Goal: Task Accomplishment & Management: Use online tool/utility

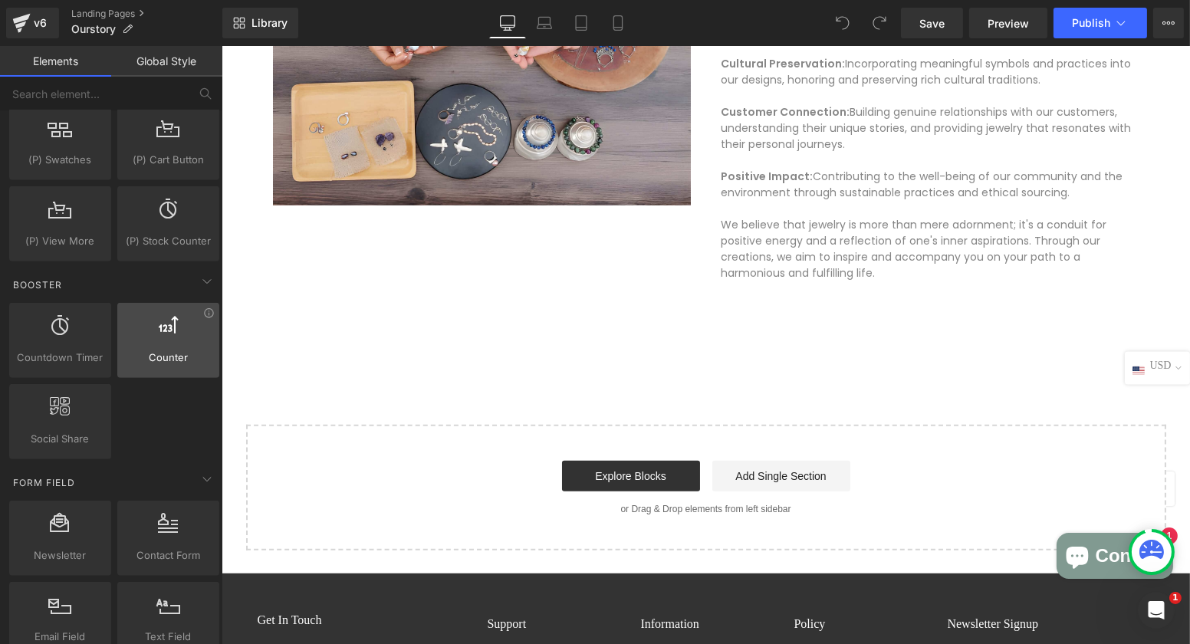
click at [168, 349] on div "Counter counters, ups, numbers, indexes" at bounding box center [168, 340] width 102 height 75
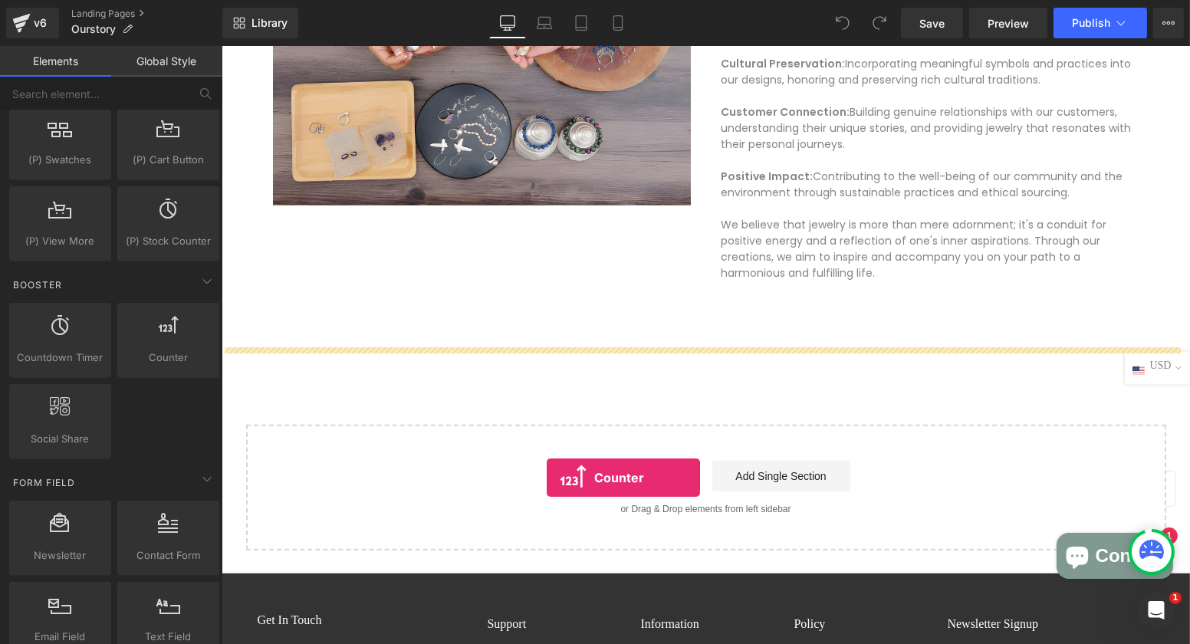
drag, startPoint x: 396, startPoint y: 374, endPoint x: 546, endPoint y: 478, distance: 181.8
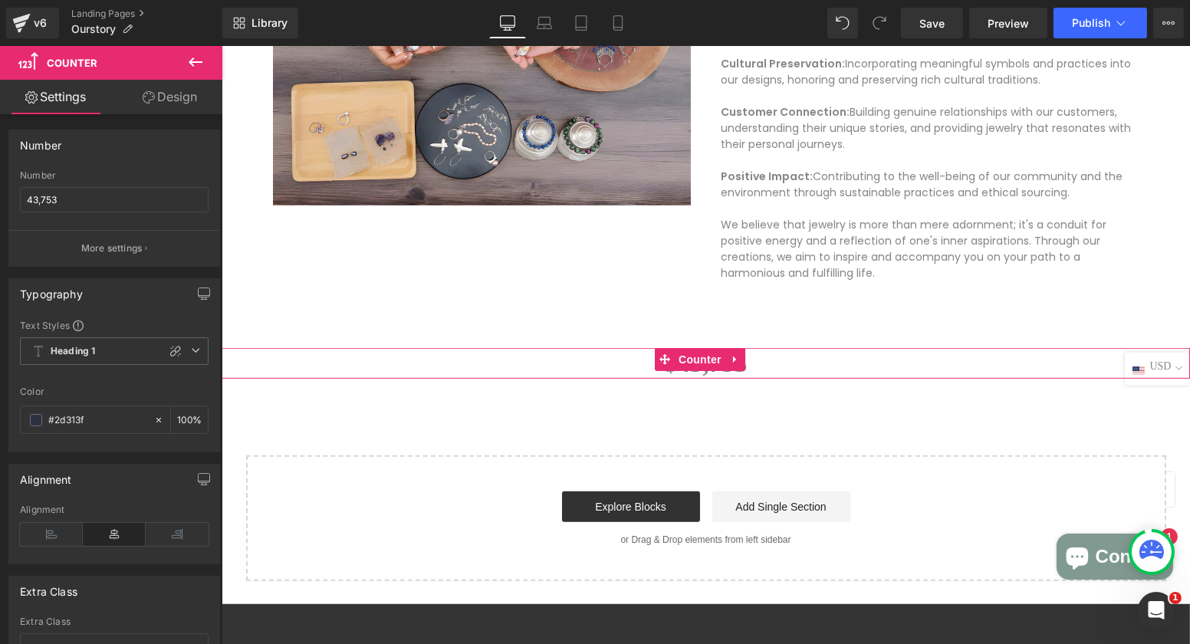
click at [761, 366] on div "$ 43,753" at bounding box center [705, 363] width 968 height 31
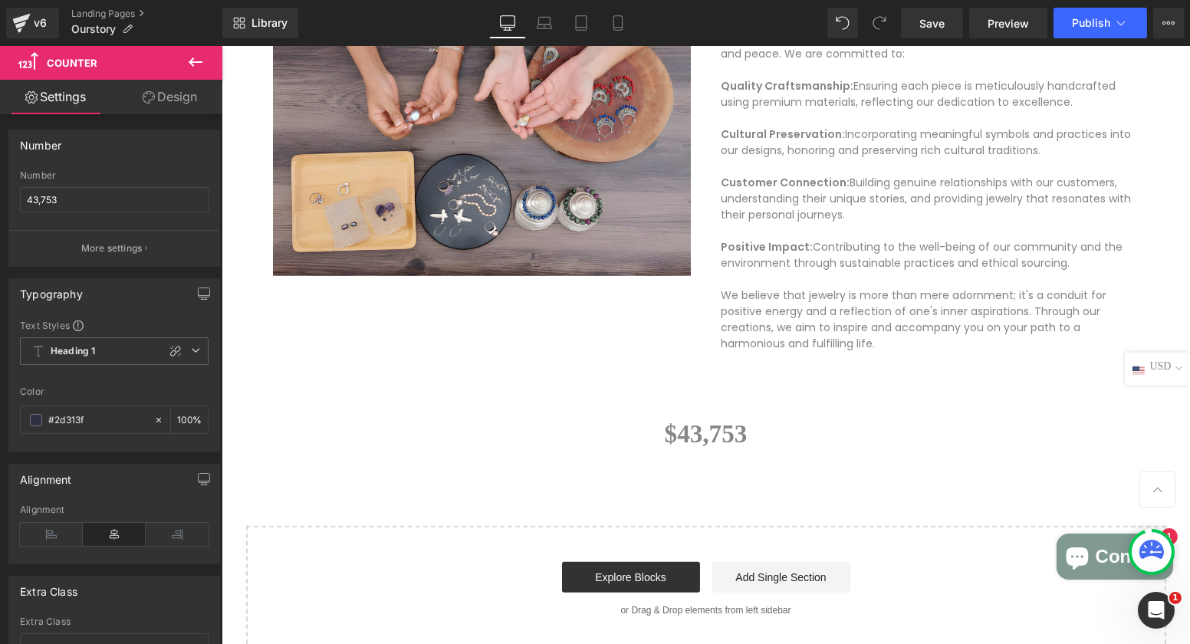
scroll to position [1621, 0]
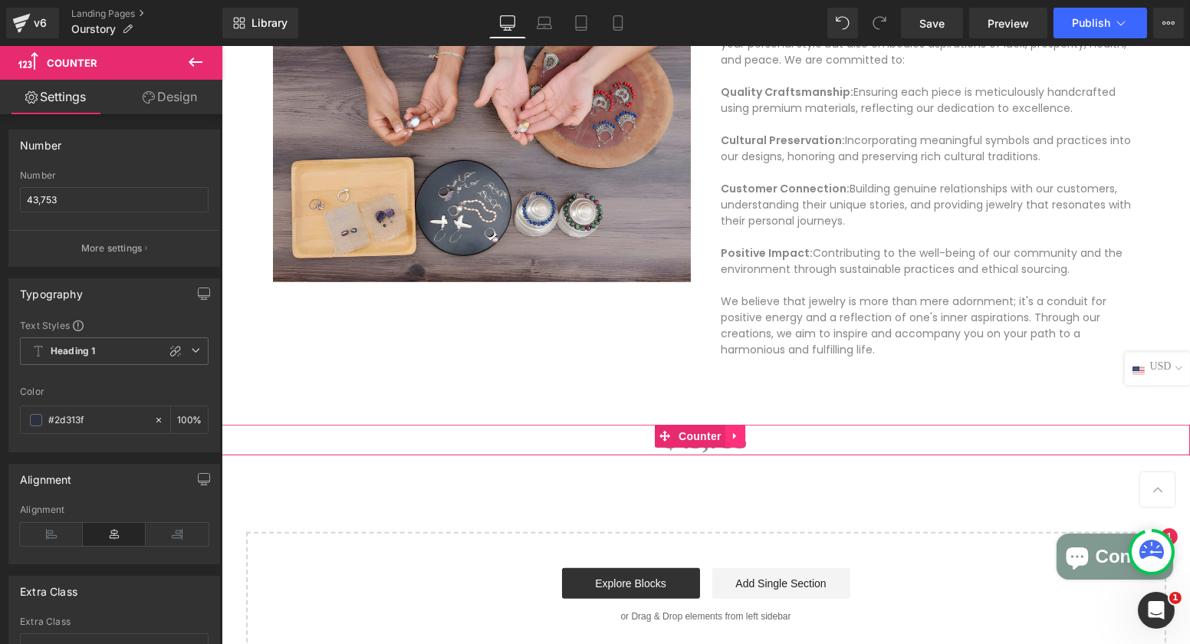
click at [733, 435] on icon at bounding box center [733, 436] width 3 height 7
click at [745, 439] on icon at bounding box center [744, 436] width 11 height 11
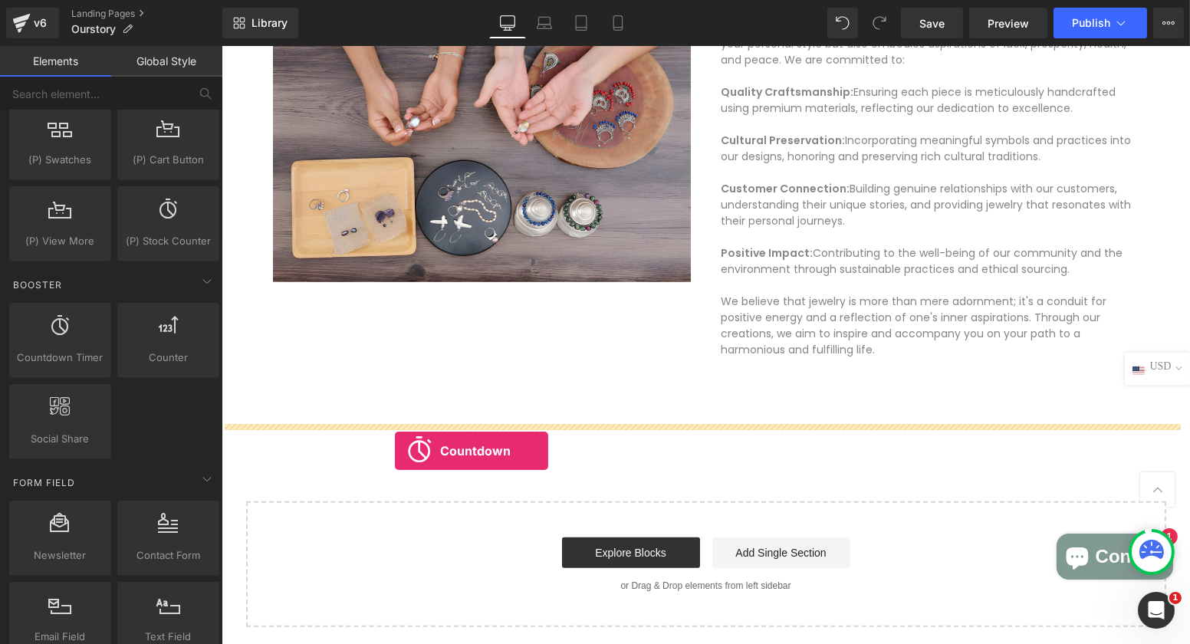
drag, startPoint x: 291, startPoint y: 385, endPoint x: 445, endPoint y: 468, distance: 174.3
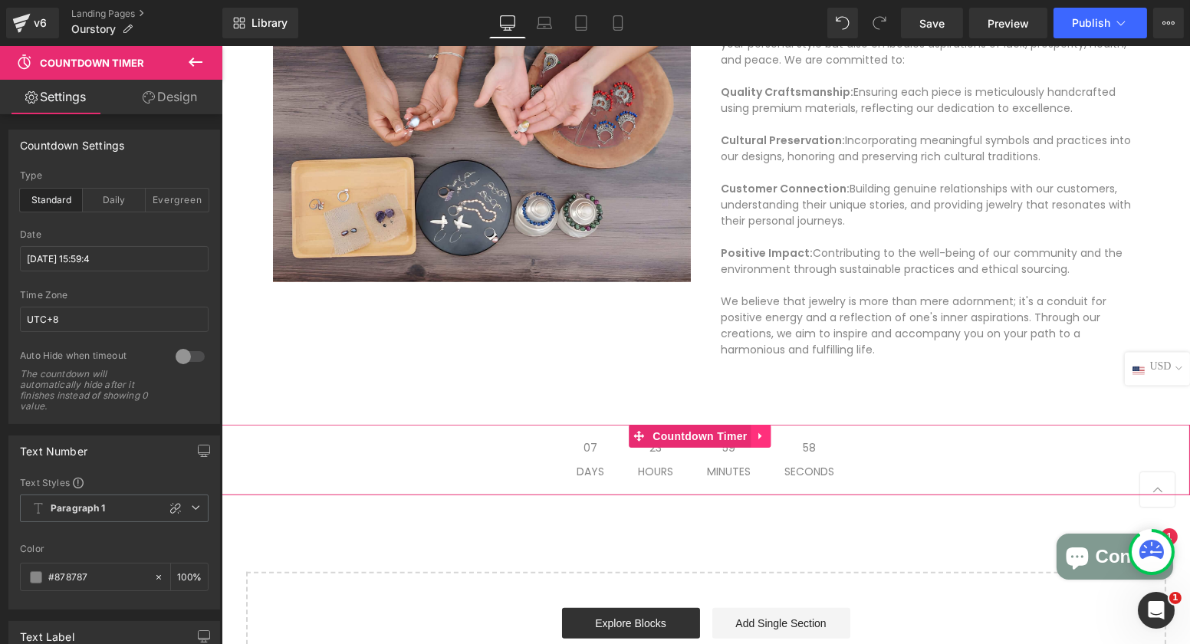
click at [760, 437] on icon at bounding box center [758, 436] width 3 height 7
click at [771, 434] on icon at bounding box center [770, 436] width 11 height 11
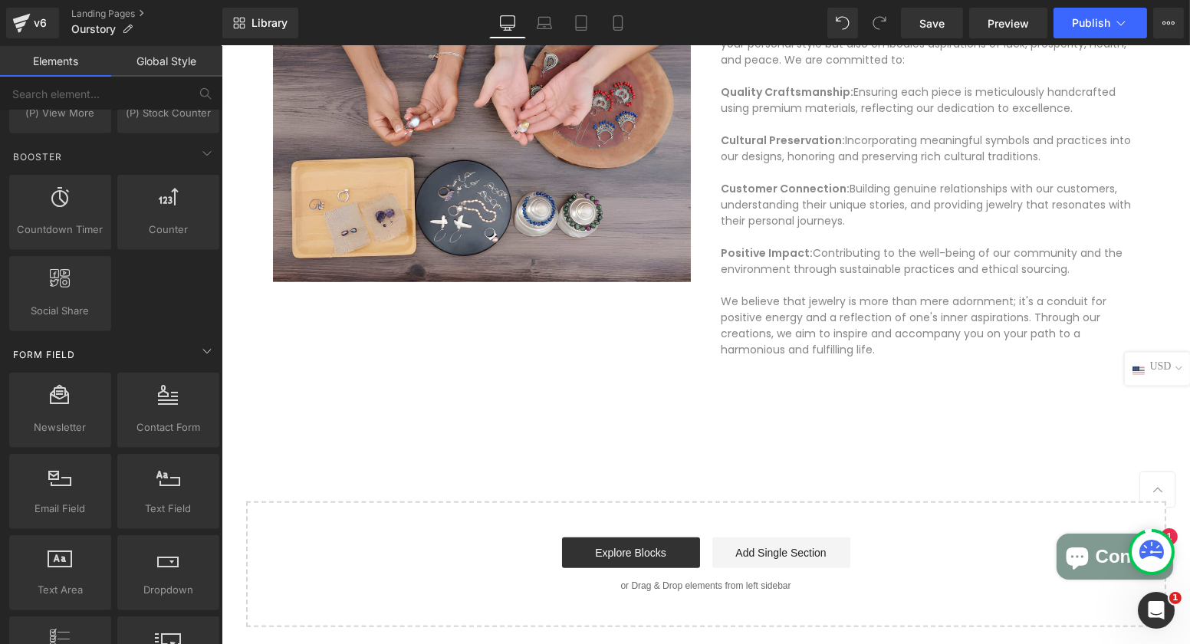
scroll to position [2069, 0]
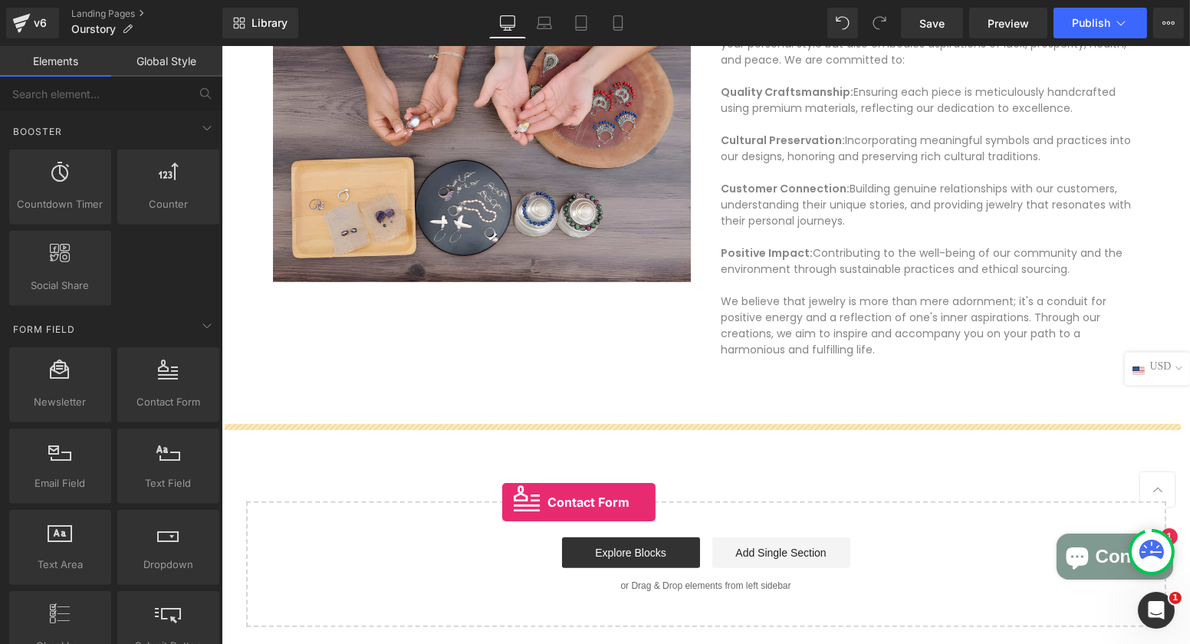
drag, startPoint x: 405, startPoint y: 441, endPoint x: 501, endPoint y: 502, distance: 114.4
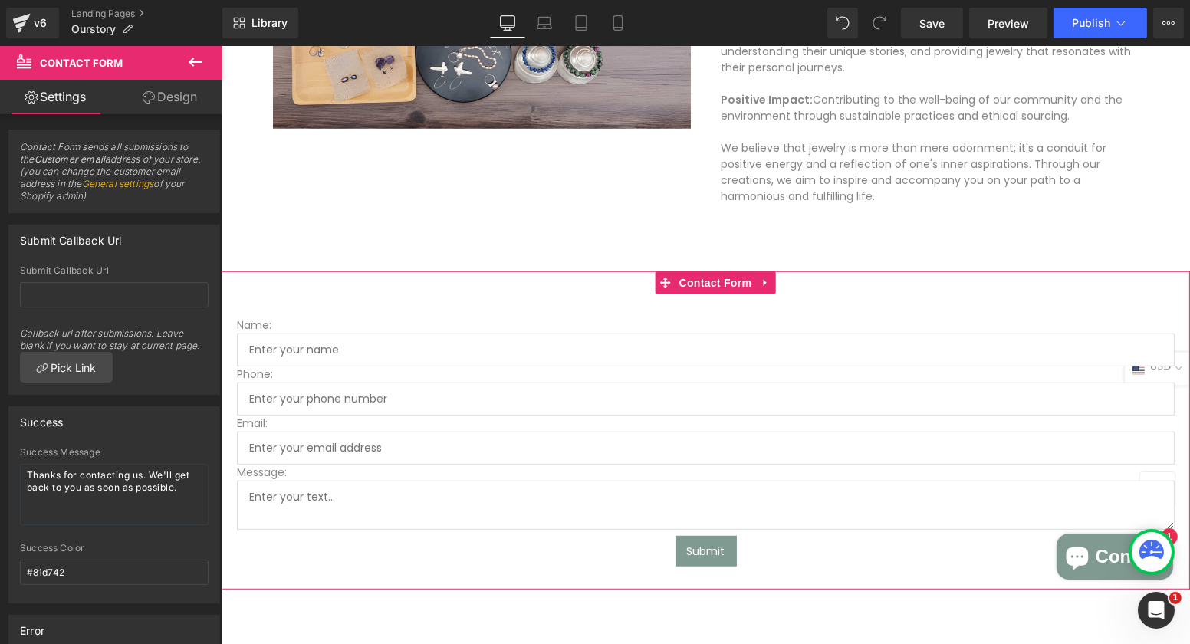
scroll to position [1698, 0]
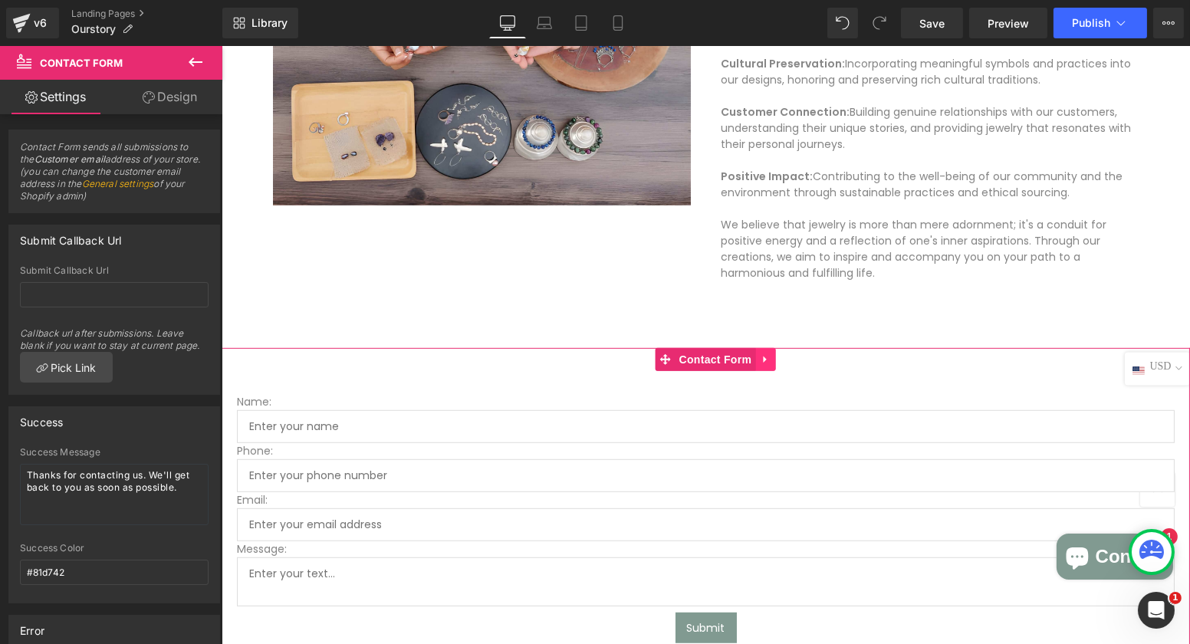
click at [765, 362] on icon at bounding box center [764, 359] width 11 height 11
click at [771, 361] on icon at bounding box center [774, 359] width 11 height 11
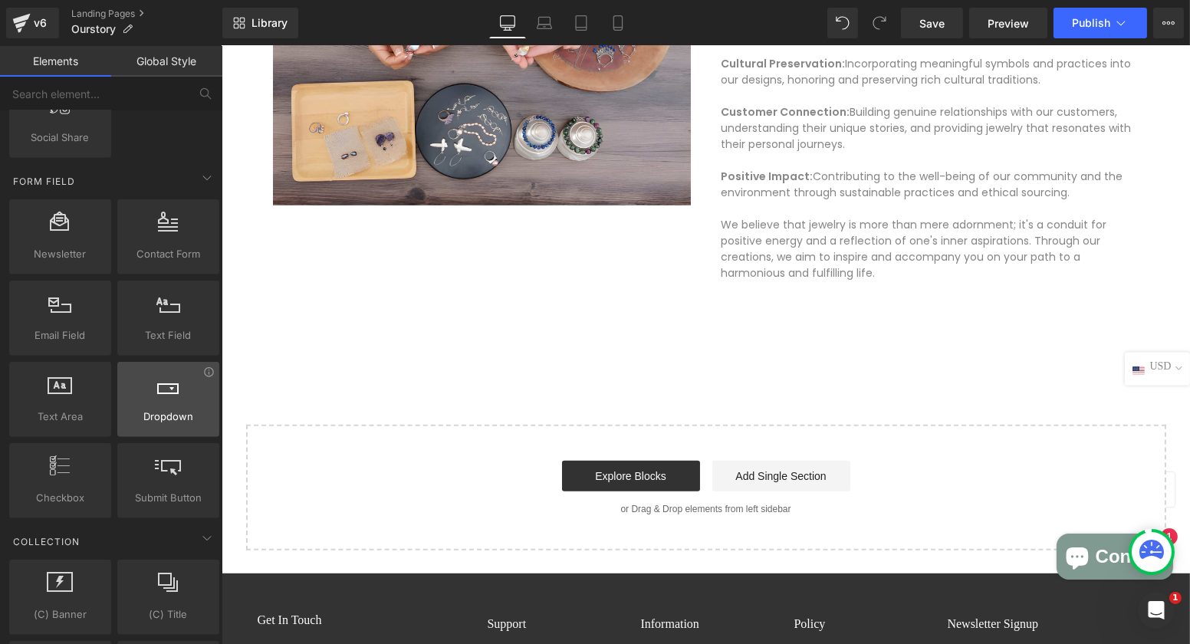
scroll to position [2222, 0]
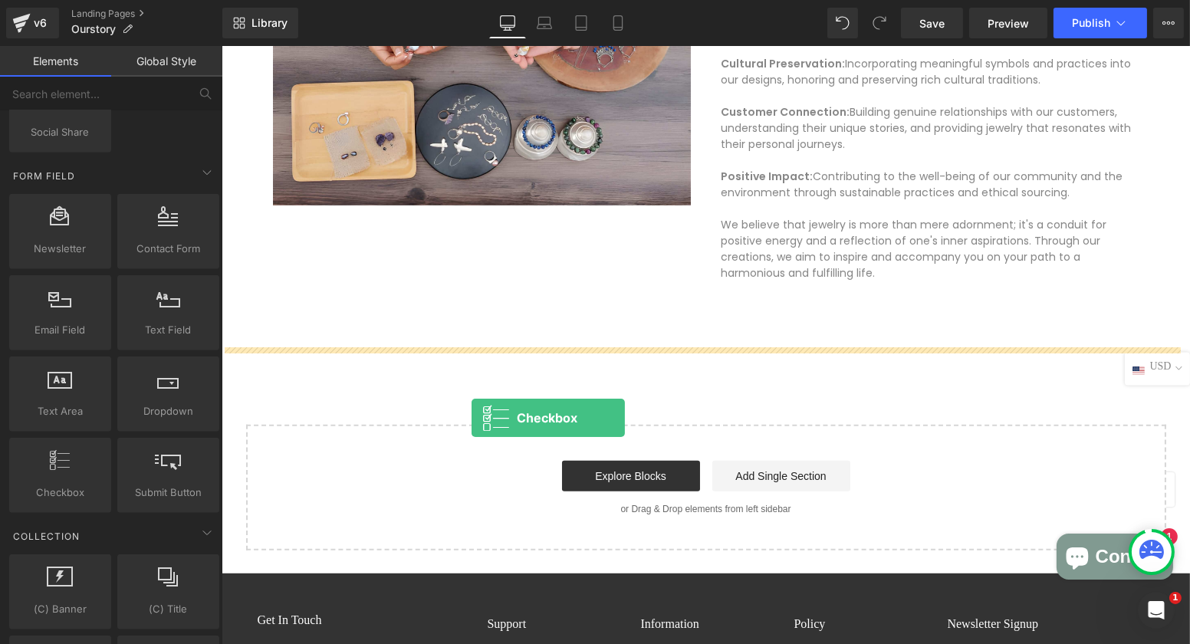
drag, startPoint x: 303, startPoint y: 508, endPoint x: 471, endPoint y: 418, distance: 190.3
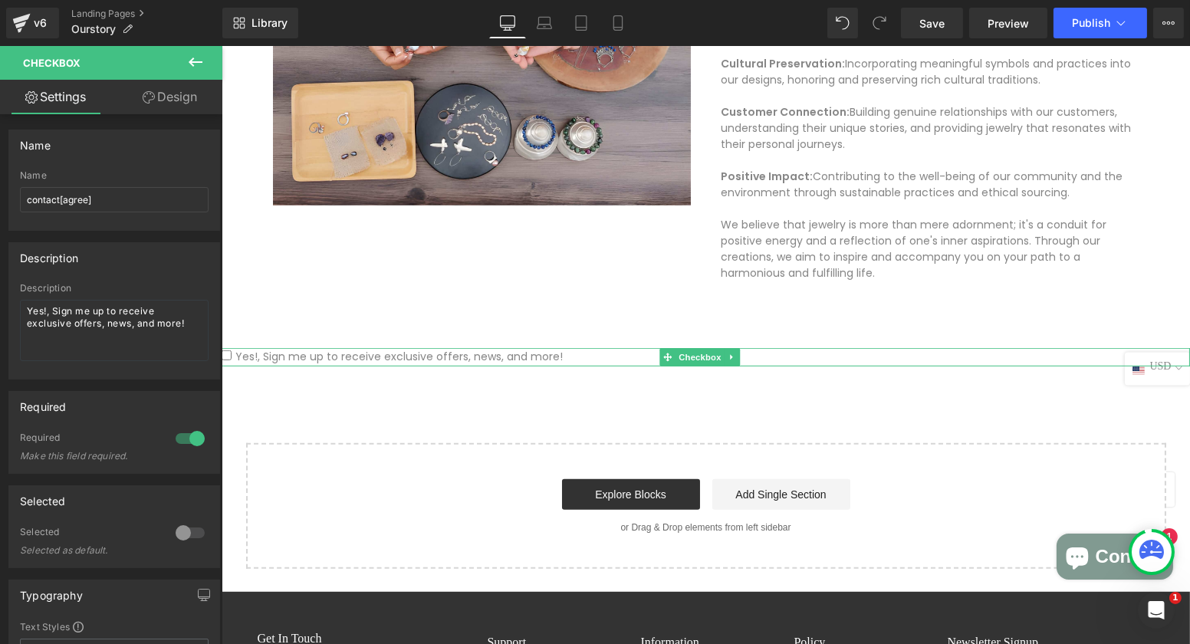
drag, startPoint x: 728, startPoint y: 356, endPoint x: 737, endPoint y: 365, distance: 13.1
click at [729, 359] on icon at bounding box center [731, 357] width 8 height 9
click at [740, 360] on icon at bounding box center [739, 357] width 8 height 8
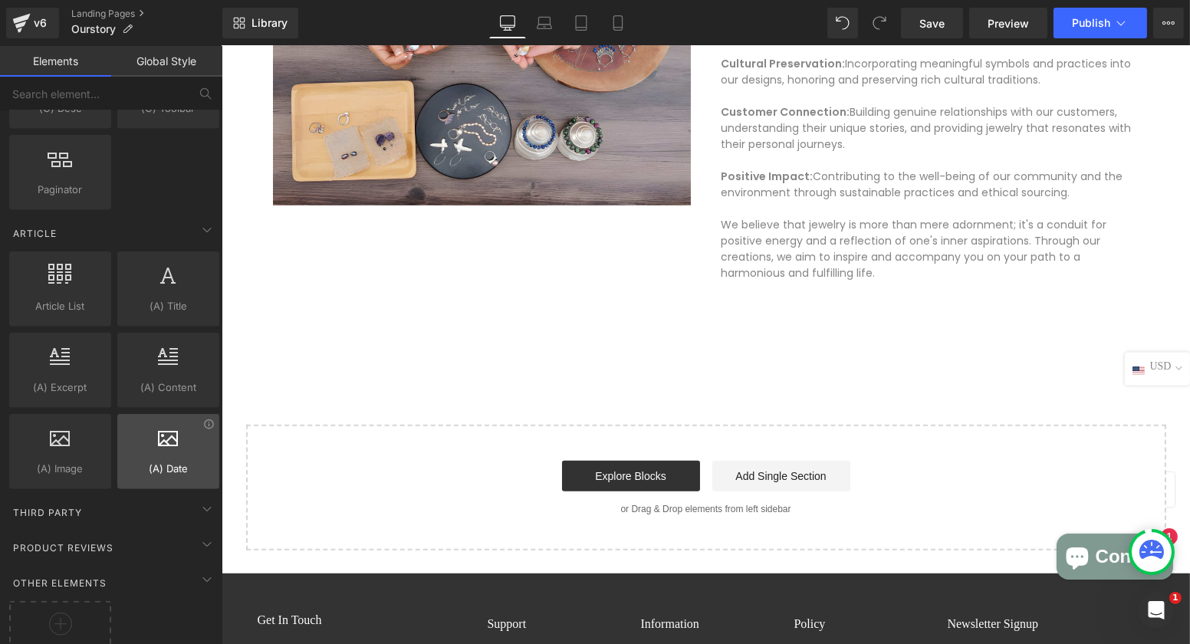
scroll to position [2822, 0]
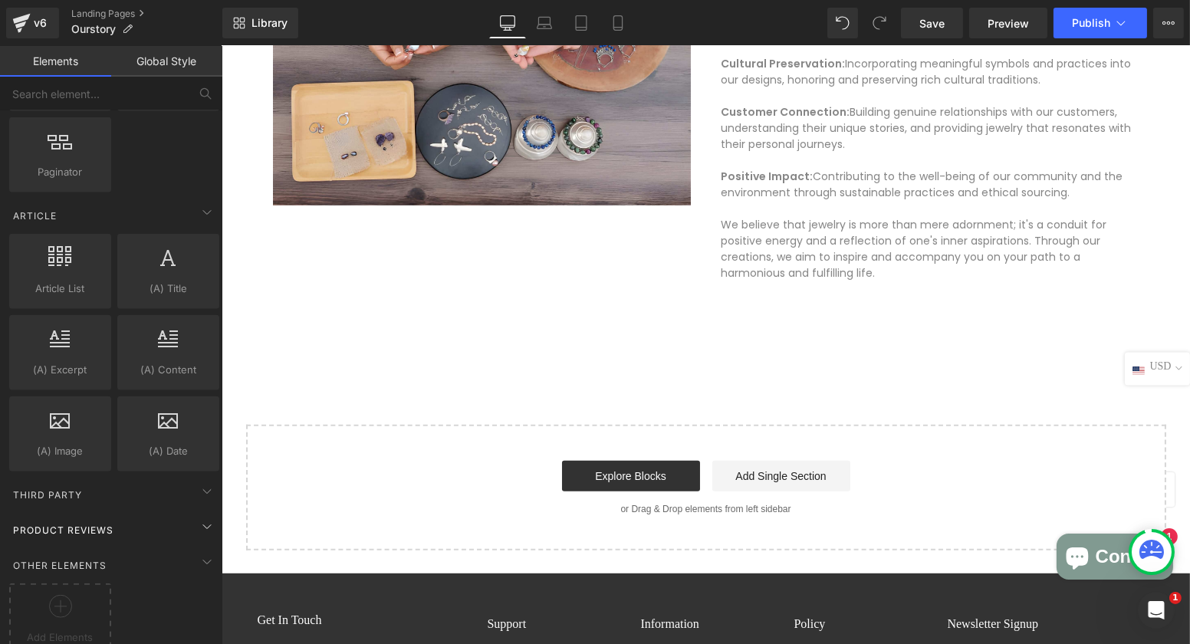
click at [121, 514] on div "Product Reviews" at bounding box center [114, 529] width 216 height 31
click at [156, 514] on div "Product Reviews" at bounding box center [114, 529] width 216 height 31
click at [139, 550] on div "Other Elements" at bounding box center [114, 565] width 216 height 31
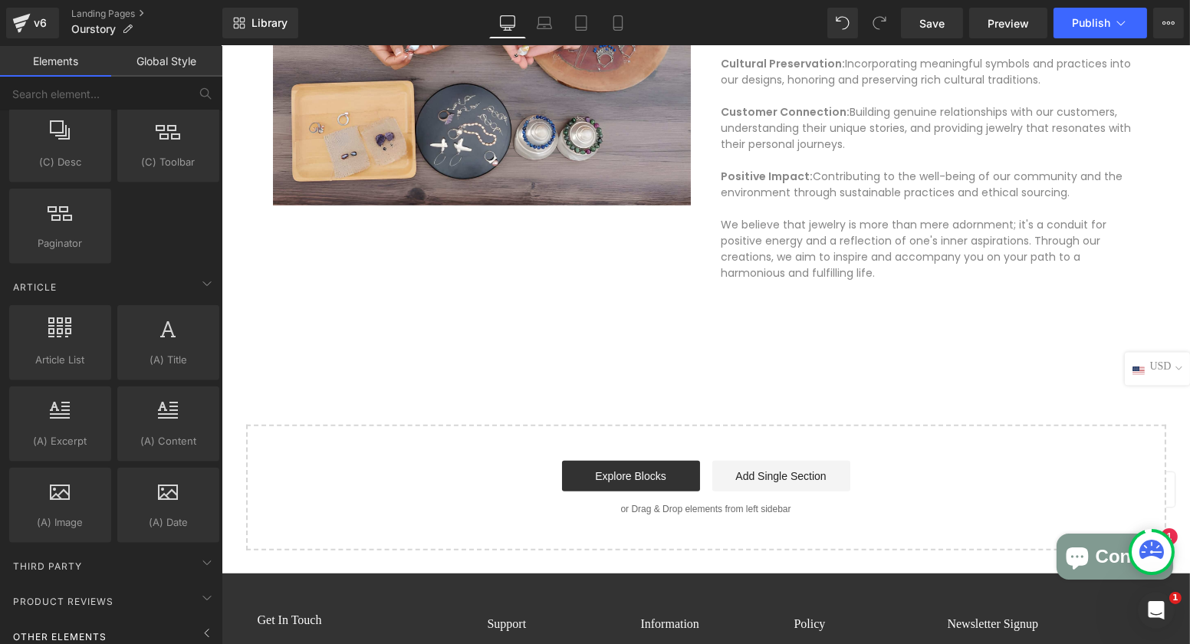
scroll to position [2742, 0]
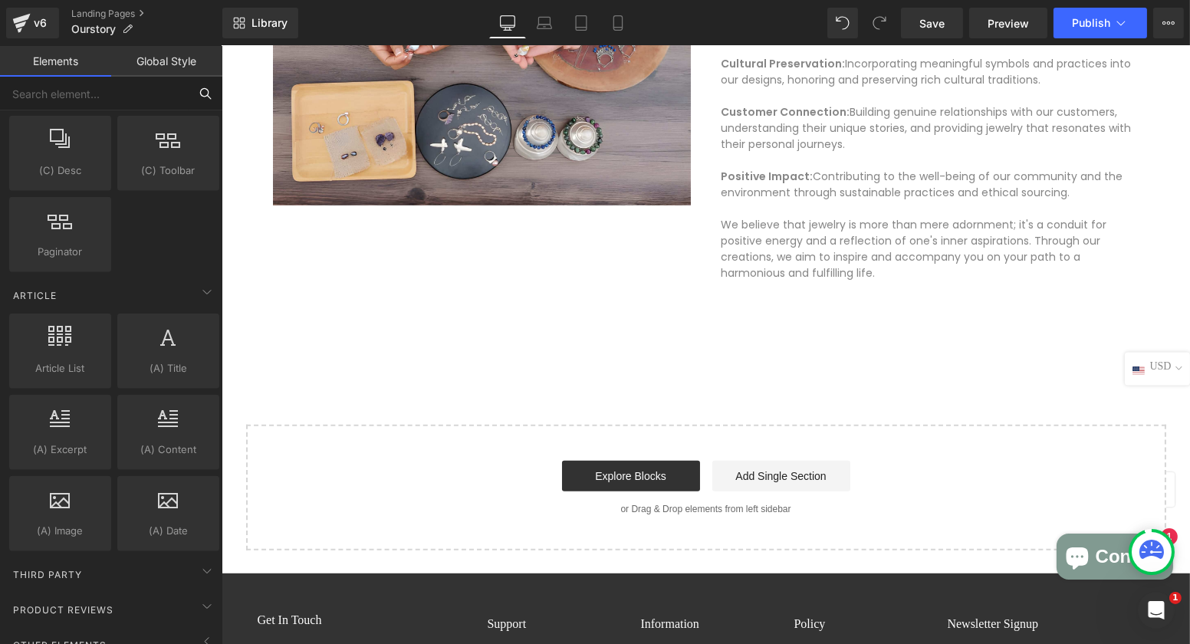
click at [68, 96] on input "text" at bounding box center [94, 94] width 189 height 34
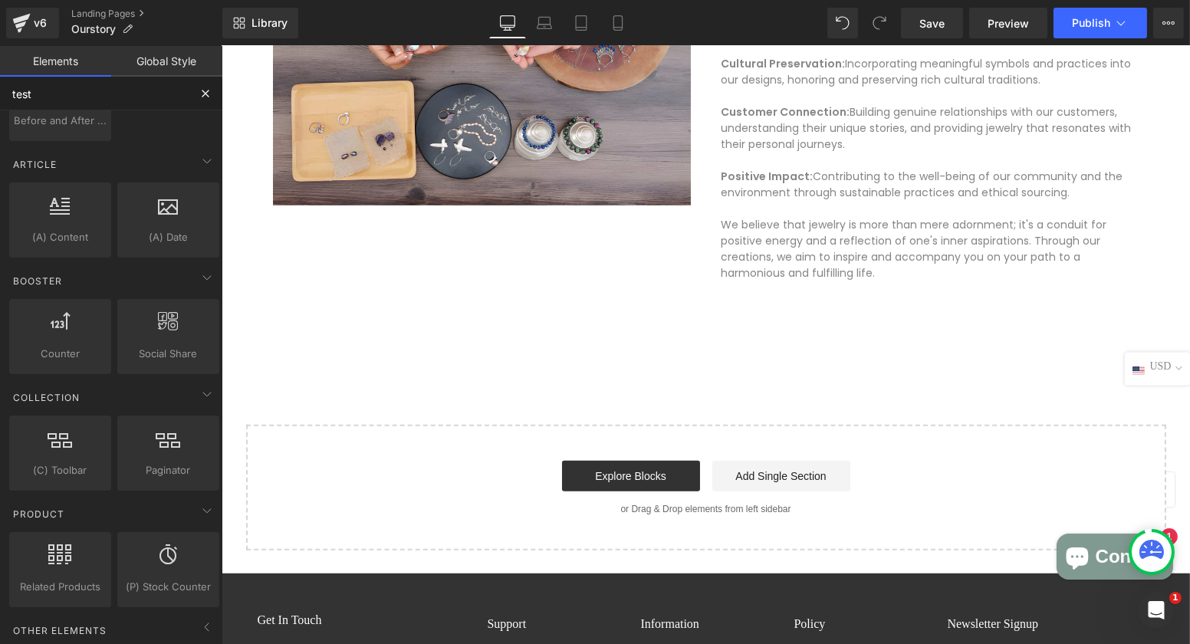
scroll to position [0, 0]
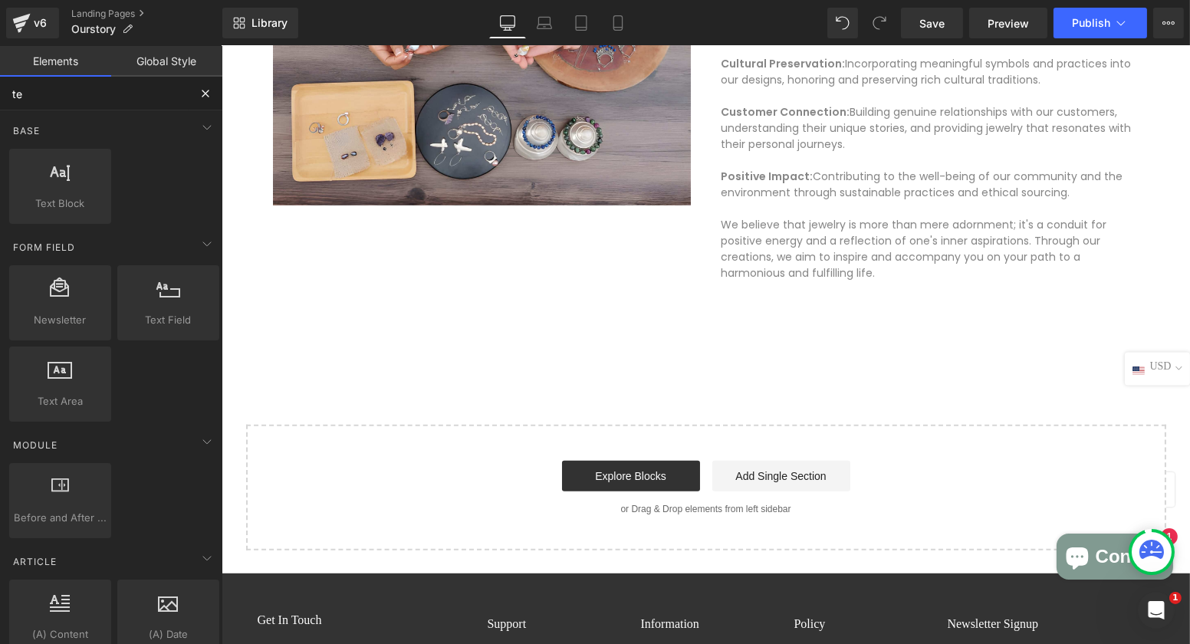
type input "t"
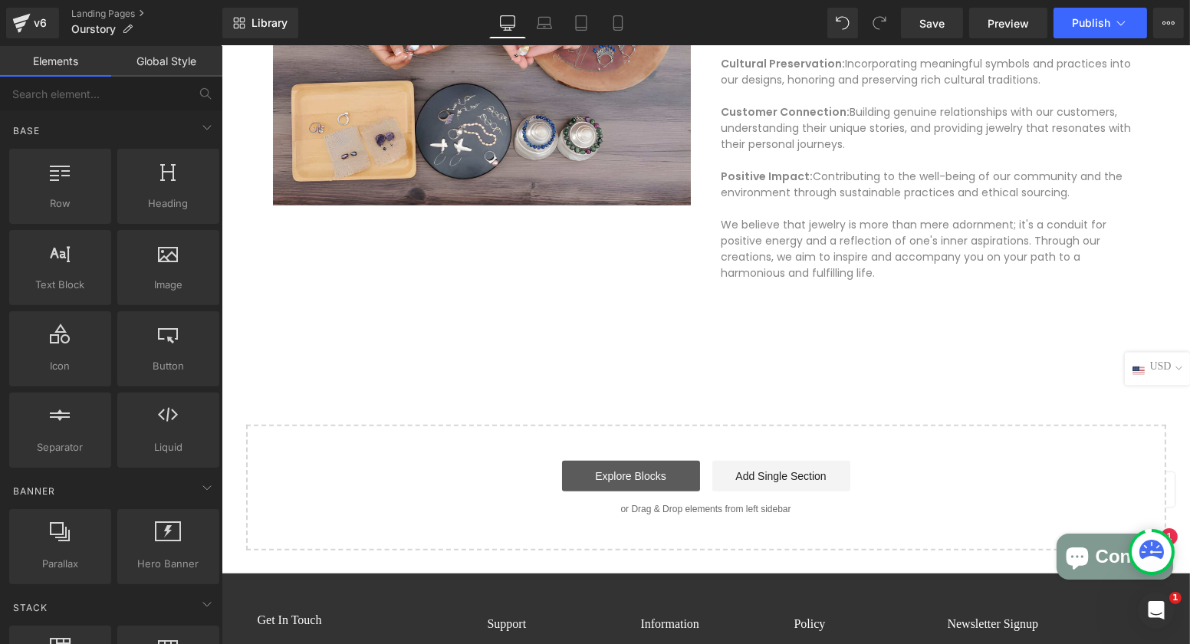
click at [630, 468] on link "Explore Blocks" at bounding box center [630, 476] width 138 height 31
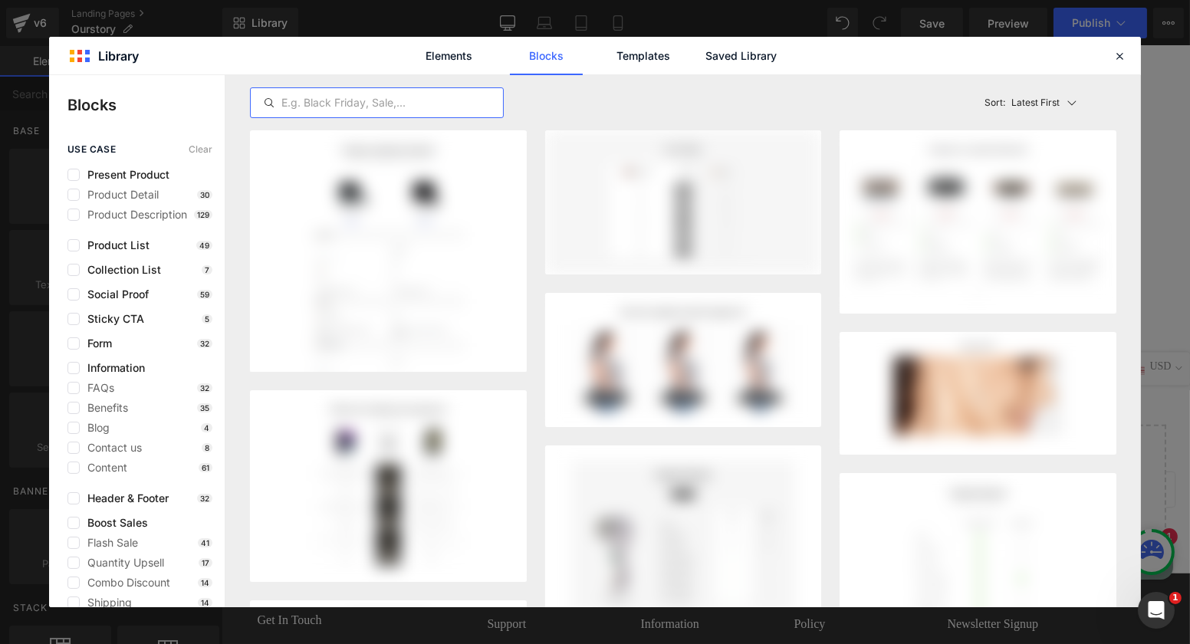
click at [330, 107] on input "text" at bounding box center [377, 103] width 252 height 18
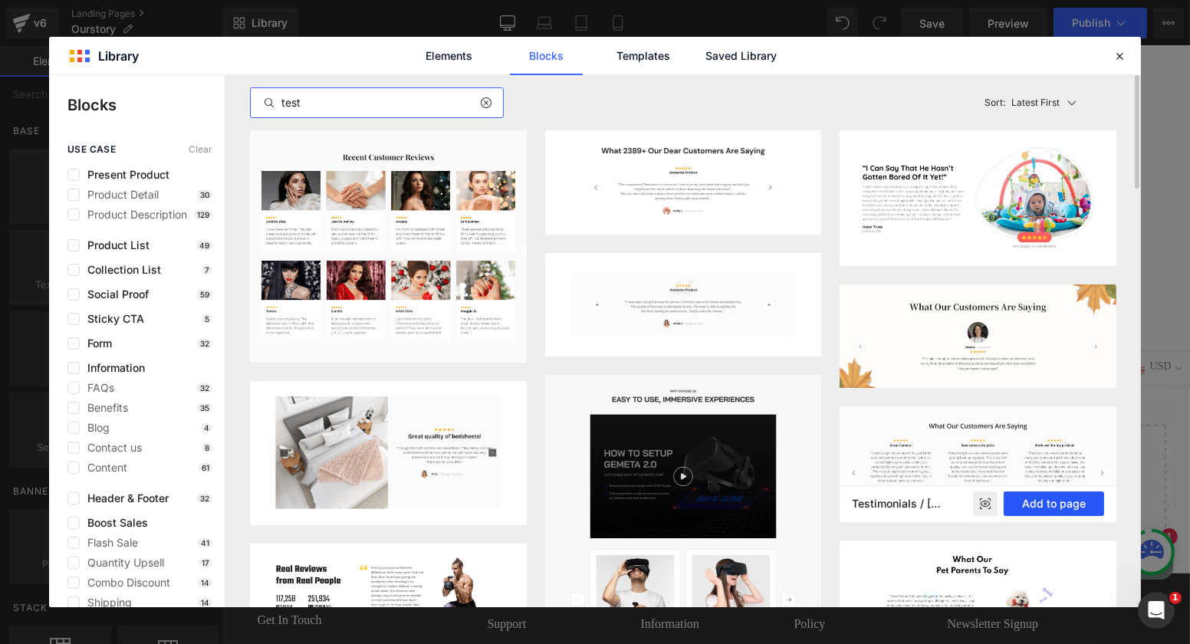
type input "test"
click at [1044, 506] on button "Add to page" at bounding box center [1054, 503] width 100 height 25
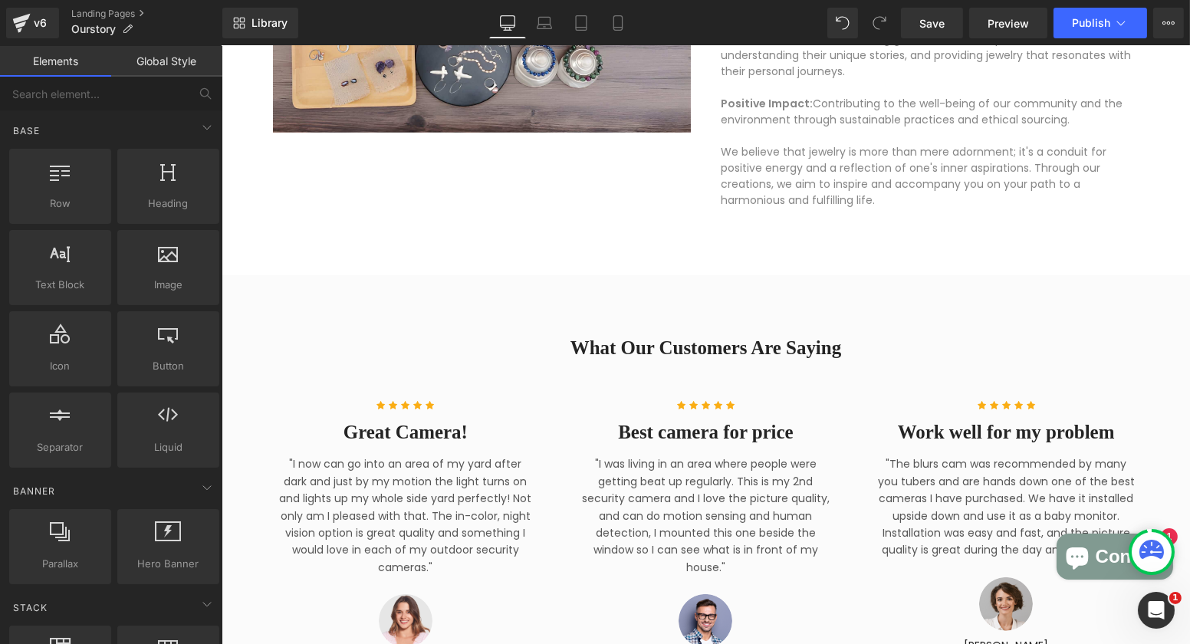
scroll to position [1770, 0]
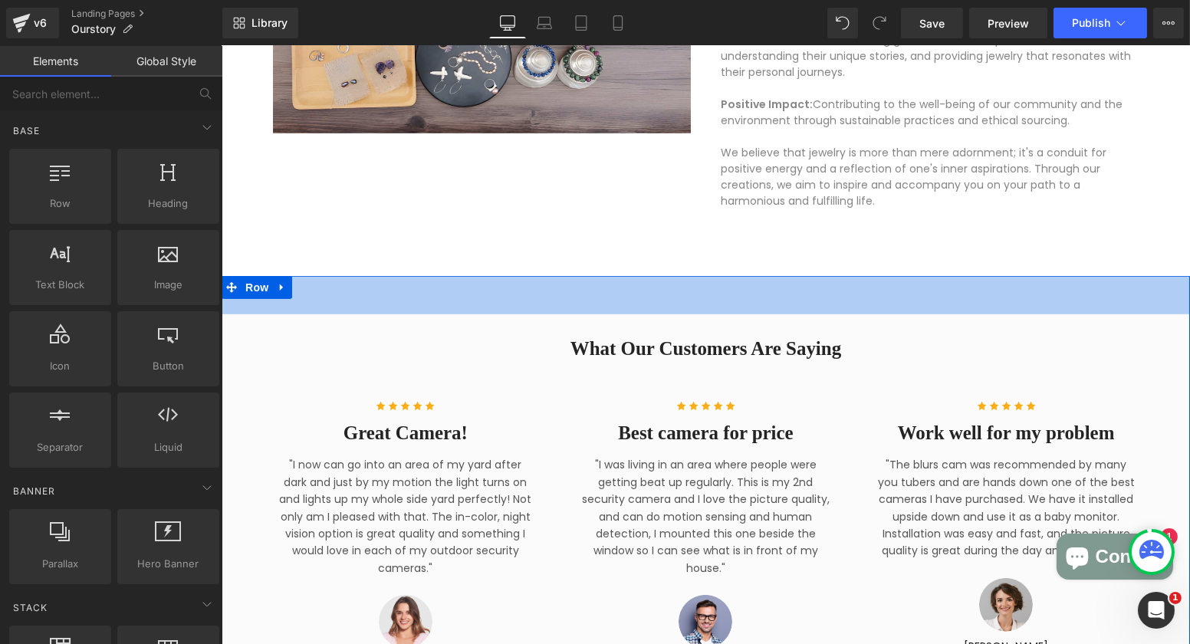
click at [221, 46] on div "40px" at bounding box center [221, 46] width 0 height 0
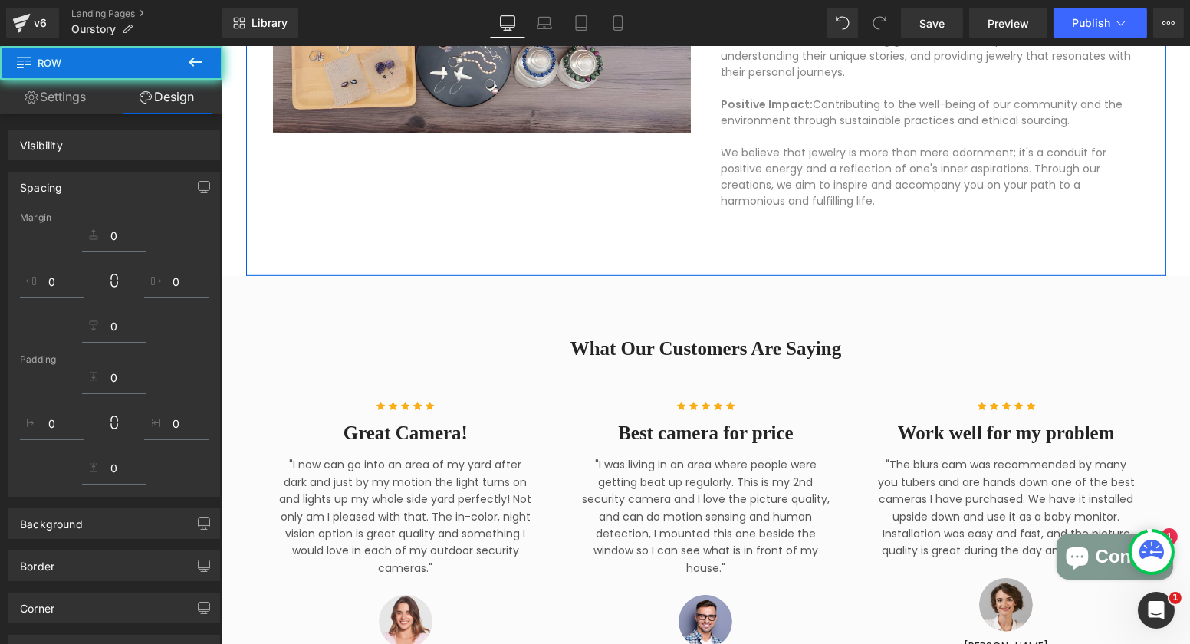
click at [417, 287] on div "What Our Customers Are Saying Heading Row Icon Icon Icon Icon Icon Icon List Ho…" at bounding box center [705, 516] width 968 height 480
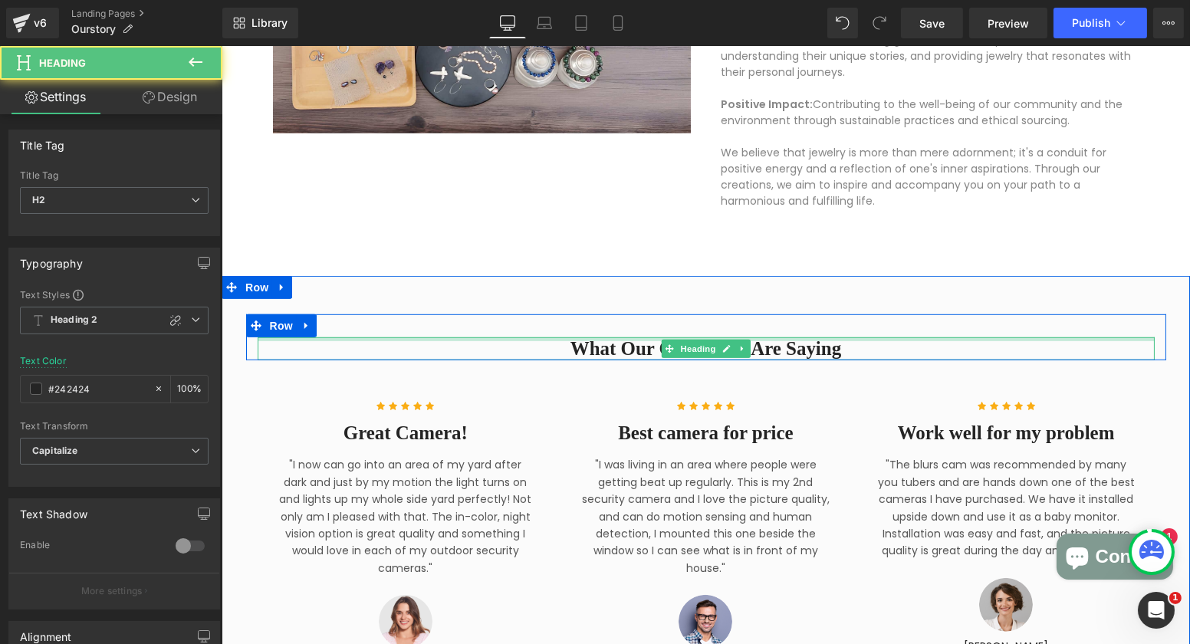
click at [391, 337] on div at bounding box center [705, 339] width 897 height 4
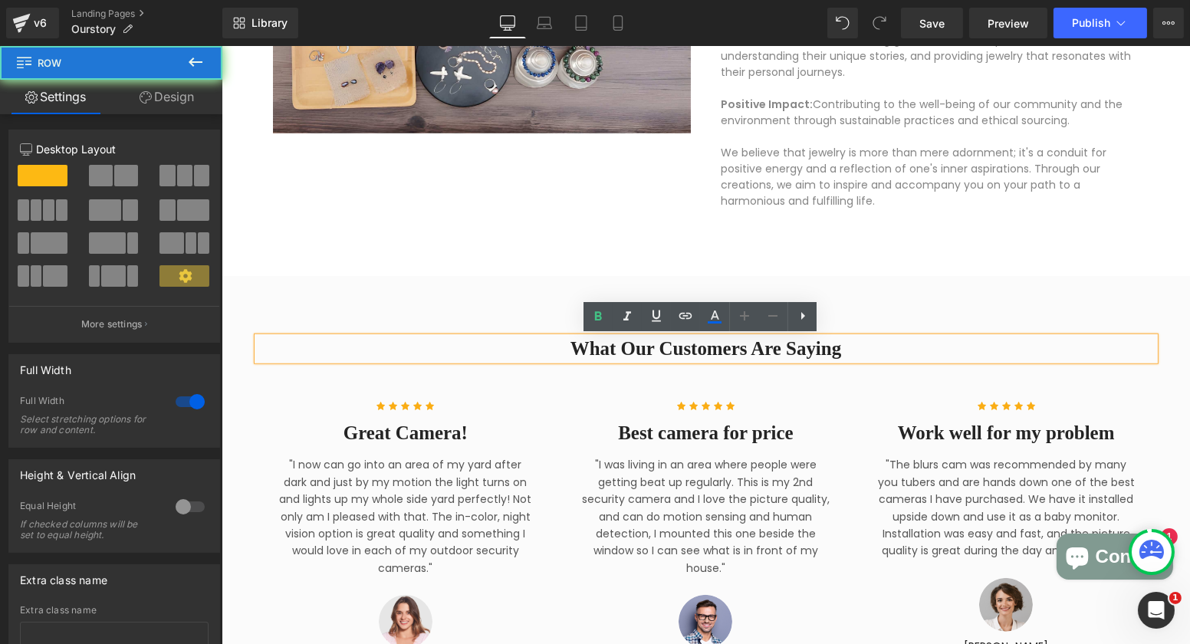
click at [391, 304] on div "What Our Customers Are Saying Heading Row Icon Icon Icon Icon Icon Icon List Ho…" at bounding box center [705, 516] width 968 height 480
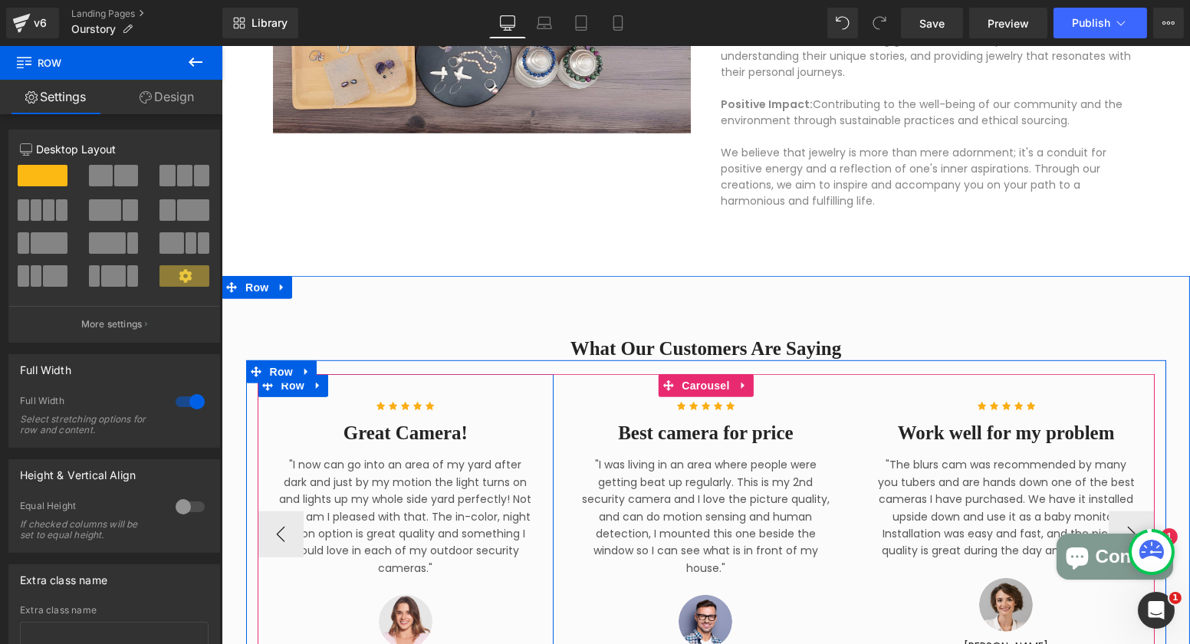
click at [529, 491] on div "Icon Icon Icon Icon Icon Icon List Hoz Great Camera! Heading "I now can go into…" at bounding box center [404, 523] width 281 height 298
click at [609, 492] on p ""I was living in an area where people were getting beat up regularly. This is m…" at bounding box center [705, 516] width 258 height 120
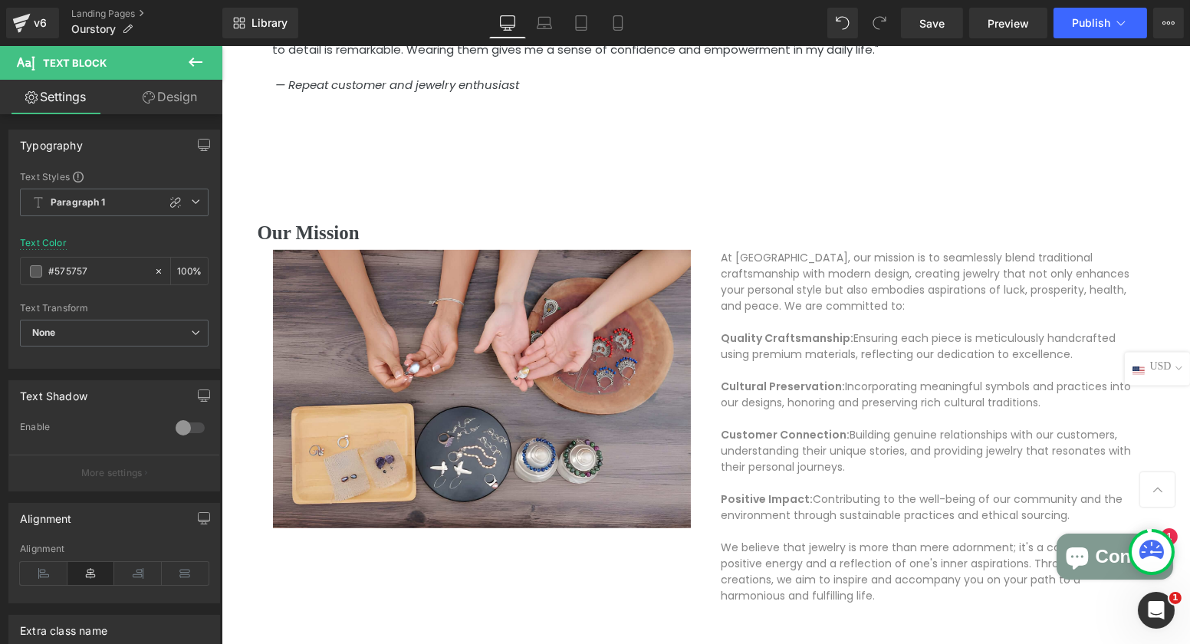
scroll to position [1310, 0]
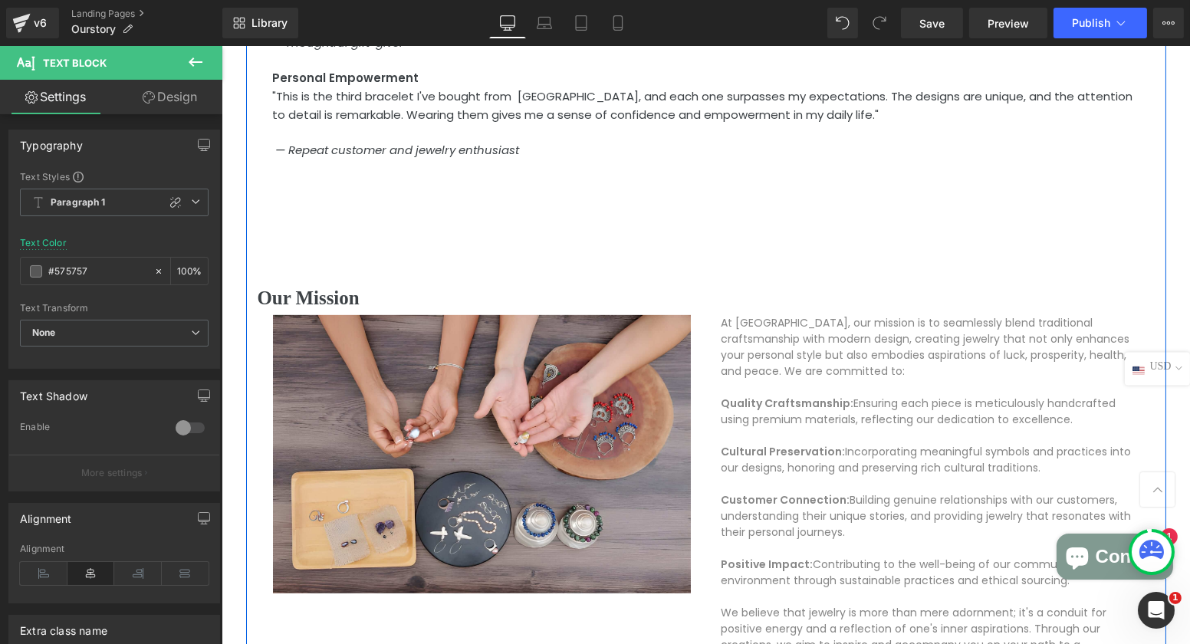
click at [401, 221] on div "In Their Own Words Heading Attracting Prosperity "After wearing the bracelet I …" at bounding box center [705, 145] width 920 height 1119
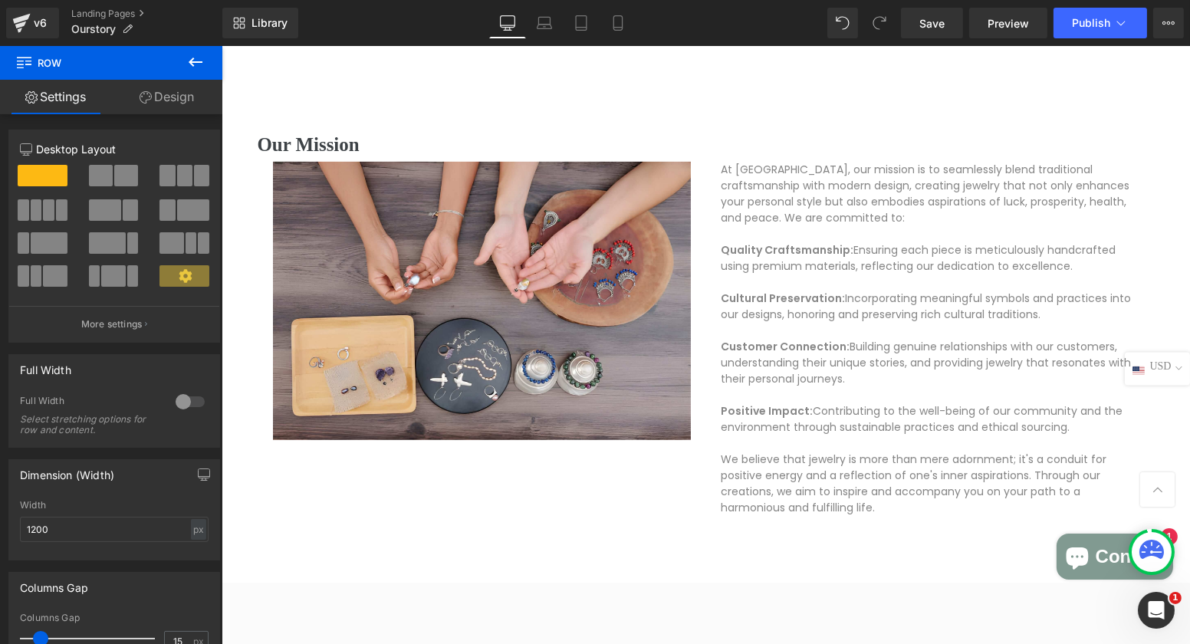
scroll to position [1770, 0]
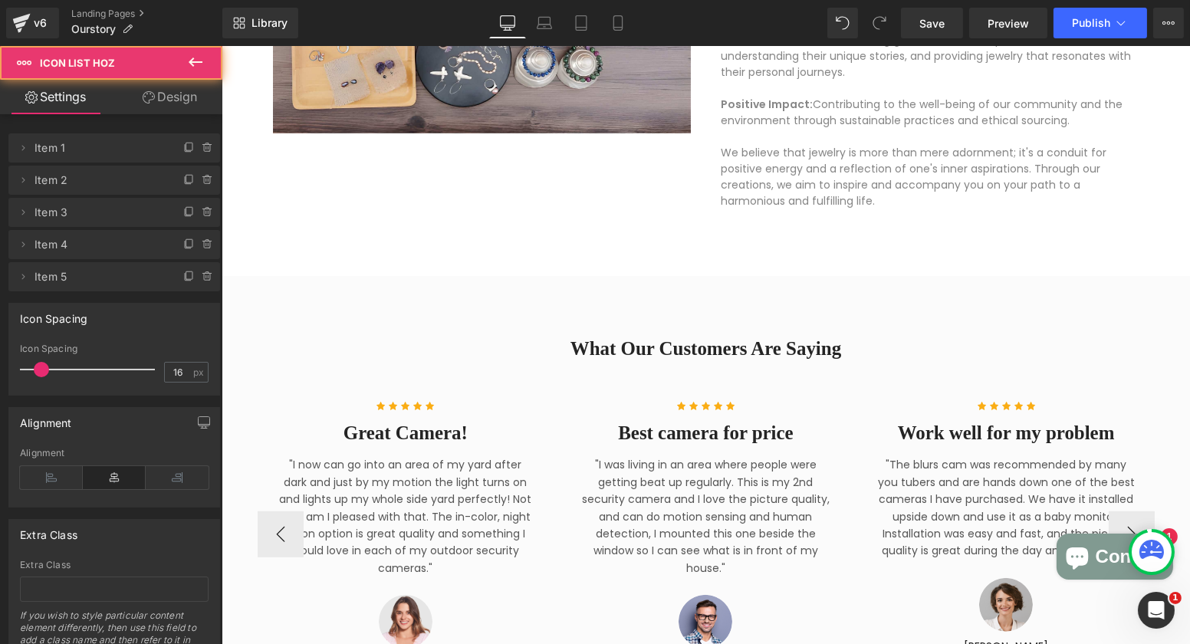
click at [495, 398] on ul "Icon Icon Icon Icon Icon" at bounding box center [405, 409] width 258 height 25
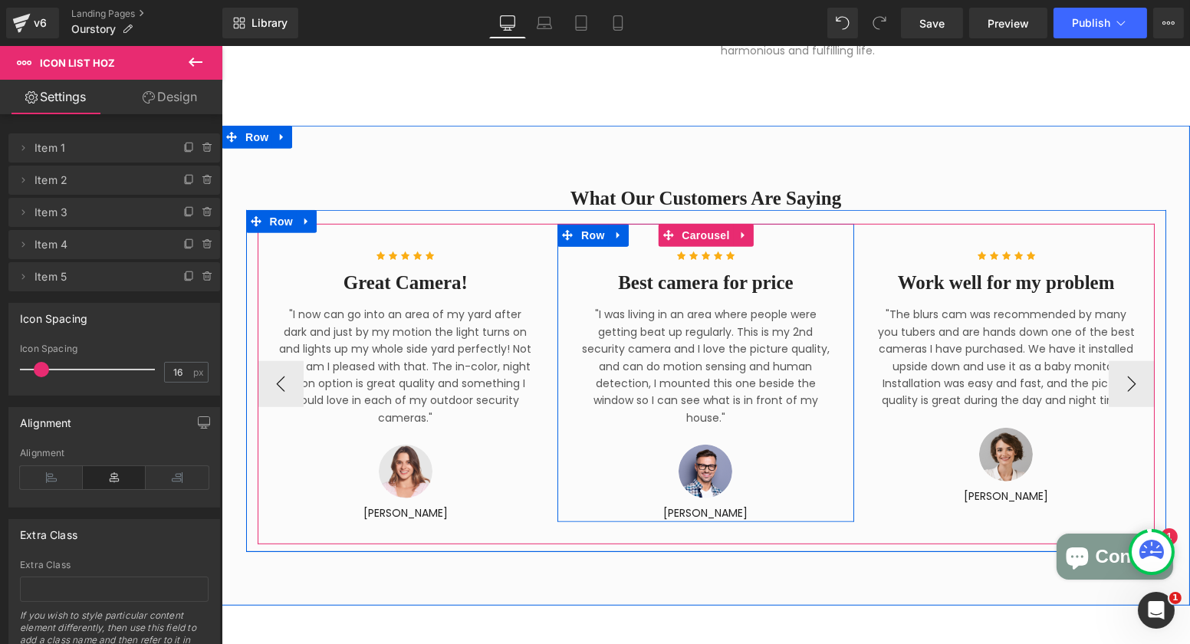
scroll to position [1923, 0]
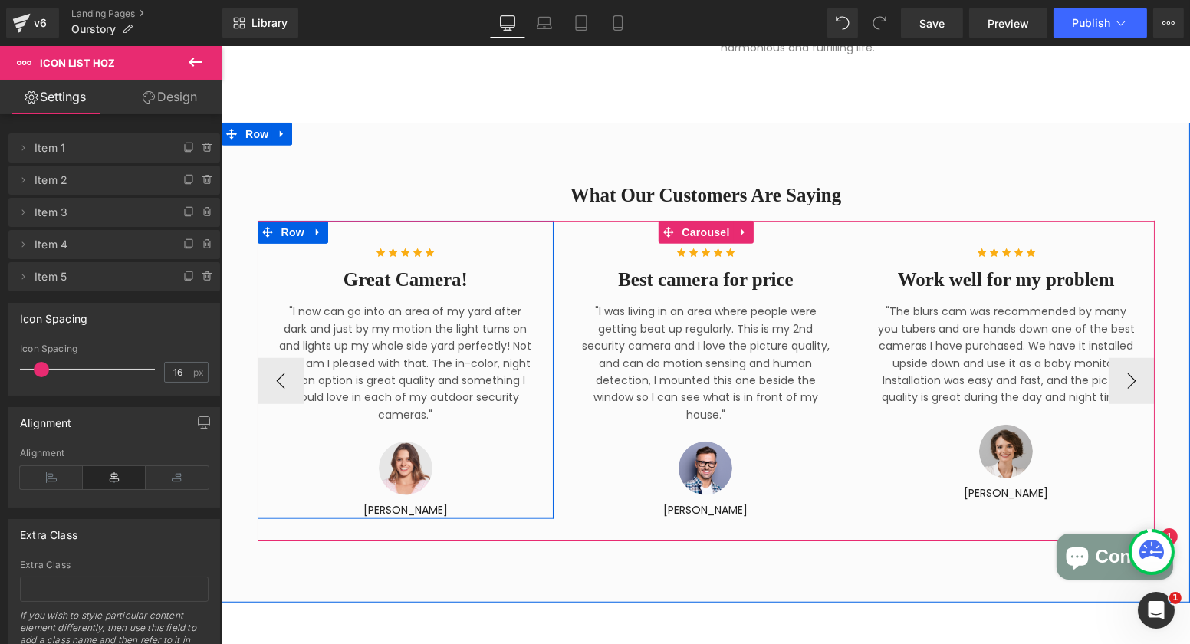
click at [422, 373] on p ""I now can go into an area of my yard after dark and just by my motion the ligh…" at bounding box center [405, 363] width 258 height 120
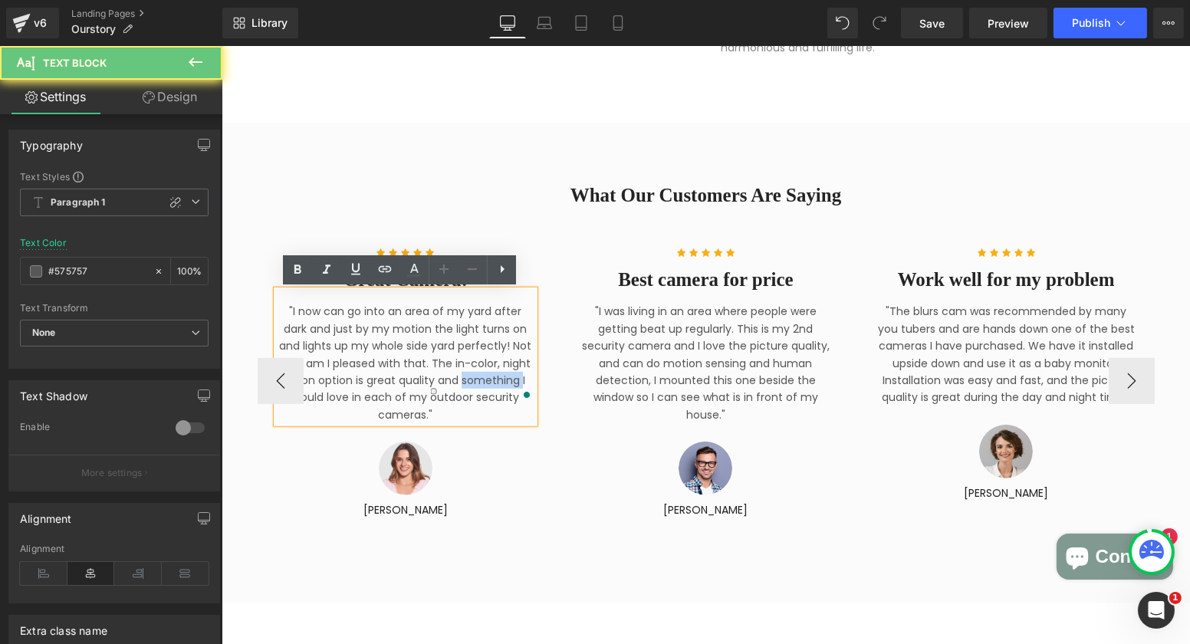
click at [364, 380] on p ""I now can go into an area of my yard after dark and just by my motion the ligh…" at bounding box center [405, 363] width 258 height 120
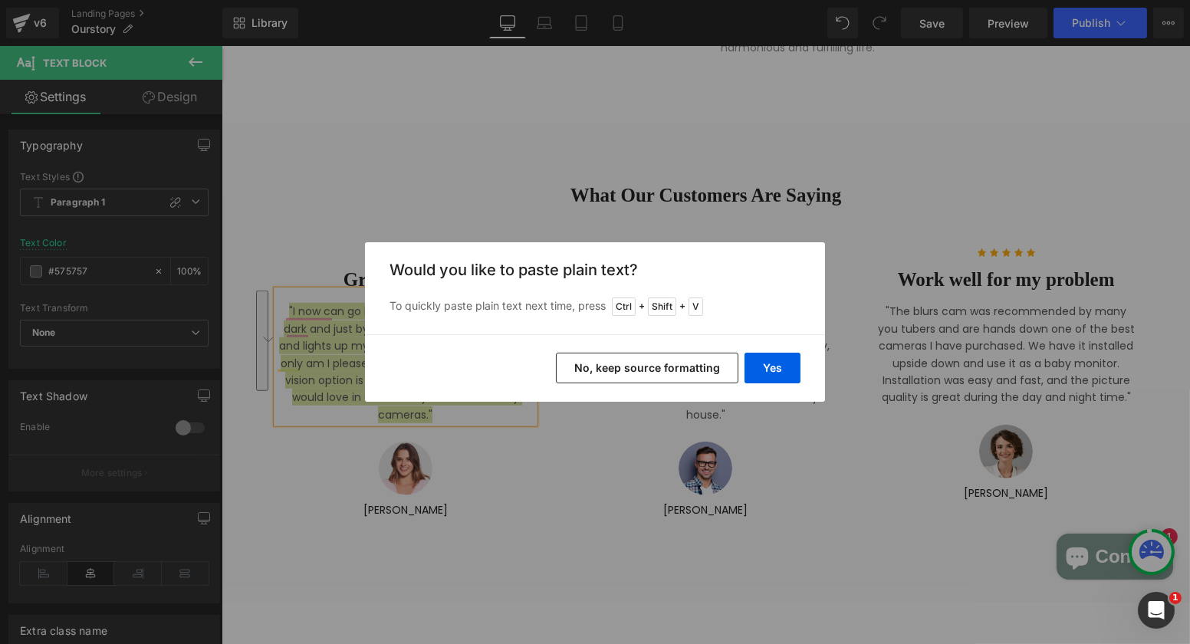
click at [680, 370] on button "No, keep source formatting" at bounding box center [647, 368] width 182 height 31
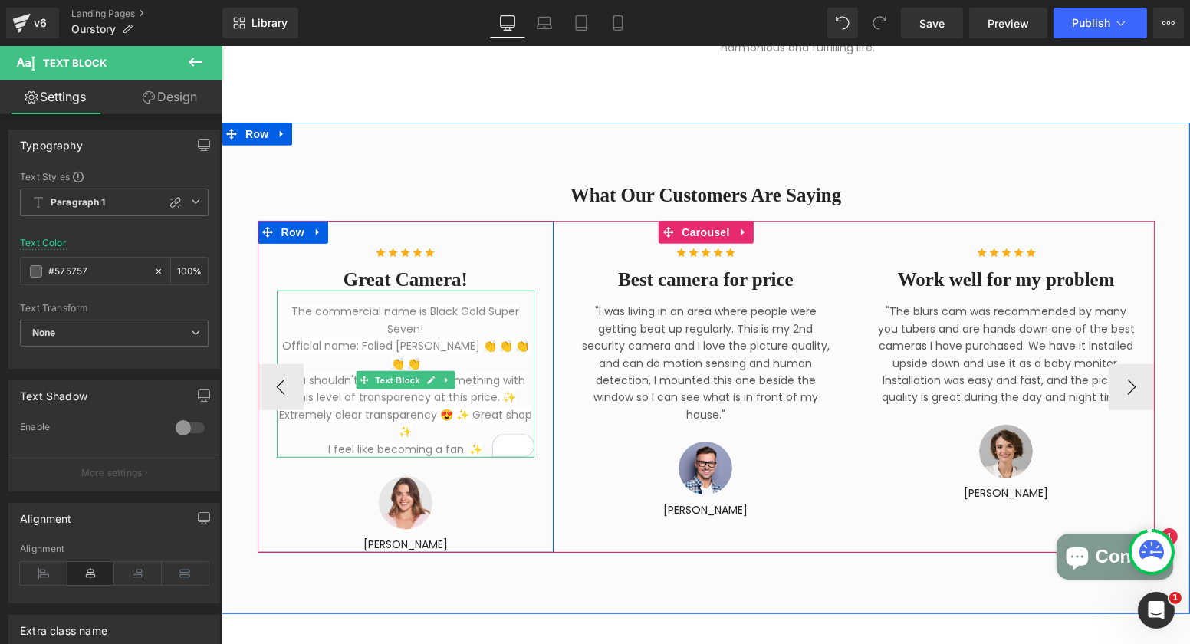
click at [486, 344] on span "Official name: Folied Mica Quartz 👏 👏 👏 👏 👏" at bounding box center [404, 354] width 246 height 32
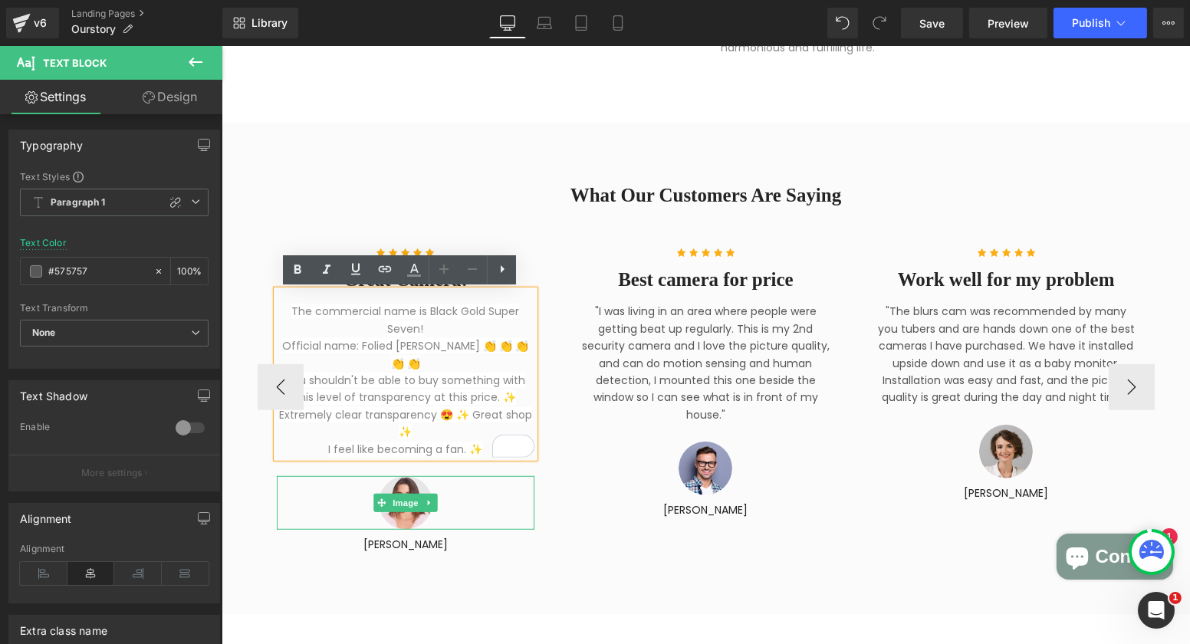
click at [428, 515] on div at bounding box center [405, 503] width 258 height 54
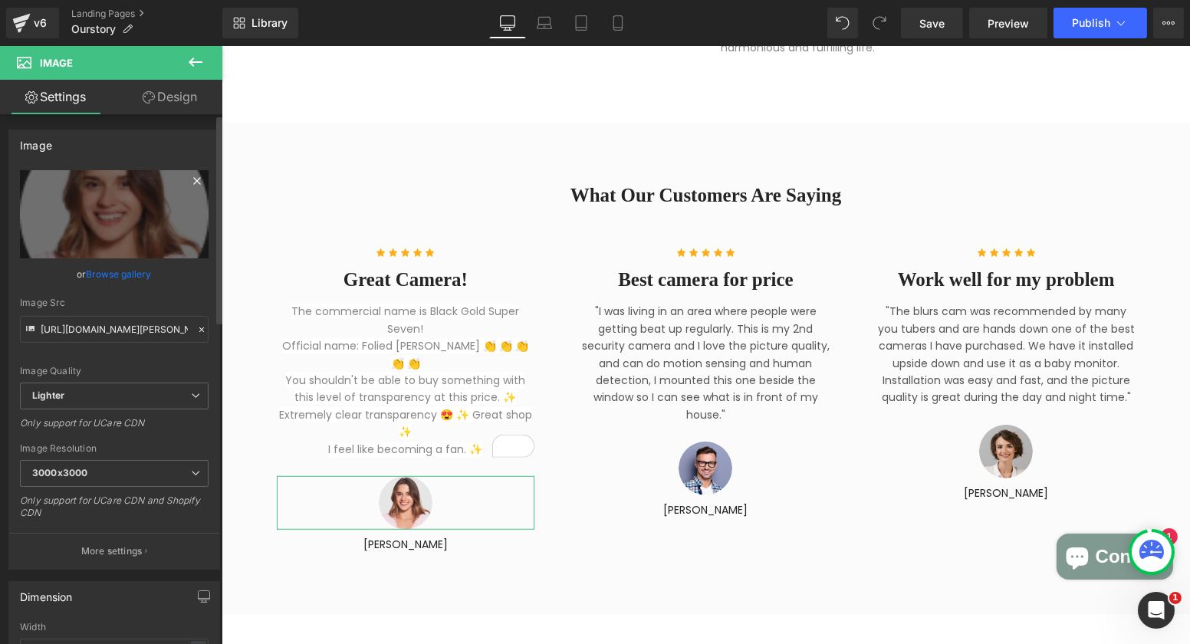
click at [192, 178] on icon at bounding box center [197, 181] width 18 height 18
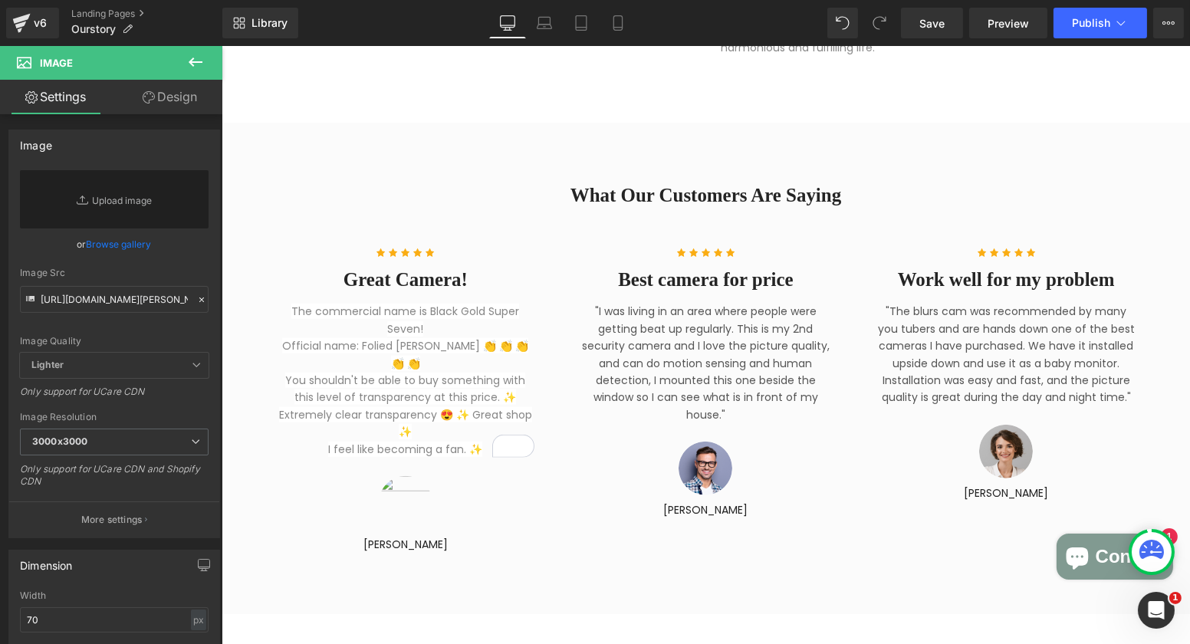
click at [546, 593] on div "What Our Customers Are Saying Heading Row Icon Icon Icon Icon Icon Icon List Ho…" at bounding box center [705, 368] width 968 height 491
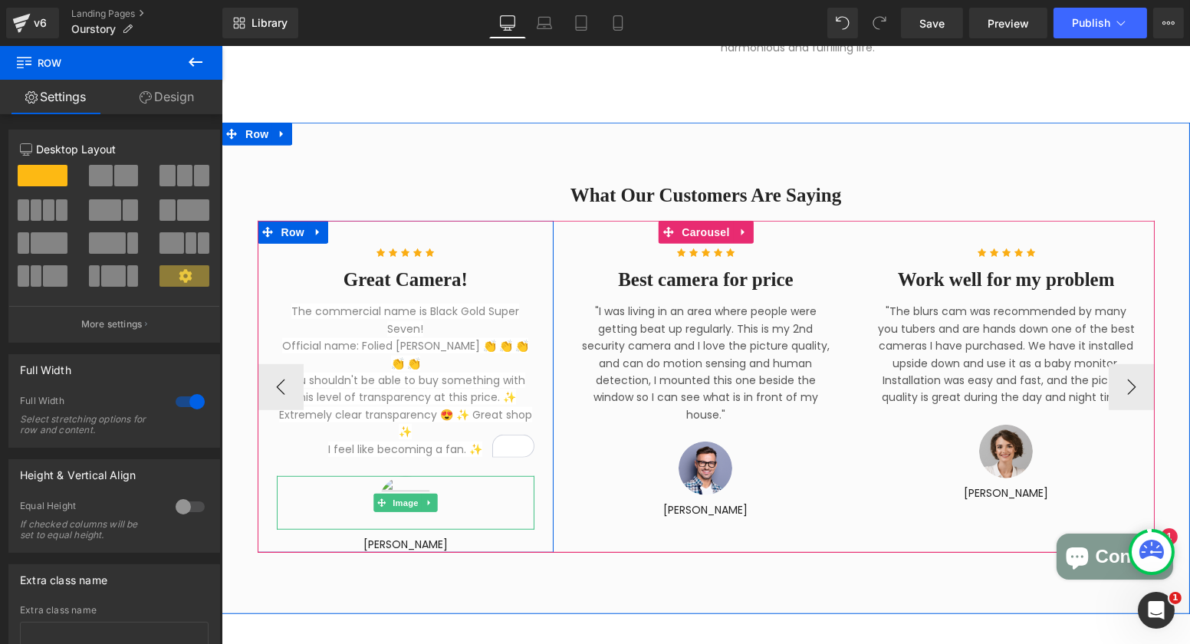
click at [484, 495] on div at bounding box center [405, 503] width 258 height 54
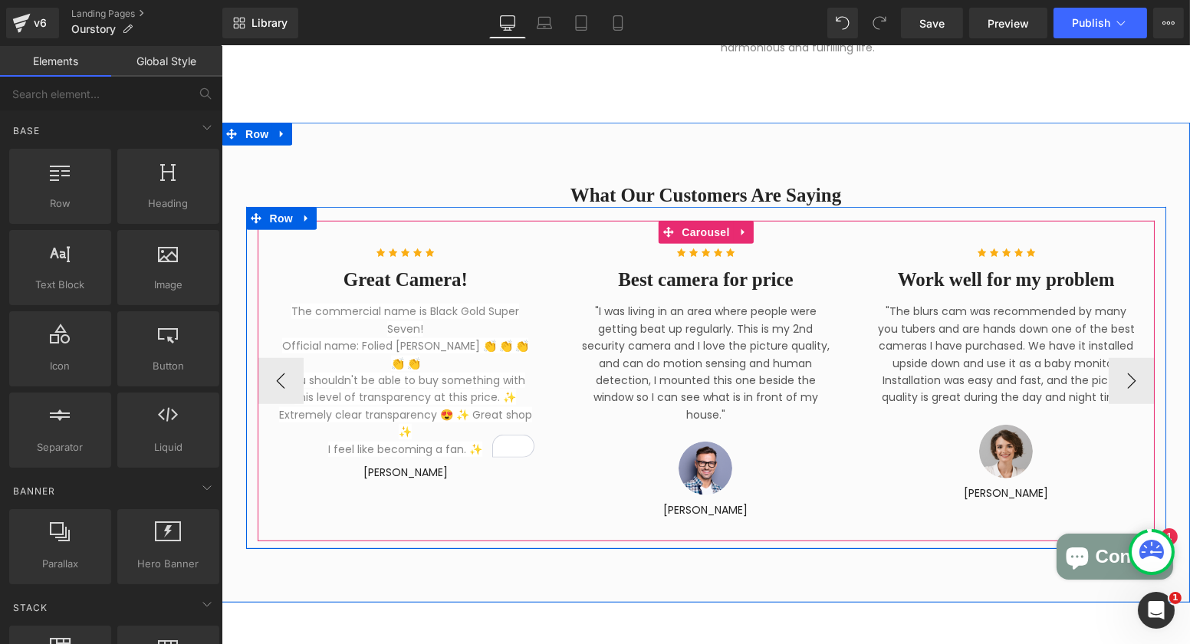
click at [412, 469] on span "Text Block" at bounding box center [396, 472] width 51 height 18
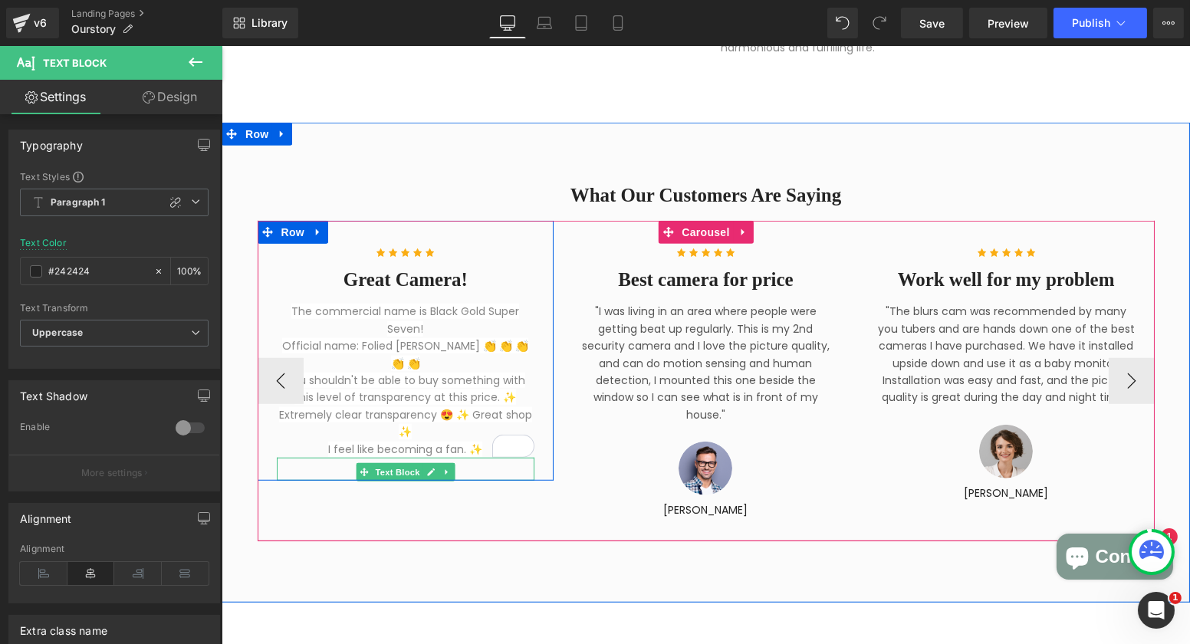
click at [462, 472] on p "Patricia B" at bounding box center [405, 472] width 258 height 17
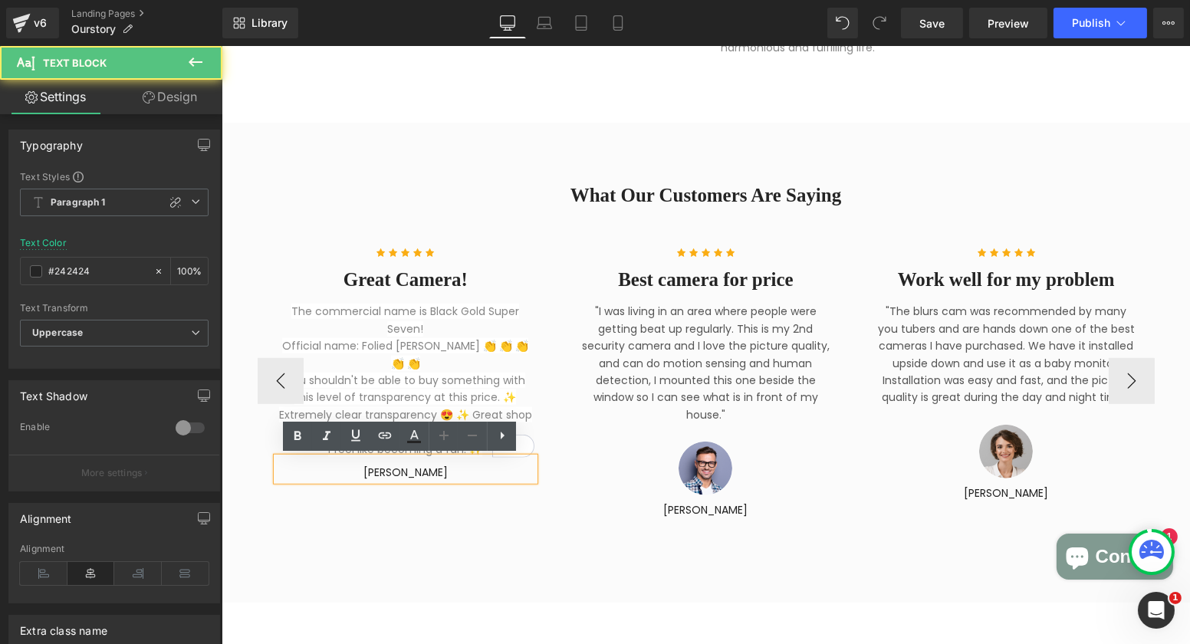
click at [463, 472] on p "Patricia B" at bounding box center [405, 472] width 258 height 17
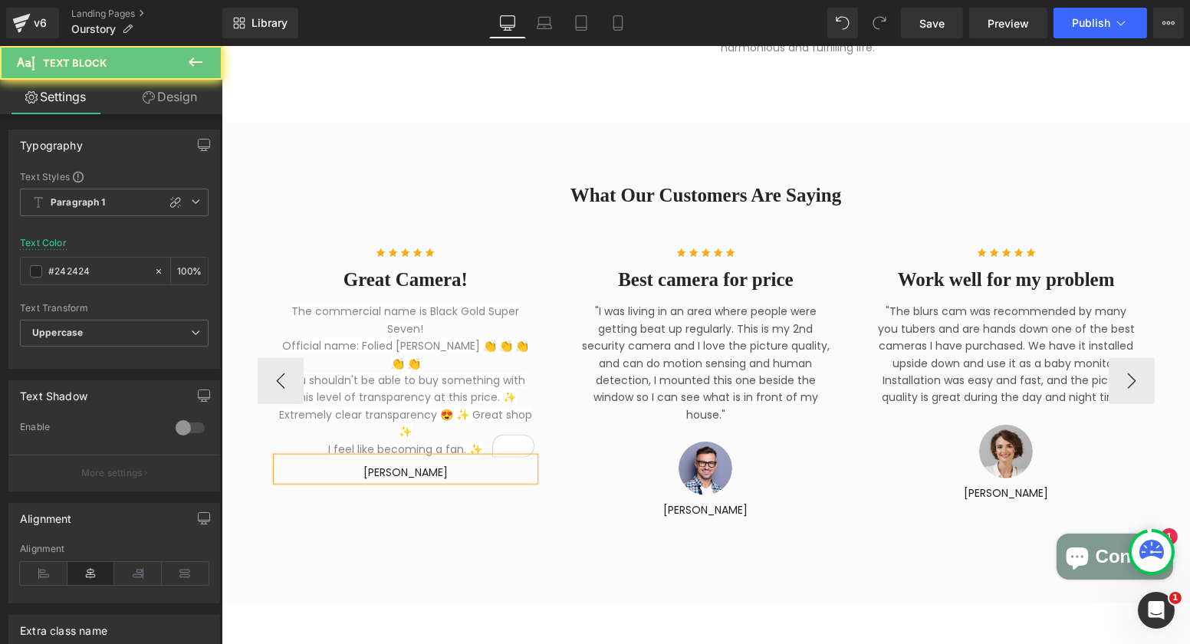
click at [463, 472] on p "Patricia B" at bounding box center [405, 472] width 258 height 17
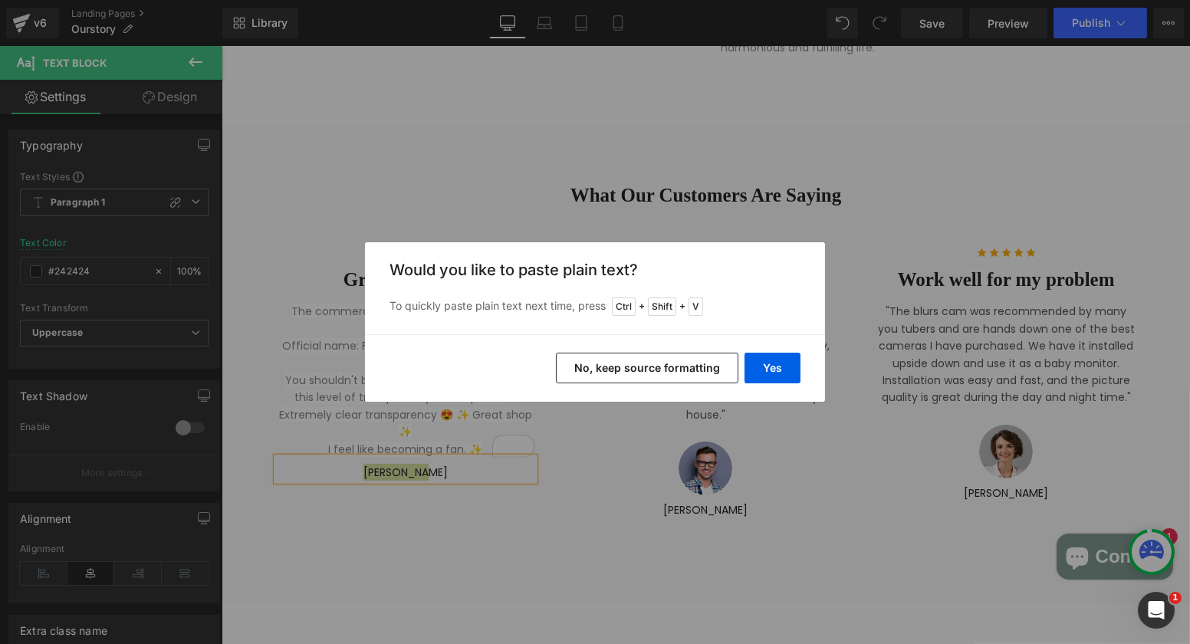
click at [644, 368] on button "No, keep source formatting" at bounding box center [647, 368] width 182 height 31
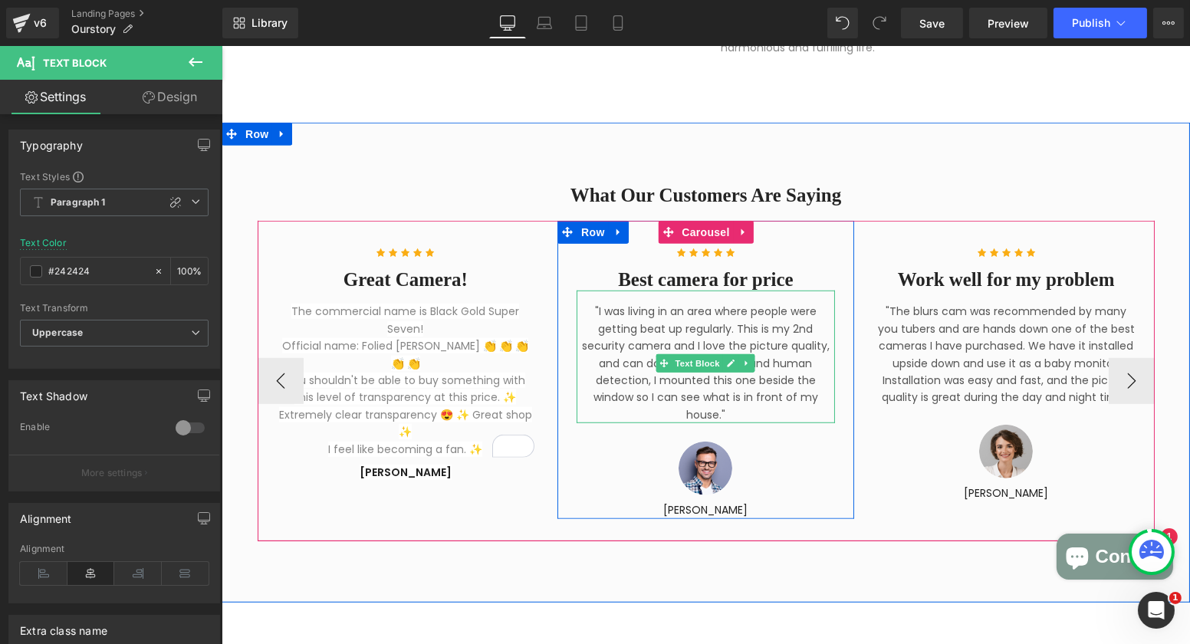
click at [647, 353] on p ""I was living in an area where people were getting beat up regularly. This is m…" at bounding box center [705, 363] width 258 height 120
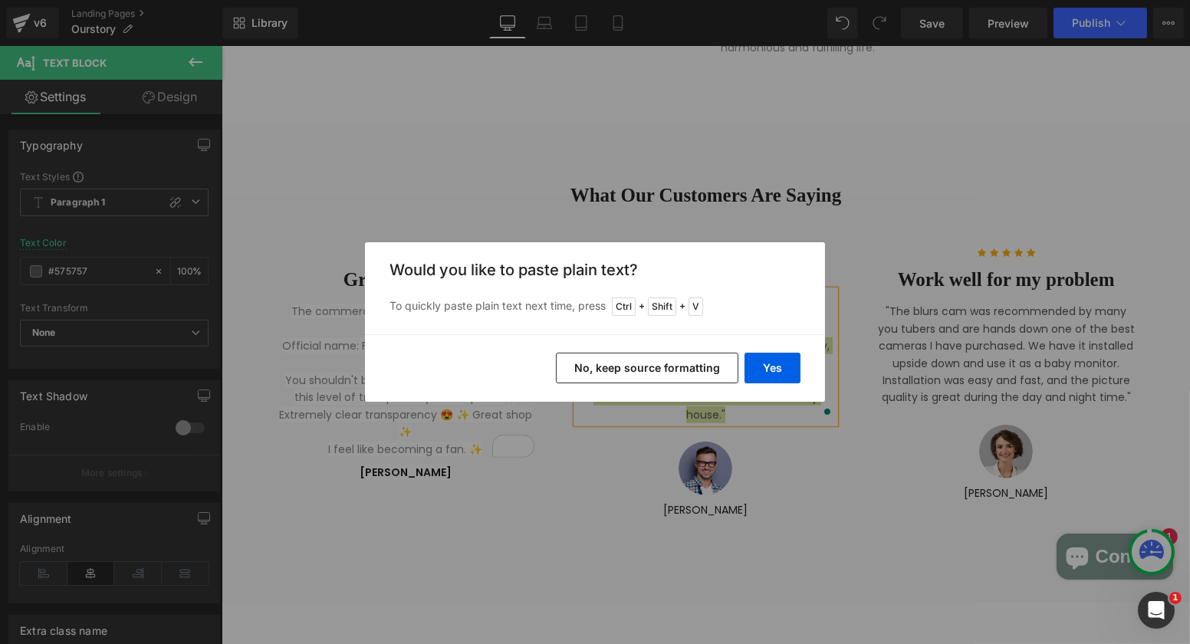
click at [639, 364] on button "No, keep source formatting" at bounding box center [647, 368] width 182 height 31
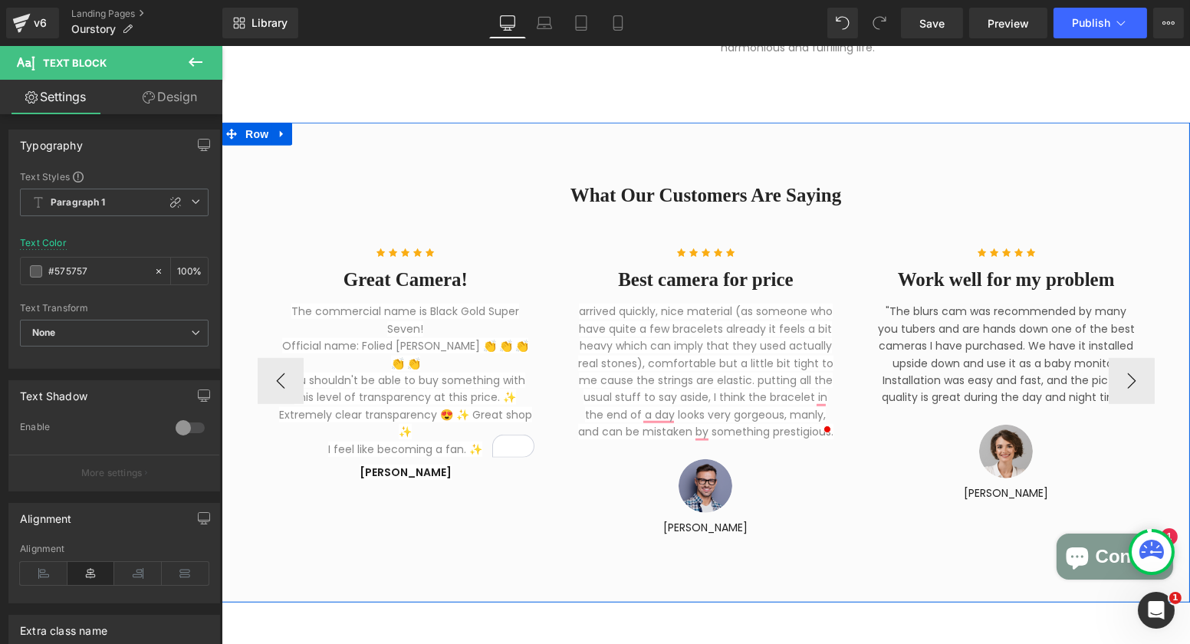
click at [702, 491] on div "Image" at bounding box center [705, 486] width 258 height 54
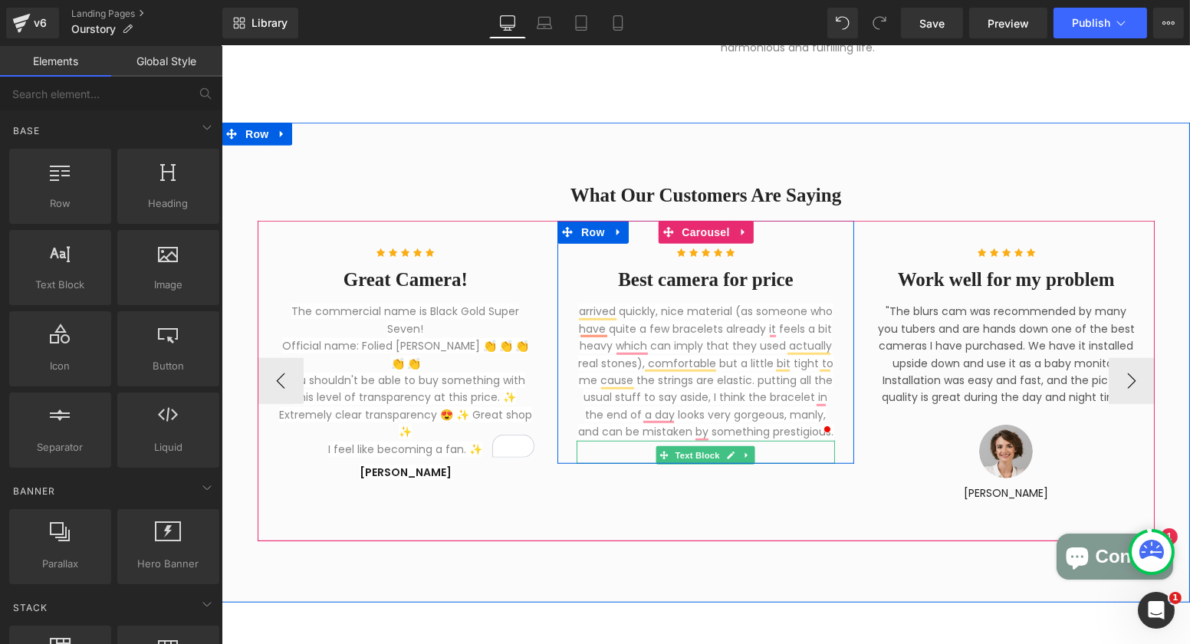
click at [701, 458] on span "Text Block" at bounding box center [697, 455] width 51 height 18
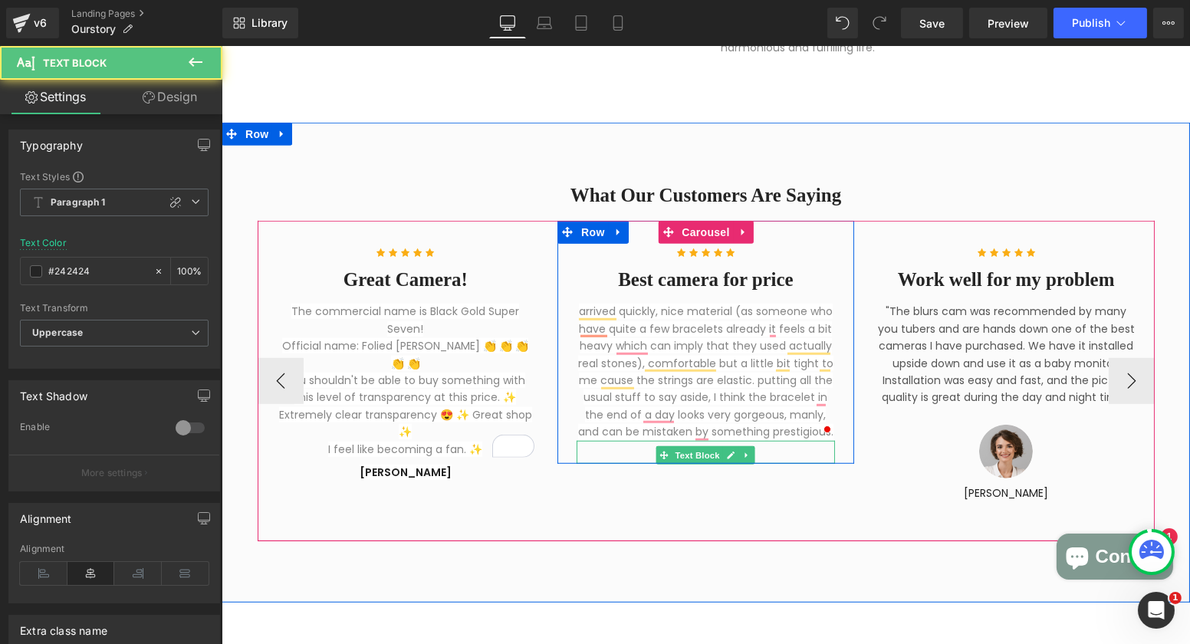
click at [778, 462] on div at bounding box center [705, 462] width 297 height 4
click at [773, 457] on p "travis j" at bounding box center [705, 455] width 258 height 17
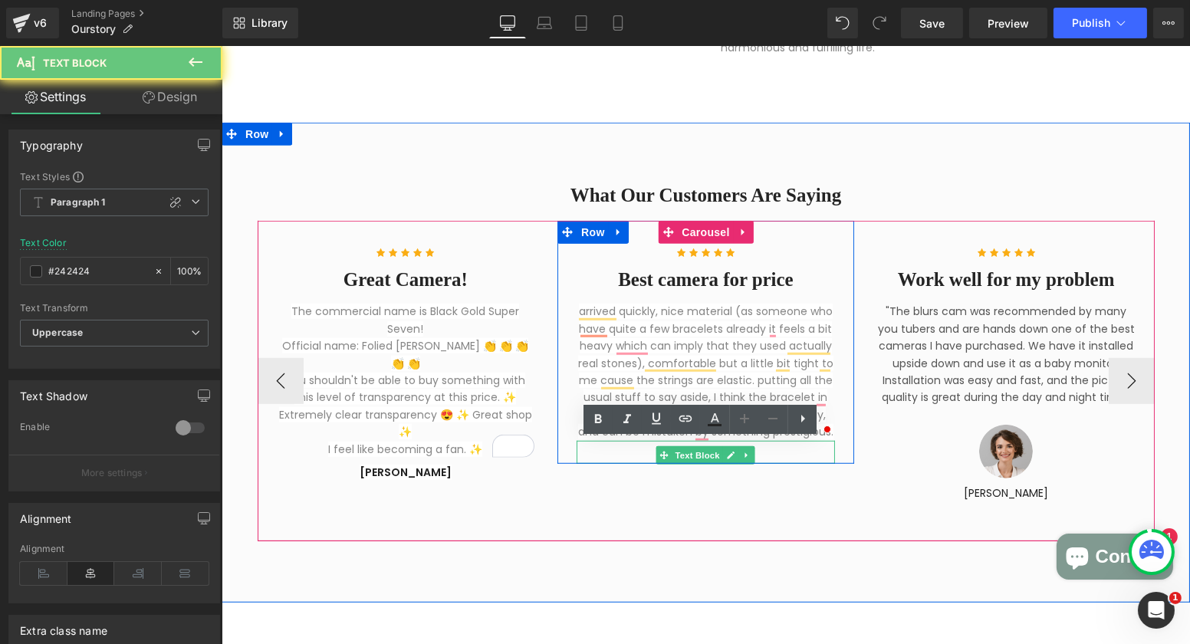
click at [773, 457] on p "travis j" at bounding box center [705, 455] width 258 height 17
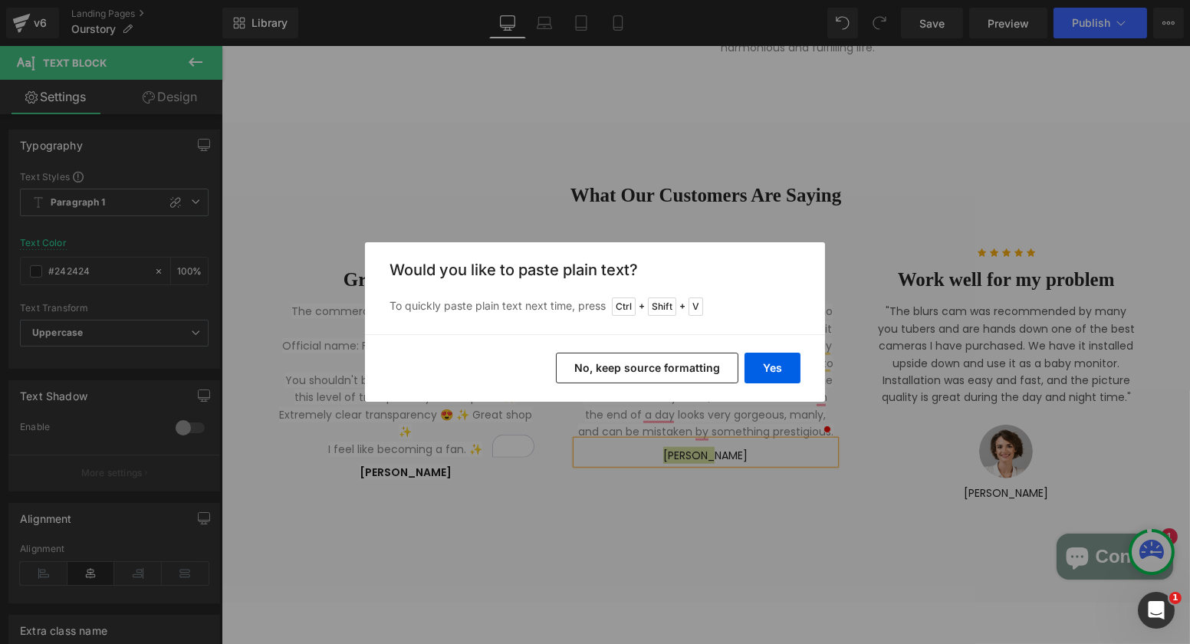
click at [701, 361] on button "No, keep source formatting" at bounding box center [647, 368] width 182 height 31
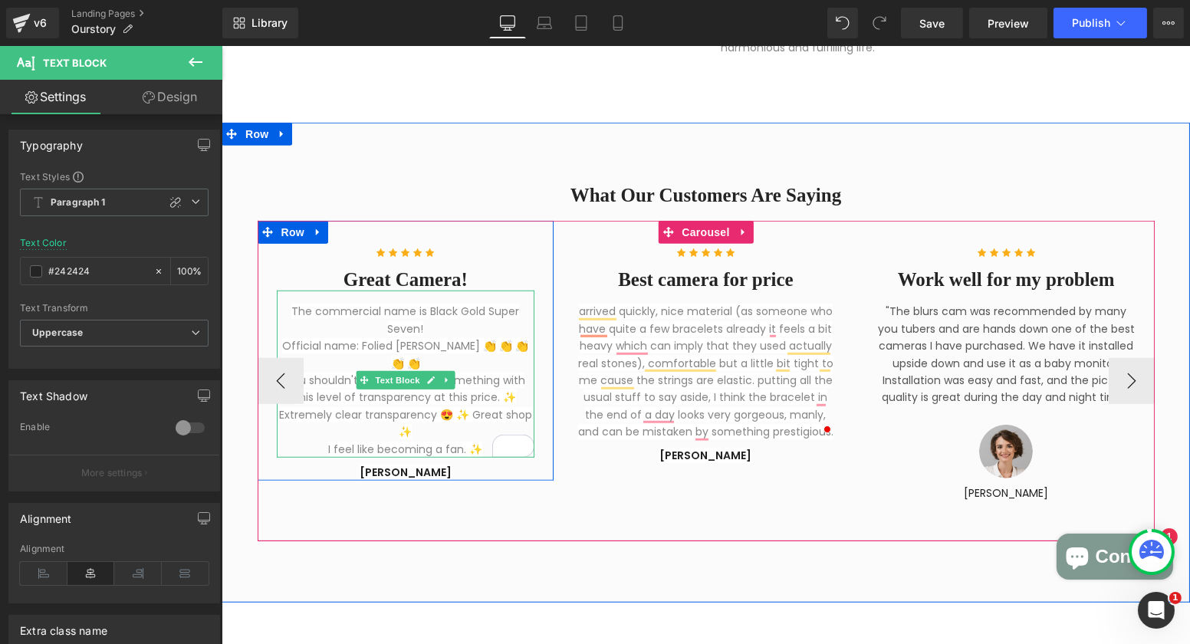
click at [457, 356] on p "The commercial name is Black Gold Super Seven! Official name: Folied Mica Quart…" at bounding box center [405, 380] width 258 height 155
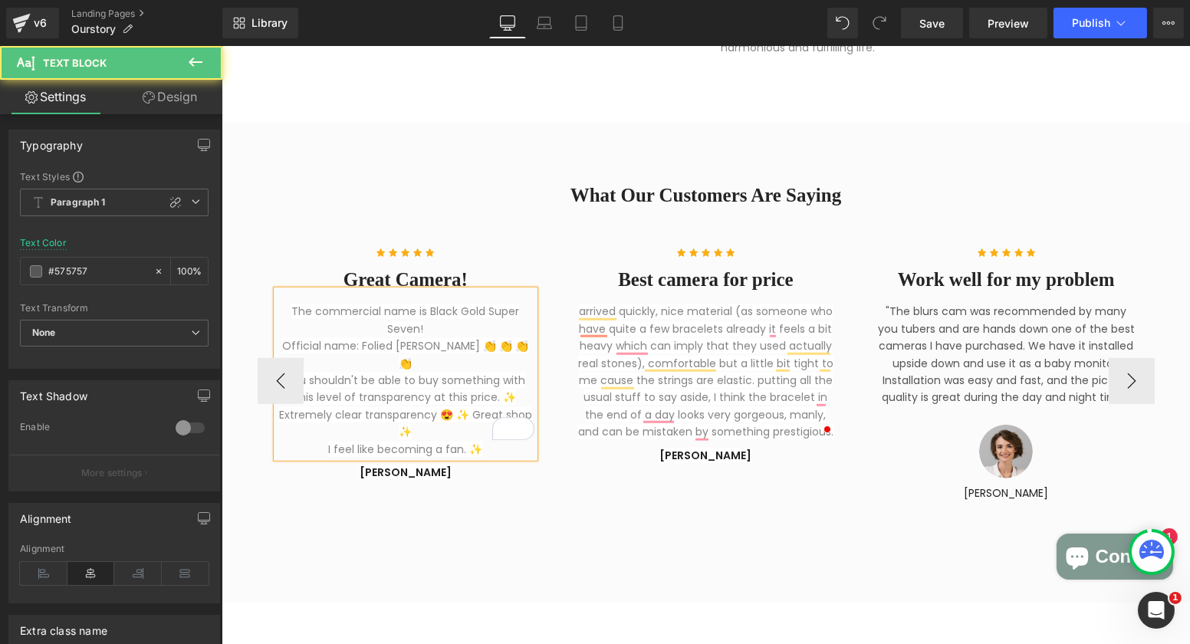
click at [455, 409] on p "The commercial name is Black Gold Super Seven! Official name: Folied Mica Quart…" at bounding box center [405, 380] width 258 height 155
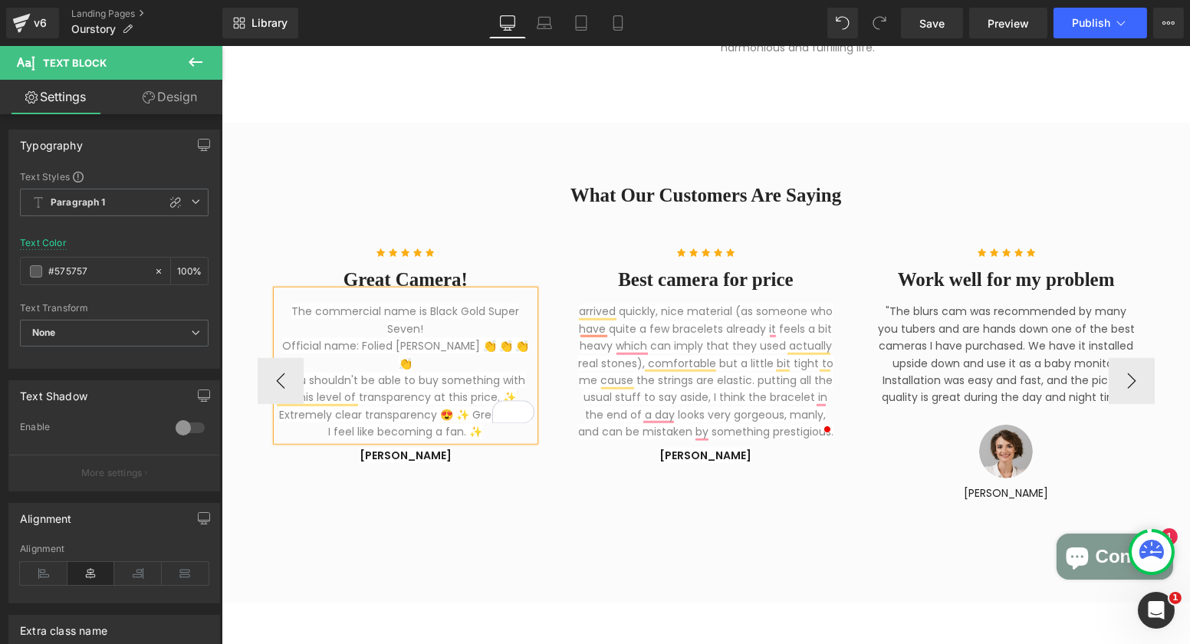
click at [642, 513] on div "Icon Icon Icon Icon Icon Icon List Hoz Great Camera! Heading The commercial nam…" at bounding box center [1008, 381] width 1502 height 320
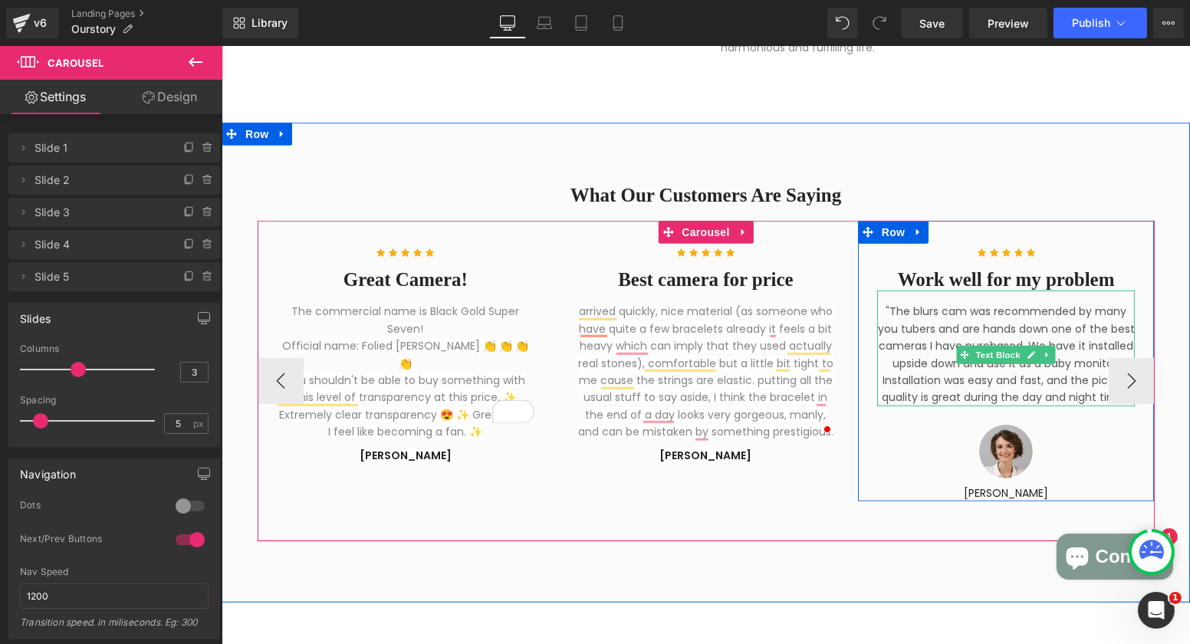
click at [940, 368] on p ""The blurs cam was recommended by many you tubers and are hands down one of the…" at bounding box center [1005, 354] width 258 height 103
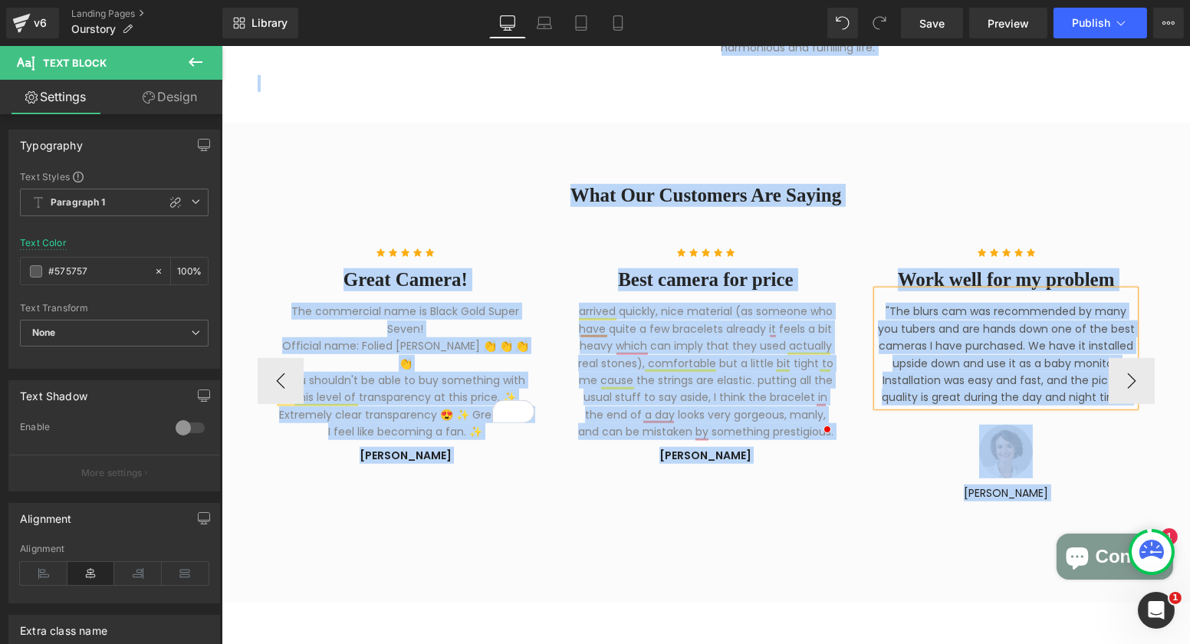
click at [940, 383] on p ""The blurs cam was recommended by many you tubers and are hands down one of the…" at bounding box center [1005, 354] width 258 height 103
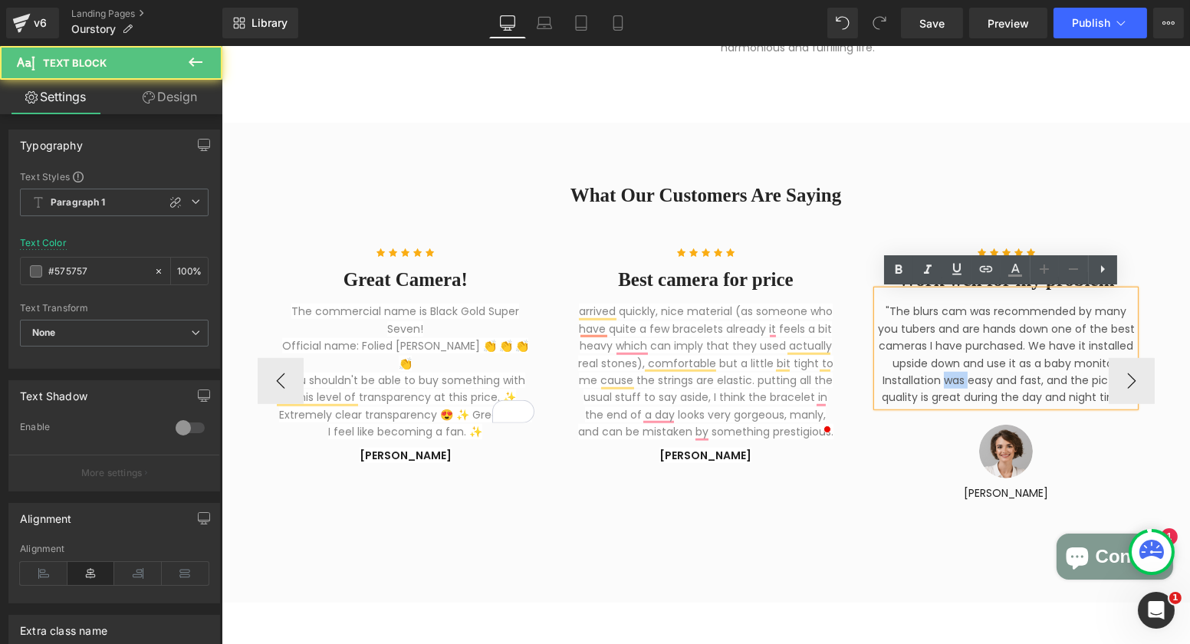
click at [940, 383] on p ""The blurs cam was recommended by many you tubers and are hands down one of the…" at bounding box center [1005, 354] width 258 height 103
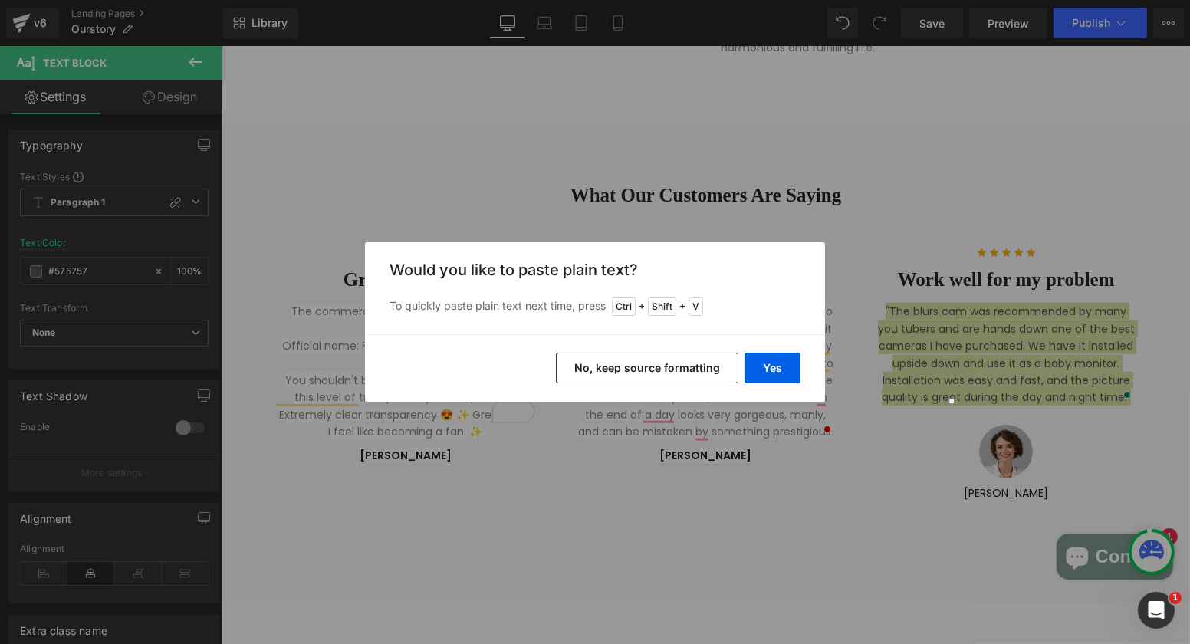
click at [672, 359] on button "No, keep source formatting" at bounding box center [647, 368] width 182 height 31
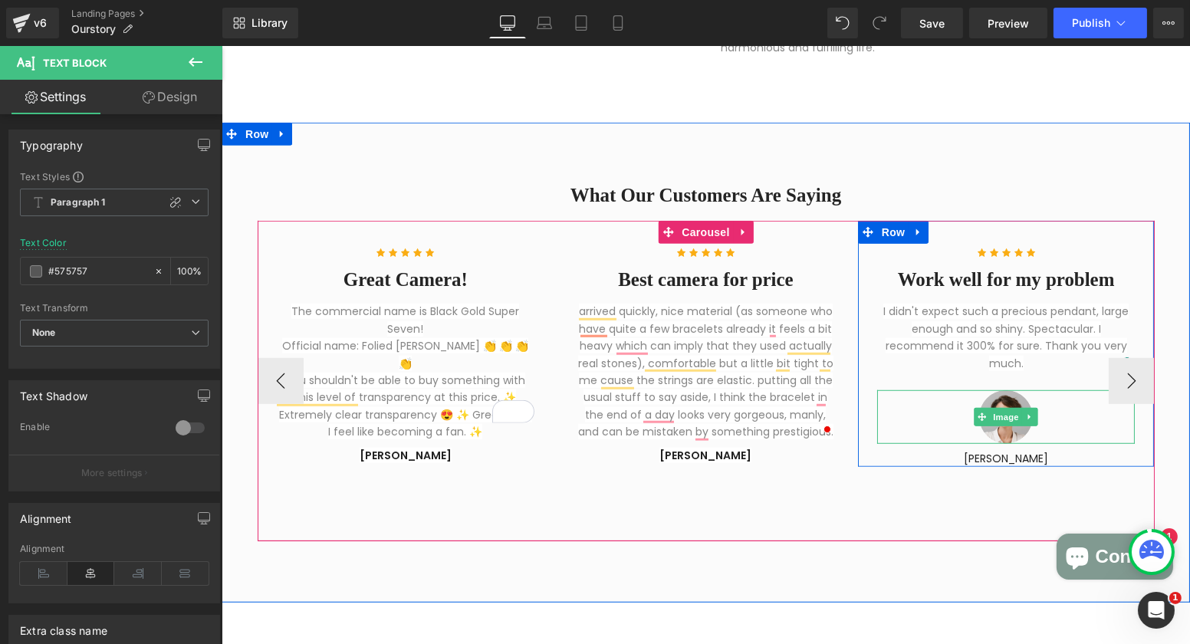
click at [1038, 420] on div at bounding box center [1005, 417] width 258 height 54
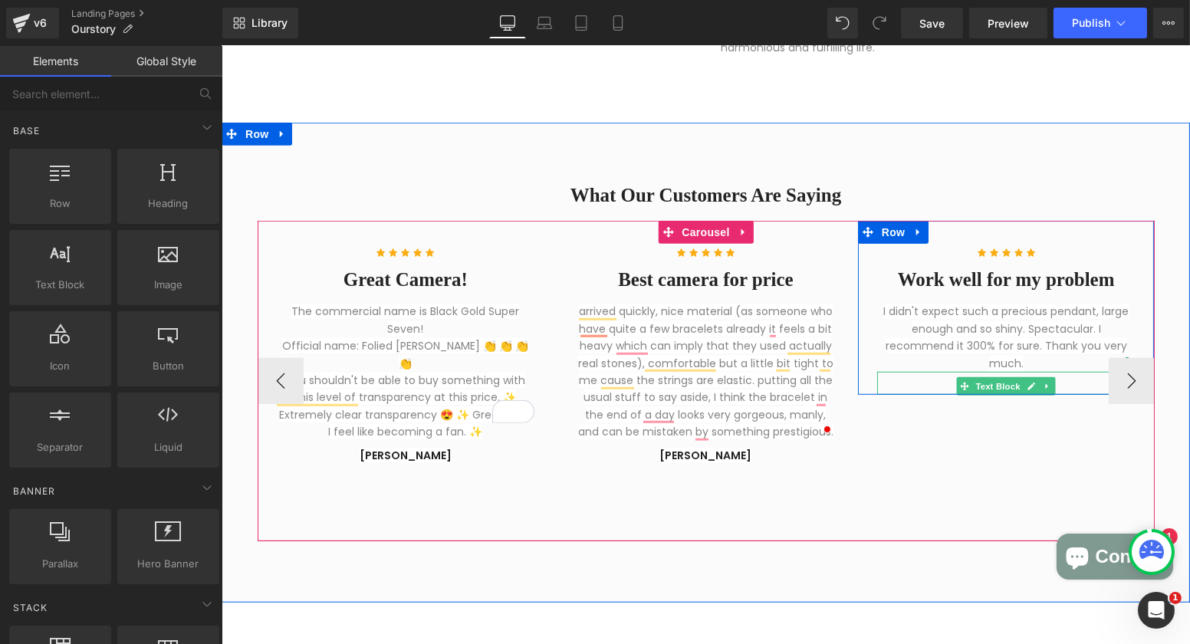
click at [1071, 386] on p "Ryan S" at bounding box center [1005, 386] width 258 height 17
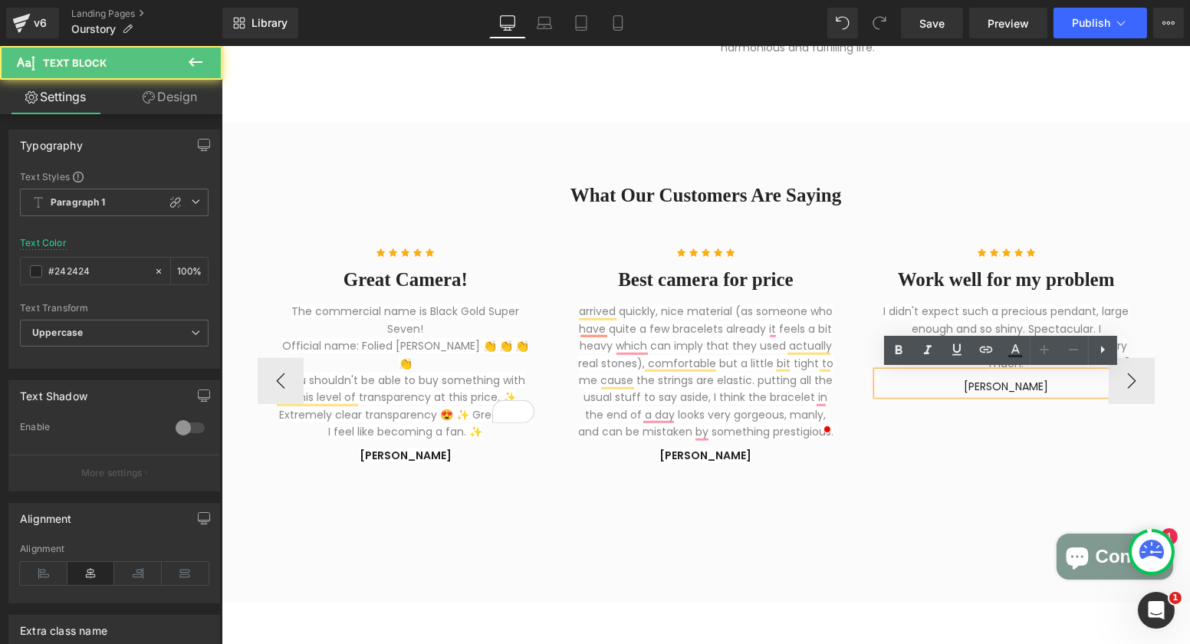
click at [1048, 387] on p "Ryan S" at bounding box center [1005, 386] width 258 height 17
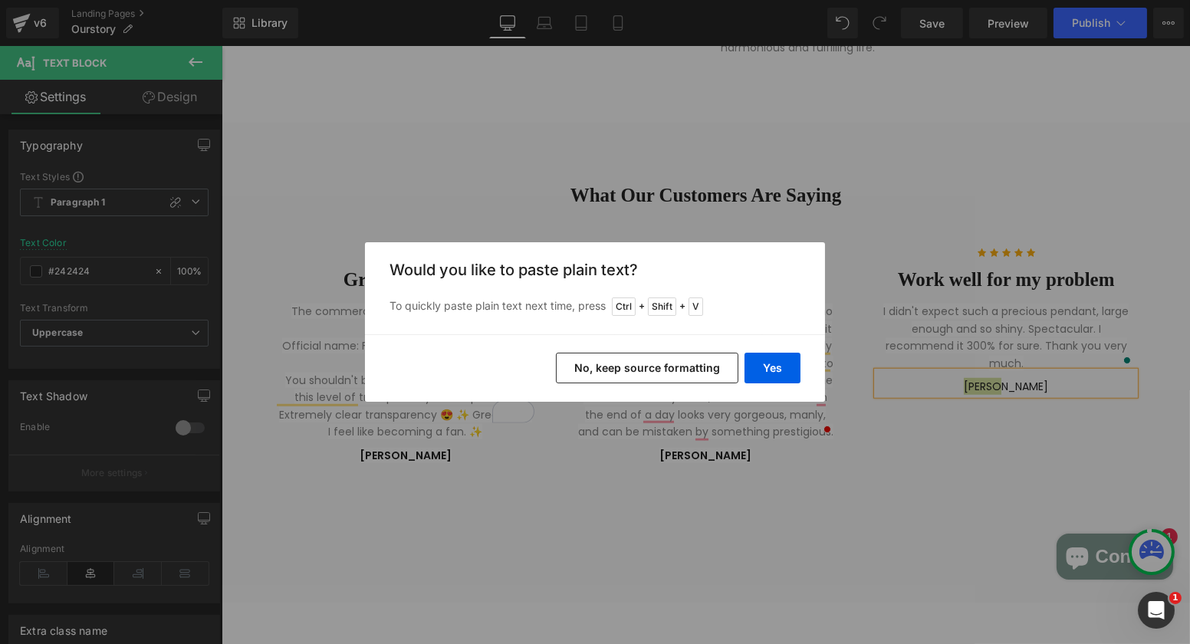
drag, startPoint x: 680, startPoint y: 368, endPoint x: 535, endPoint y: 359, distance: 145.2
click at [680, 368] on button "No, keep source formatting" at bounding box center [647, 368] width 182 height 31
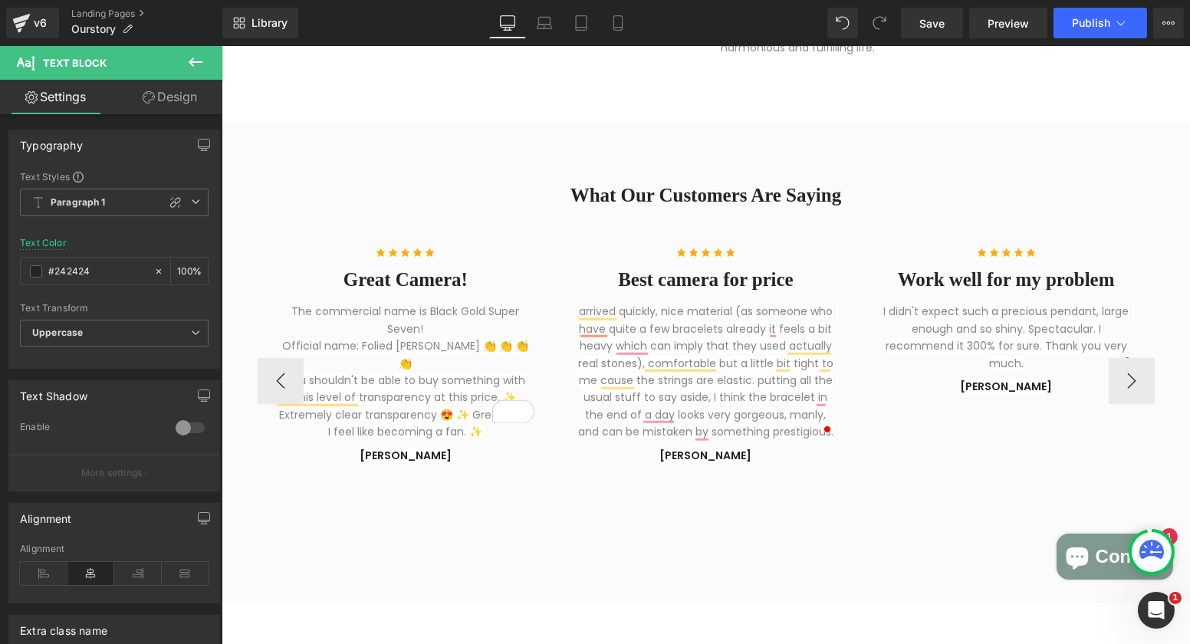
click at [930, 503] on div "Icon Icon Icon Icon Icon Icon List Hoz Great Camera! Heading The commercial nam…" at bounding box center [1008, 381] width 1502 height 320
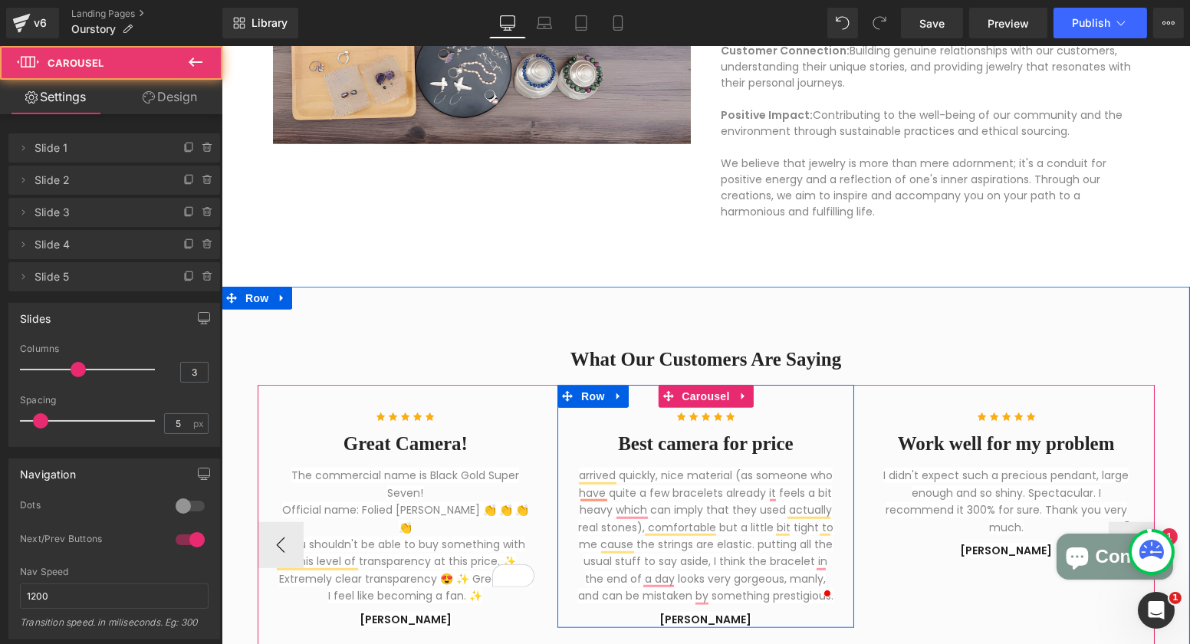
scroll to position [1693, 0]
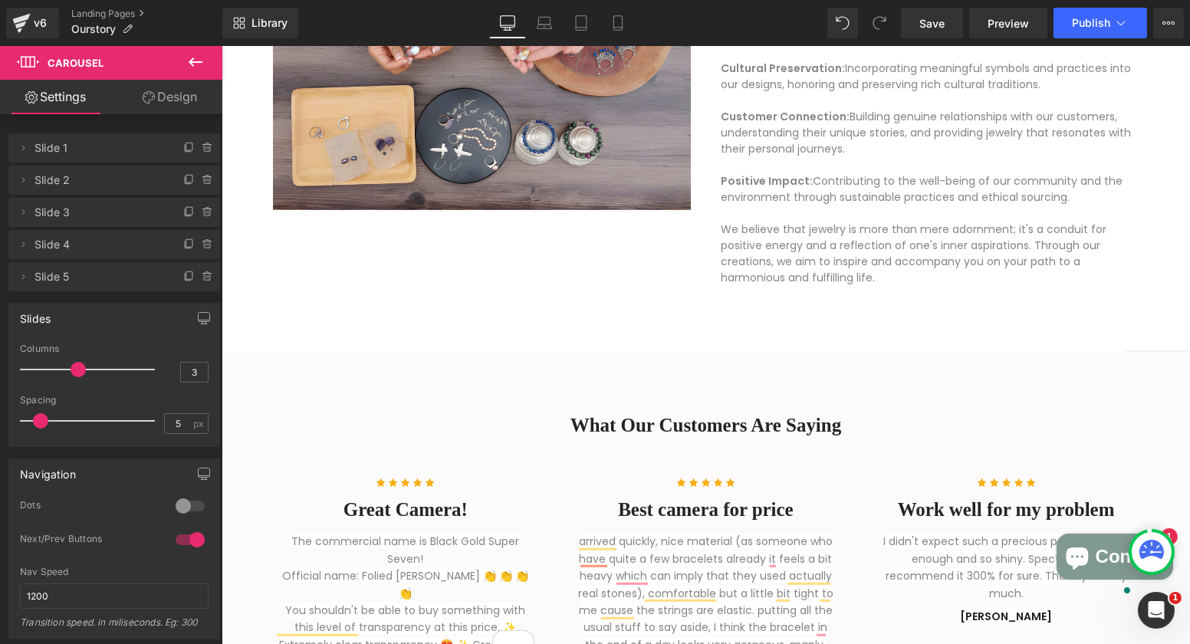
click at [221, 46] on div "50px" at bounding box center [221, 46] width 0 height 0
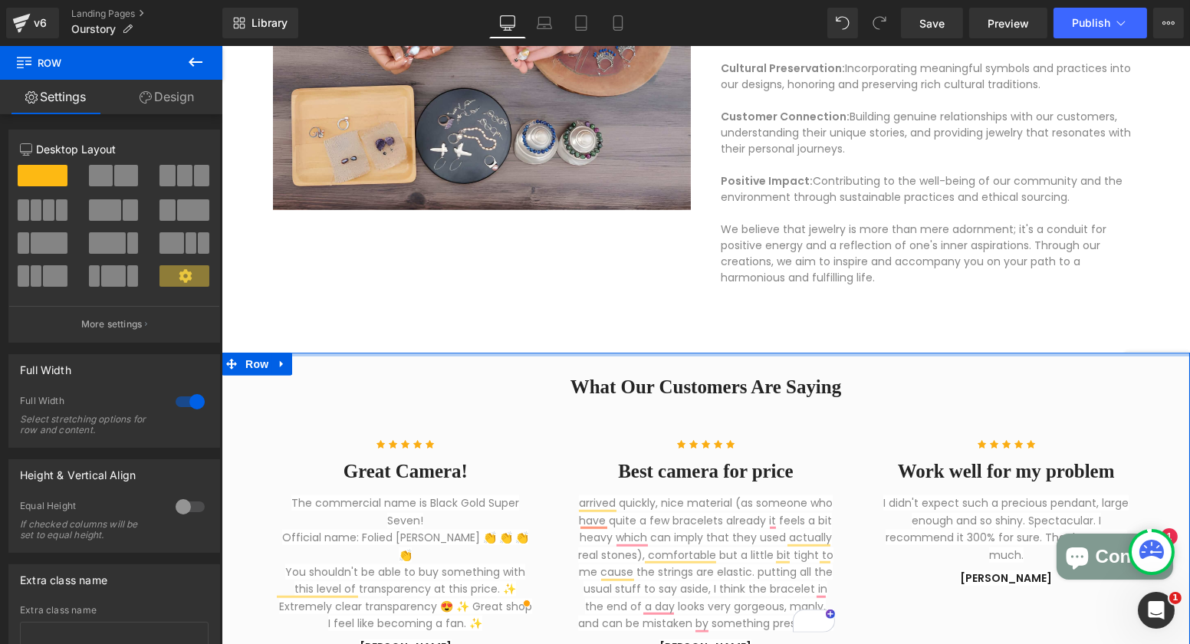
drag, startPoint x: 759, startPoint y: 386, endPoint x: 765, endPoint y: 337, distance: 50.2
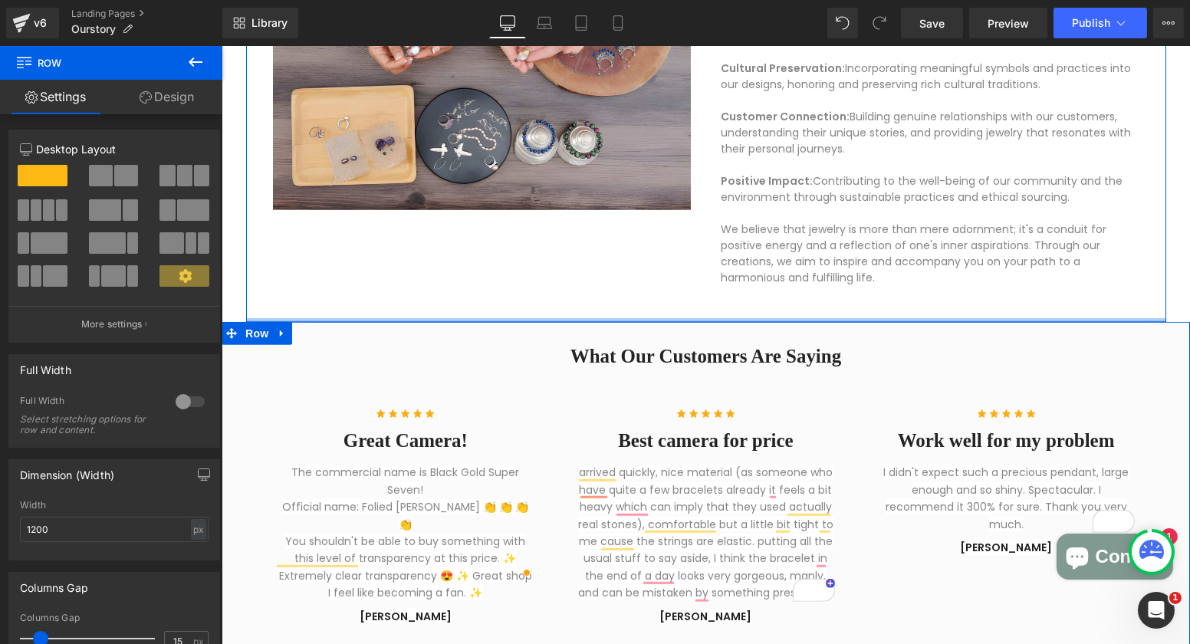
drag, startPoint x: 880, startPoint y: 339, endPoint x: 882, endPoint y: 305, distance: 33.8
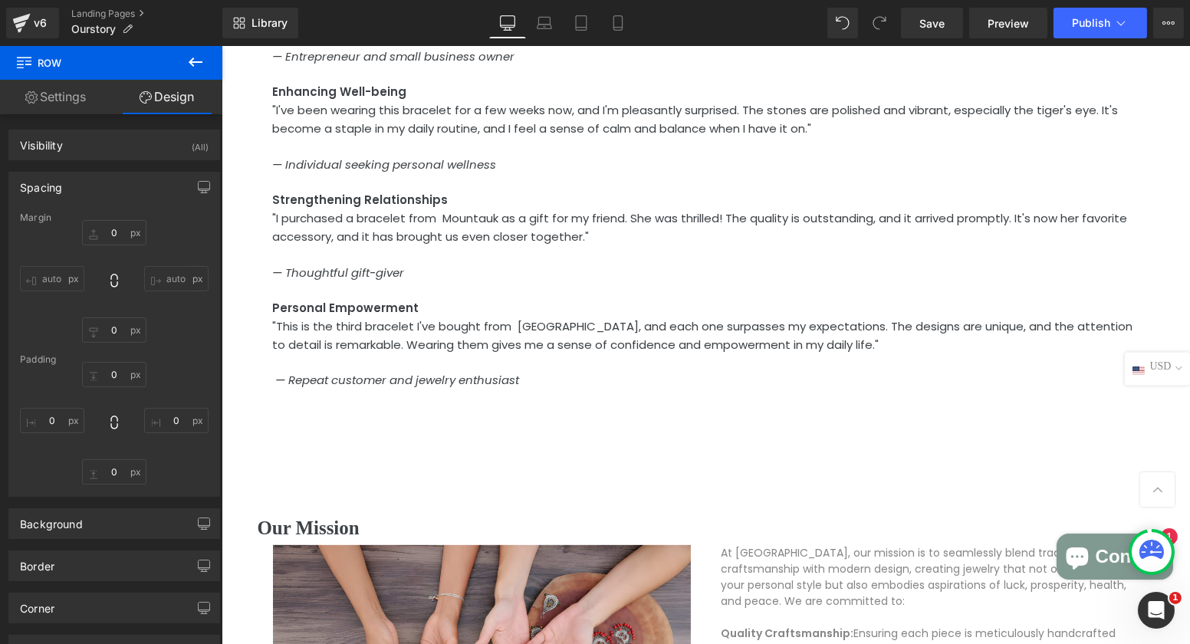
click at [728, 407] on div "In Their Own Words Heading Attracting Prosperity "After wearing the bracelet I …" at bounding box center [705, 375] width 920 height 1119
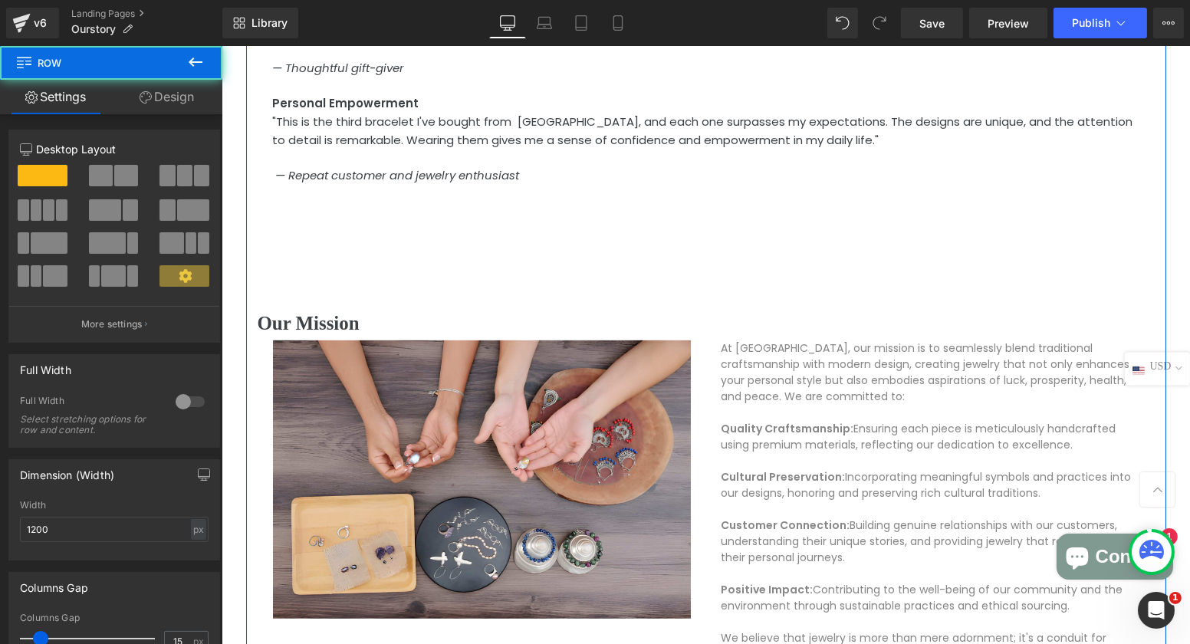
scroll to position [1540, 0]
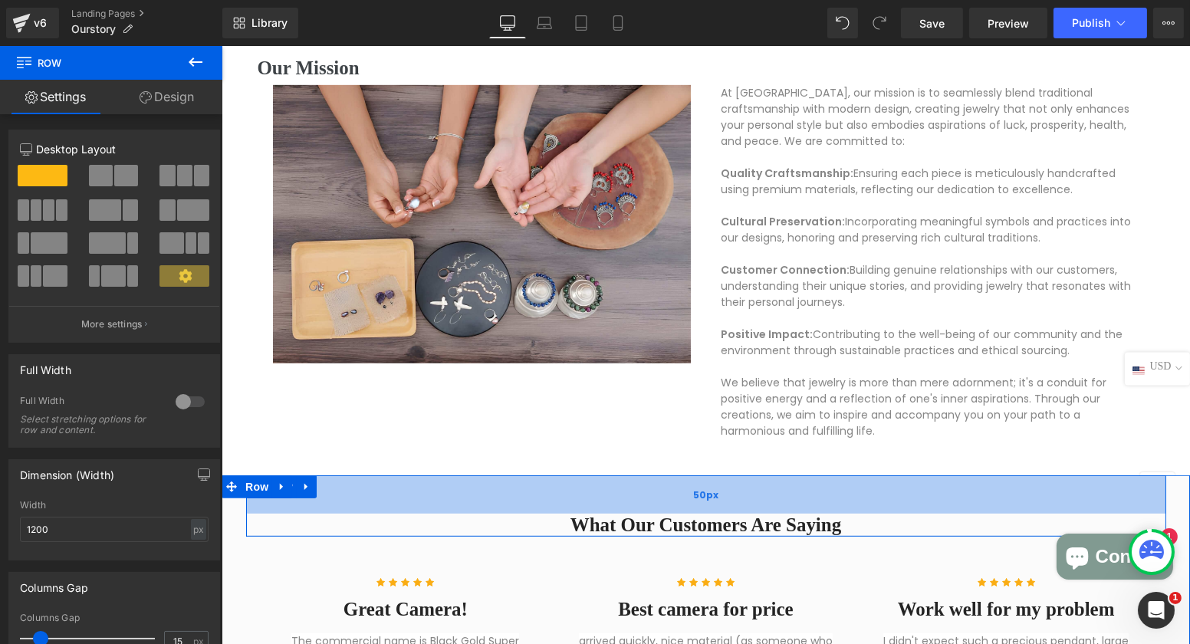
drag, startPoint x: 803, startPoint y: 481, endPoint x: 810, endPoint y: 497, distance: 17.8
click at [810, 497] on div "50px" at bounding box center [705, 494] width 920 height 38
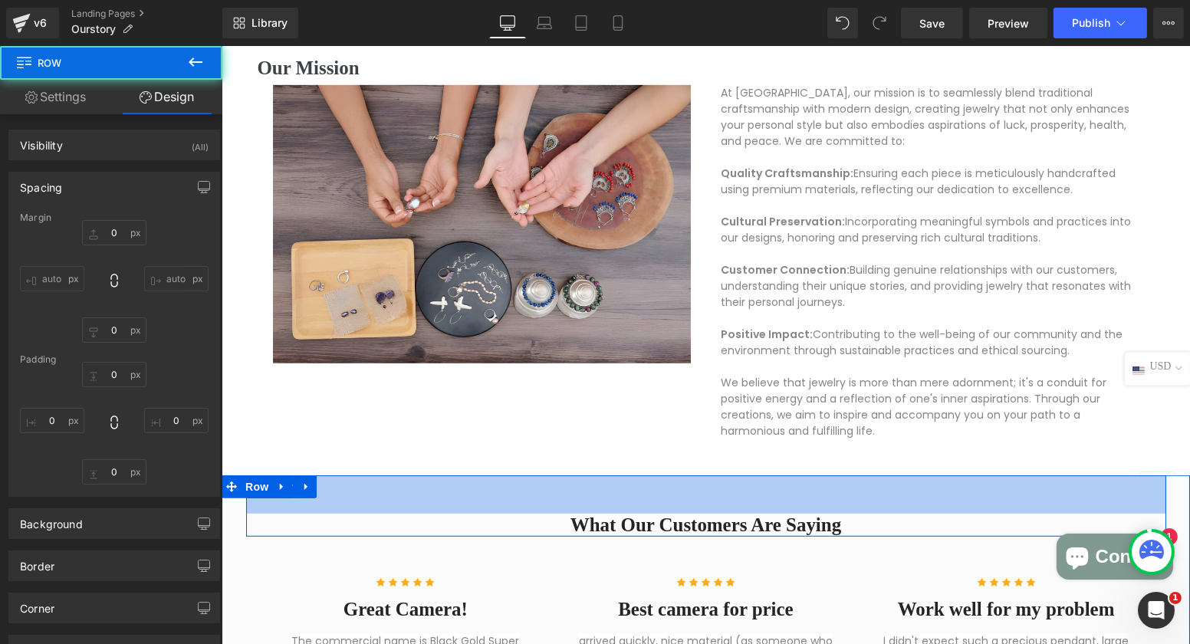
click at [868, 442] on div "Image At Mounatuk, our mission is to seamlessly blend traditional craftsmanship…" at bounding box center [705, 266] width 897 height 362
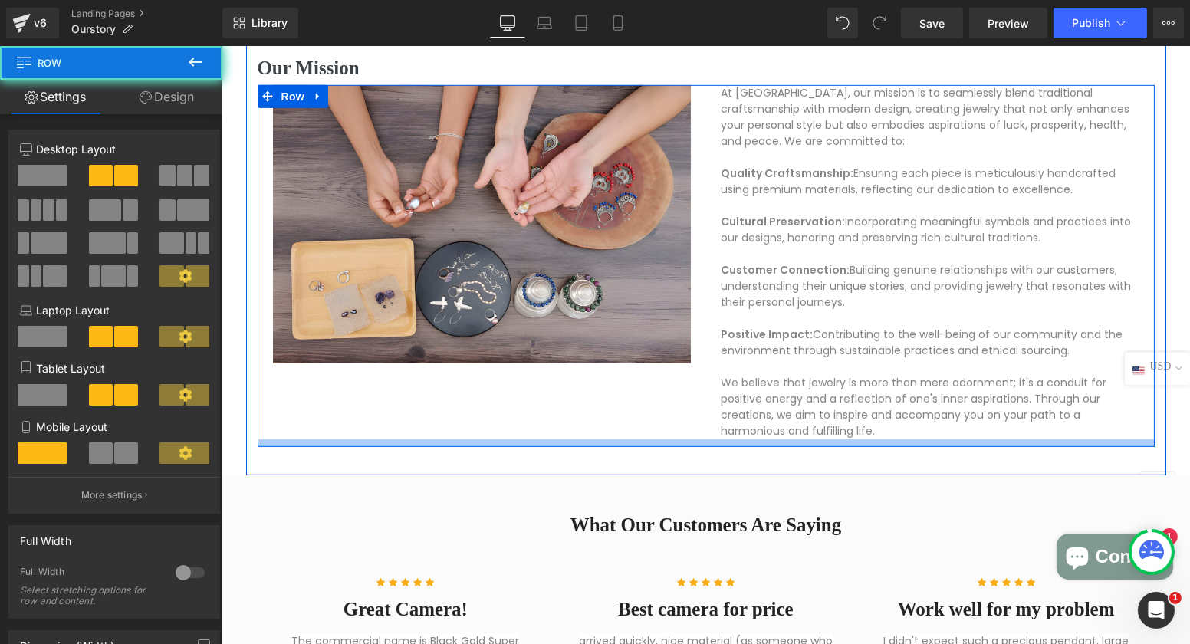
click at [903, 356] on p "Positive Impact: Contributing to the well-being of our community and the enviro…" at bounding box center [930, 343] width 418 height 32
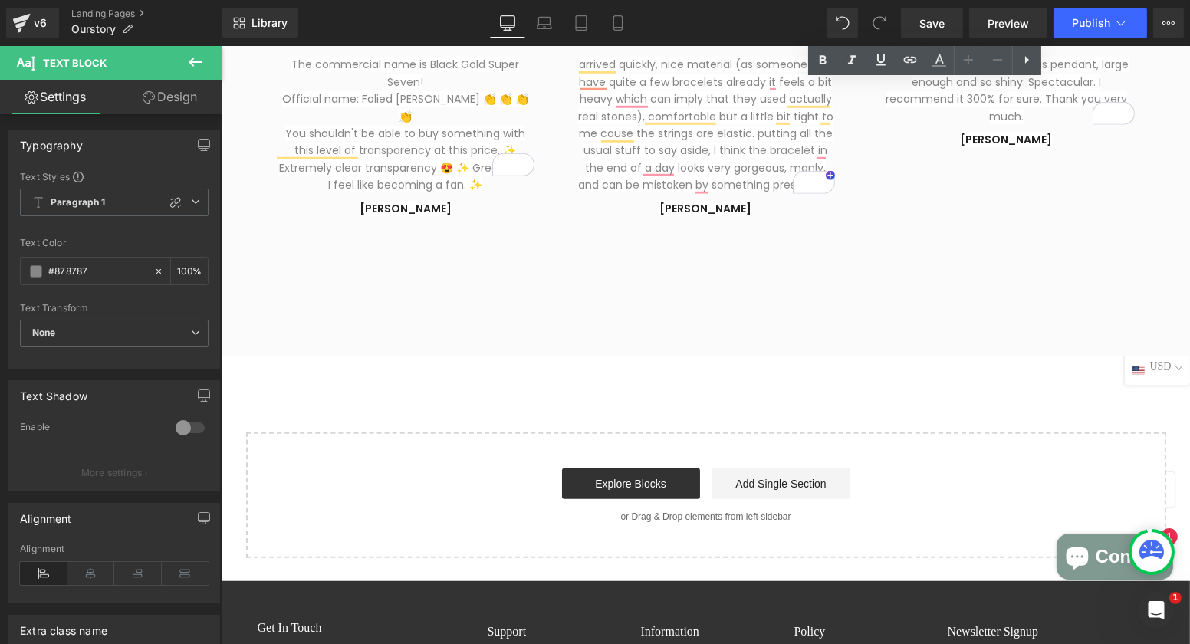
scroll to position [1923, 0]
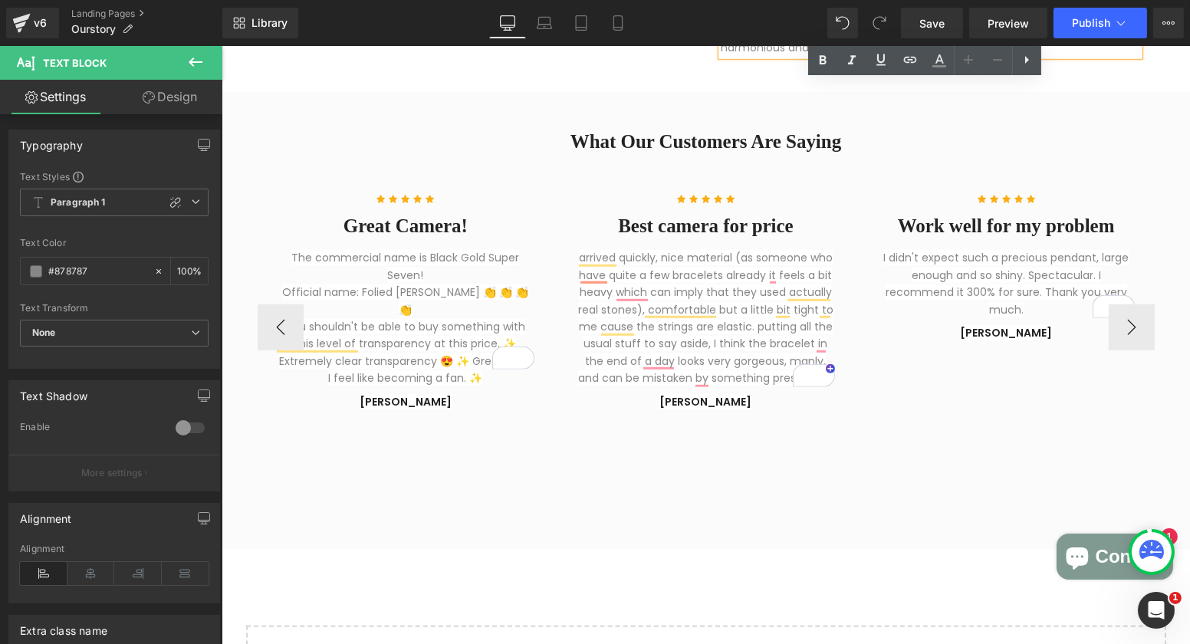
click at [730, 416] on div "Icon Icon Icon Icon Icon Icon List Hoz Great Camera! Heading The commercial nam…" at bounding box center [1008, 327] width 1502 height 320
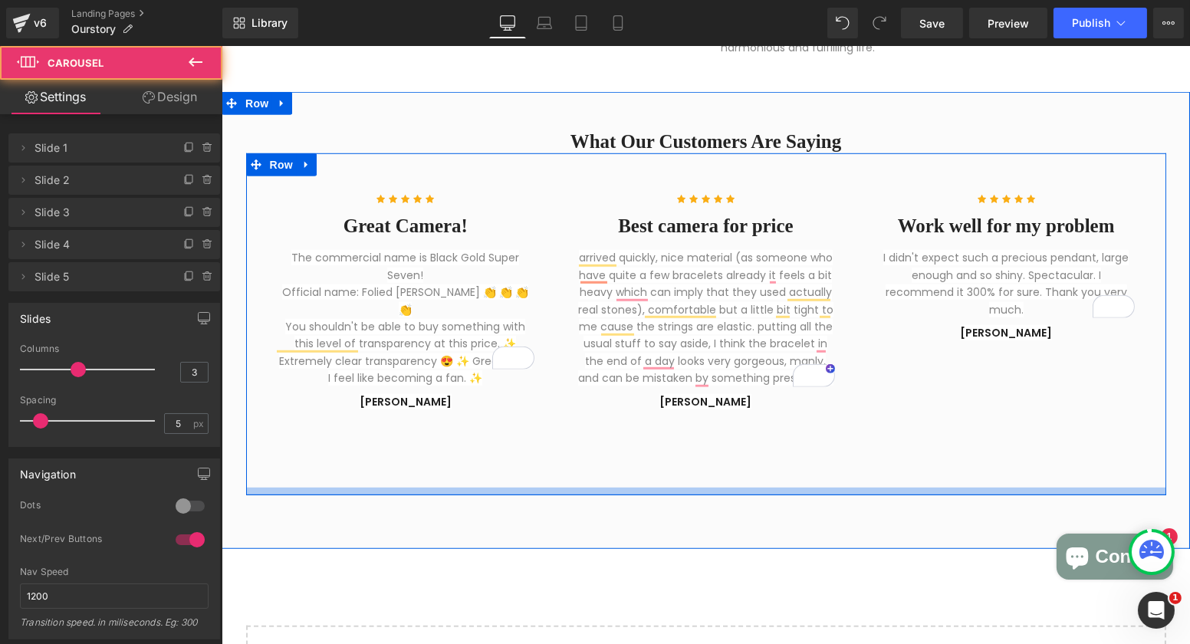
click at [713, 492] on div at bounding box center [705, 492] width 920 height 8
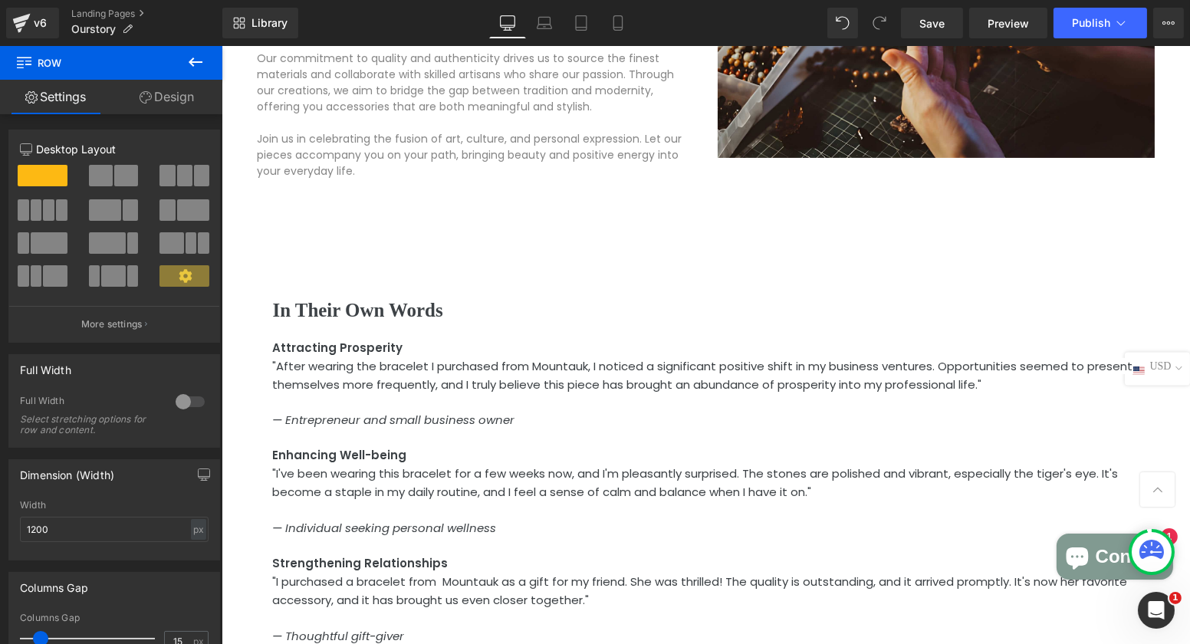
scroll to position [1387, 0]
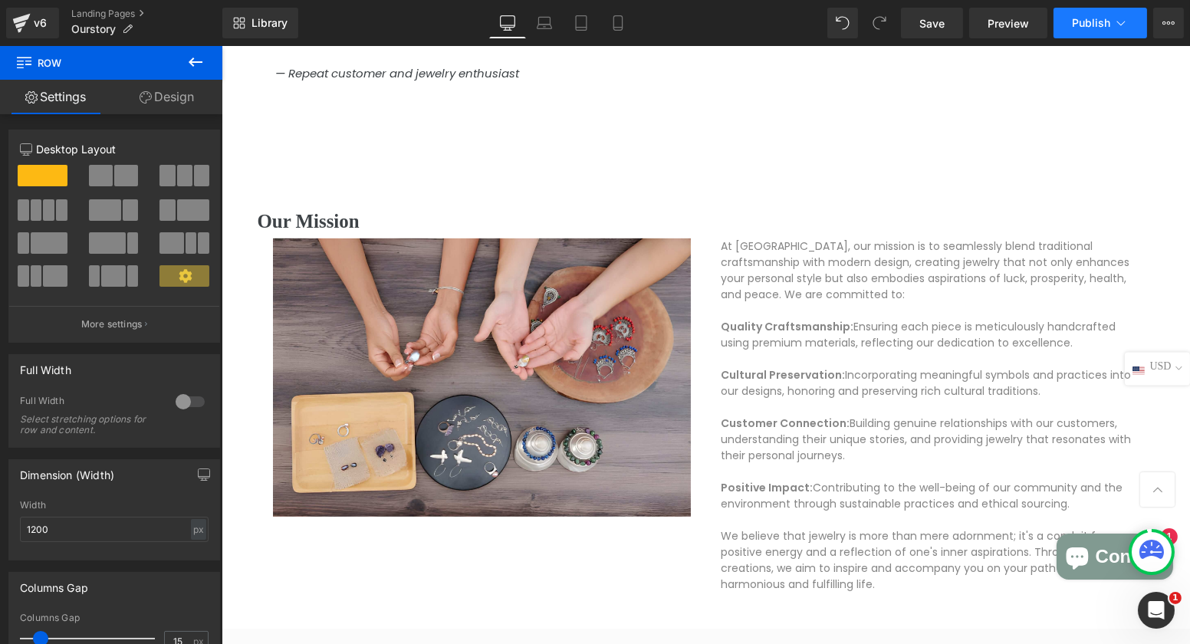
click at [1068, 22] on button "Publish" at bounding box center [1100, 23] width 94 height 31
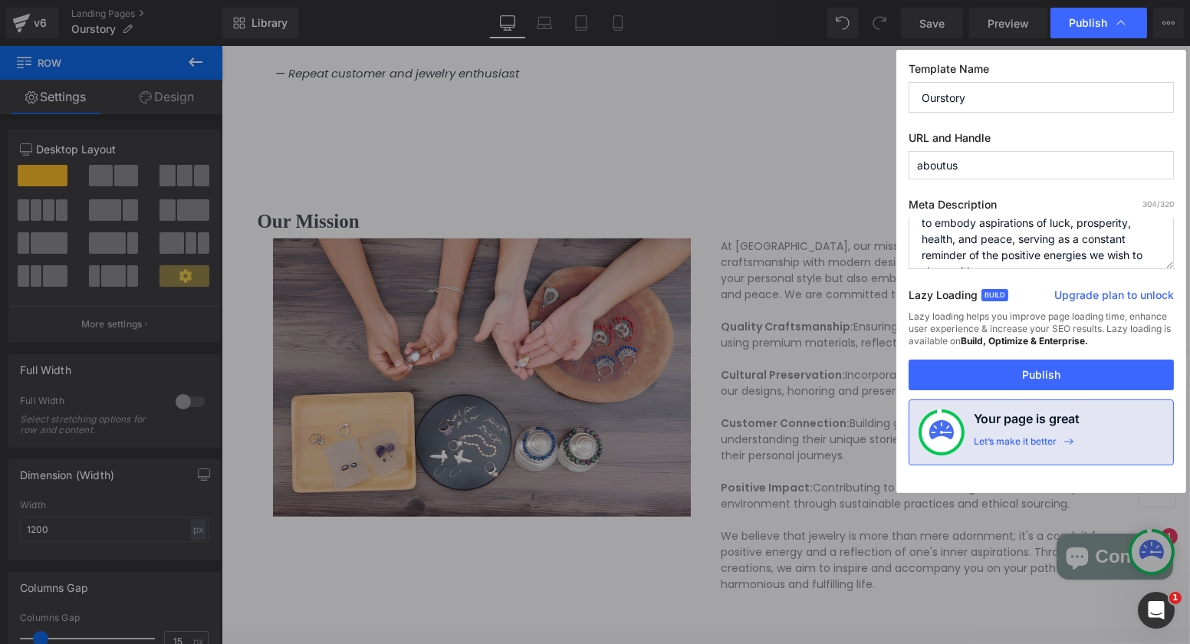
scroll to position [80, 0]
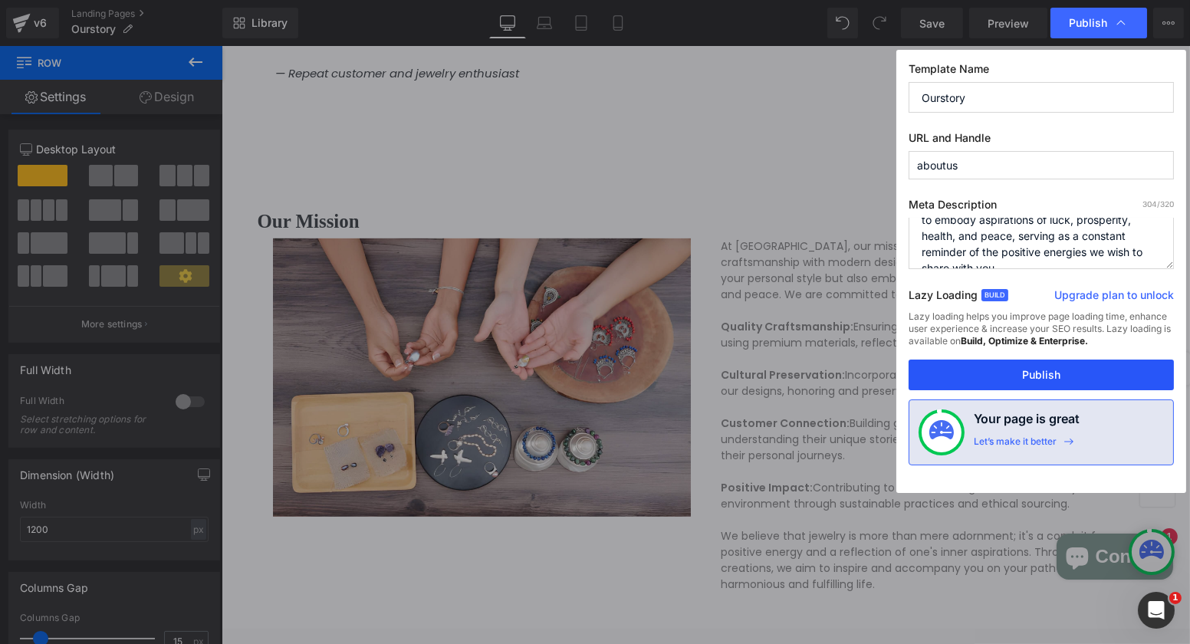
drag, startPoint x: 1043, startPoint y: 371, endPoint x: 814, endPoint y: 322, distance: 234.4
click at [1043, 371] on button "Publish" at bounding box center [1040, 375] width 265 height 31
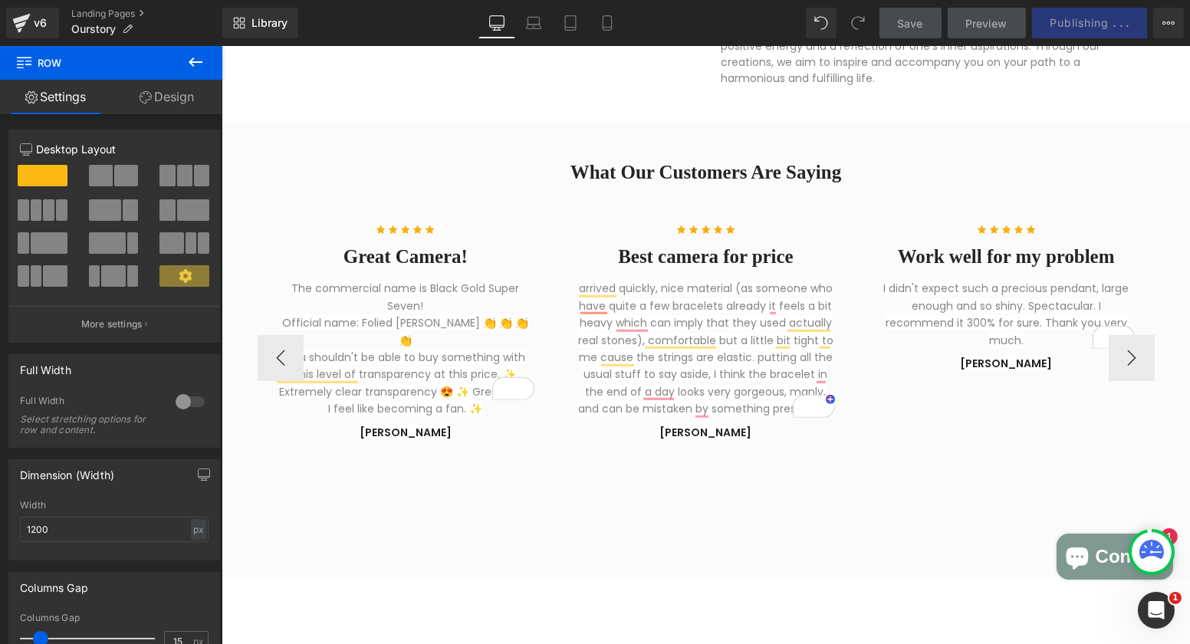
scroll to position [1894, 0]
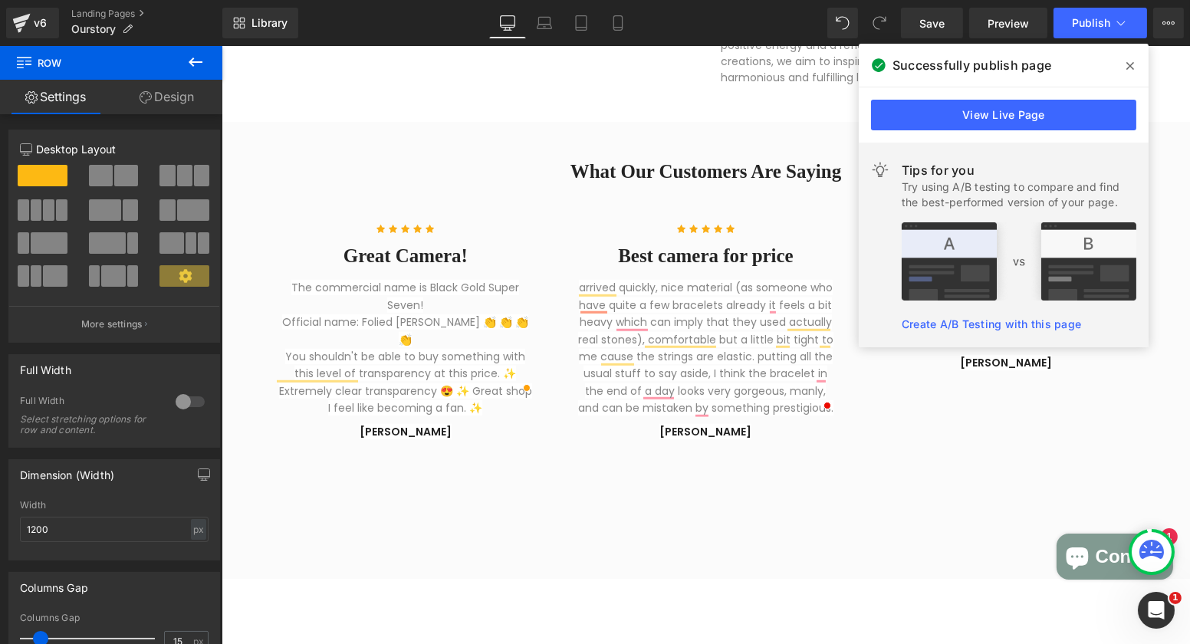
click at [980, 324] on link "Create A/B Testing with this page" at bounding box center [991, 323] width 179 height 13
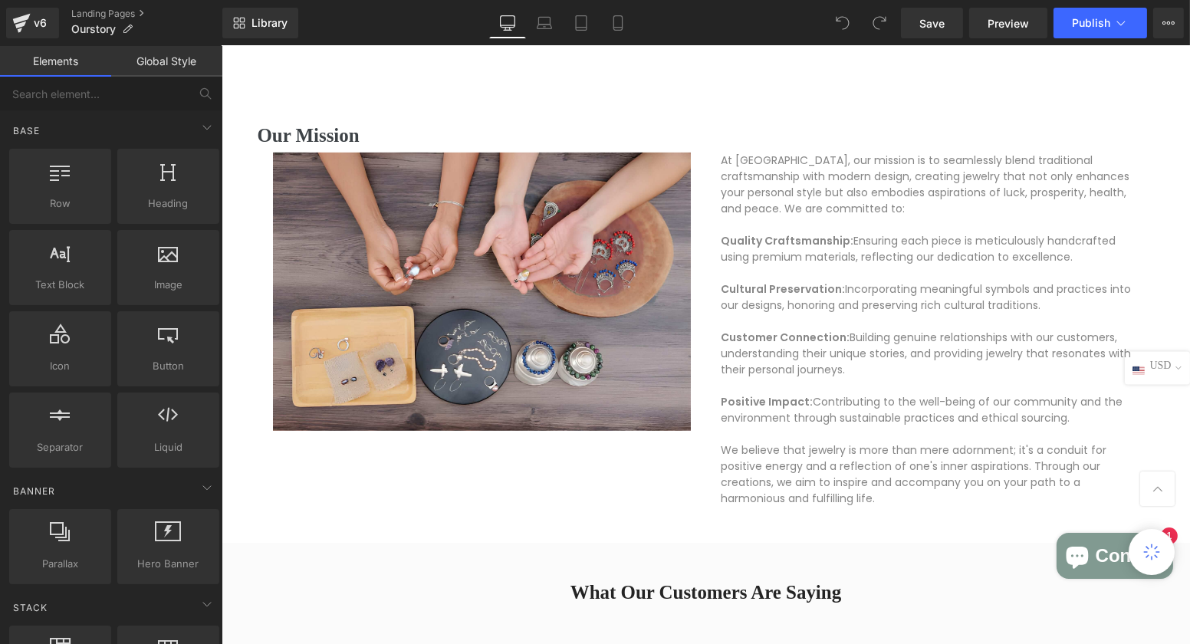
scroll to position [1762, 0]
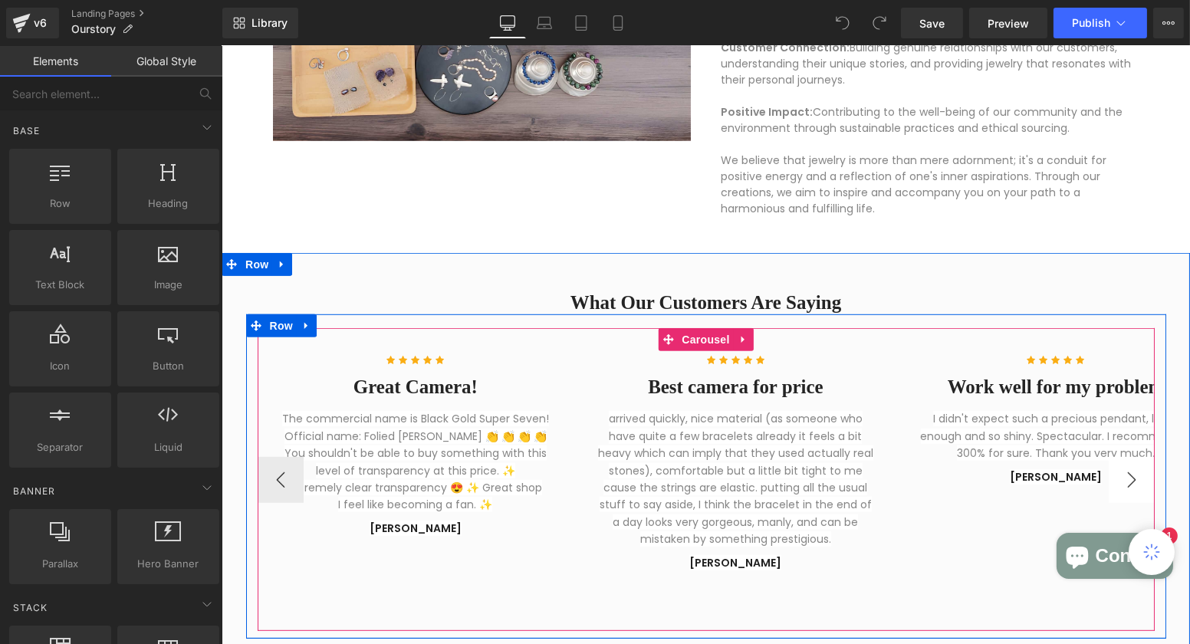
click at [1121, 478] on button "›" at bounding box center [1131, 480] width 46 height 46
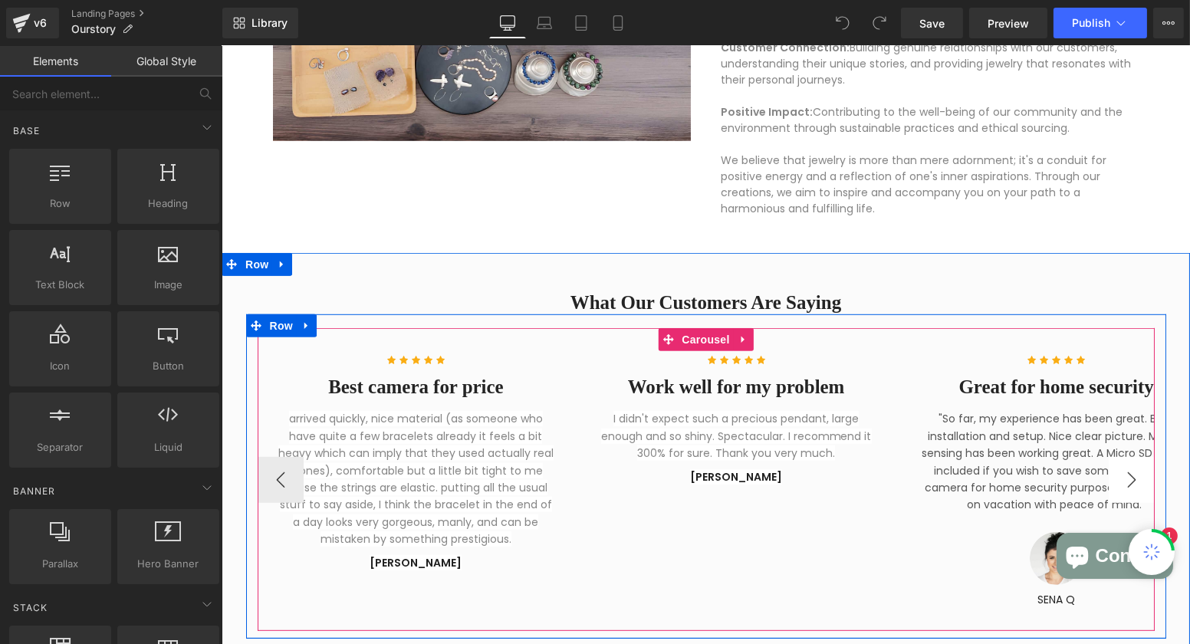
click at [1121, 478] on button "›" at bounding box center [1131, 480] width 46 height 46
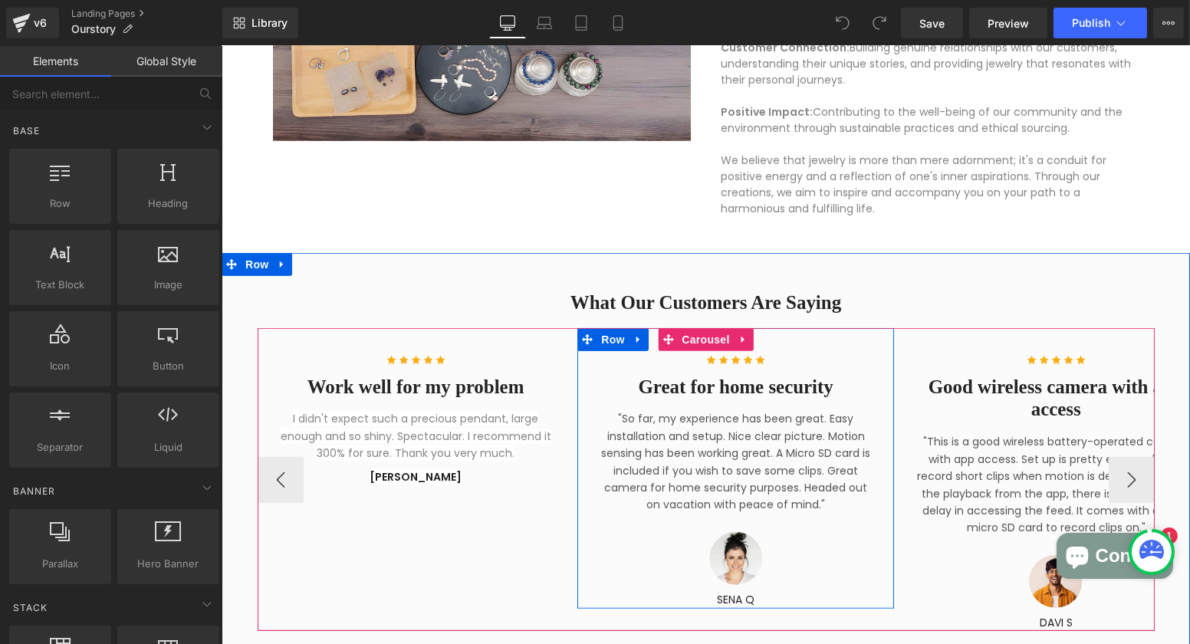
click at [830, 550] on div at bounding box center [735, 558] width 278 height 53
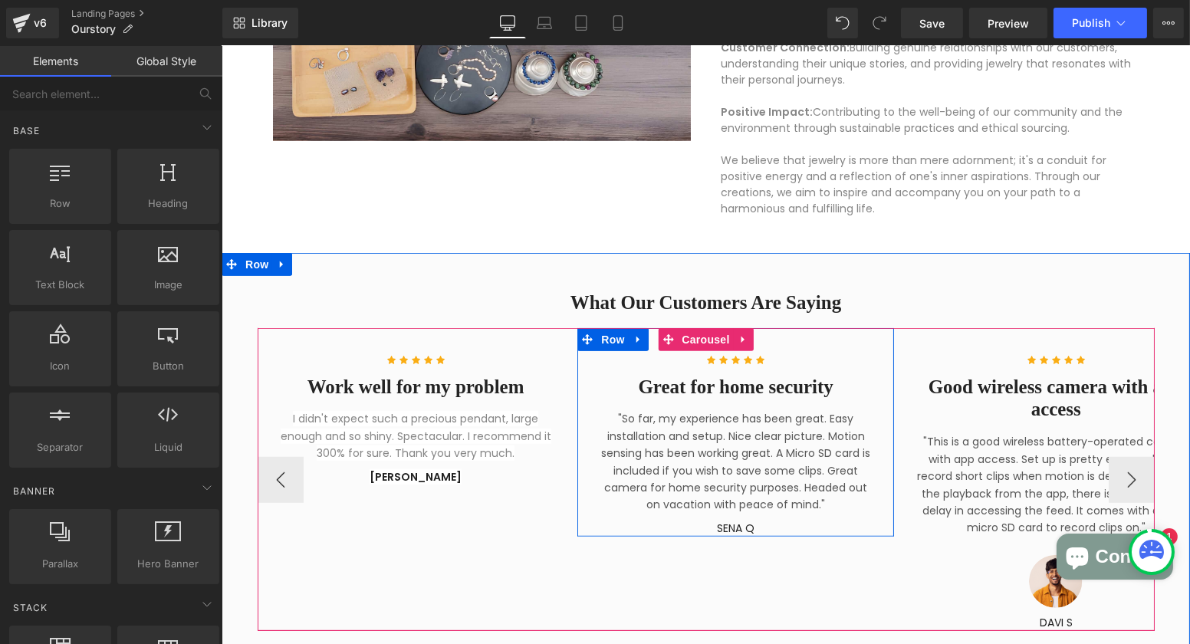
click at [833, 508] on div "Icon Icon Icon Icon Icon Icon List Hoz Great for home security Heading "So far,…" at bounding box center [734, 432] width 301 height 209
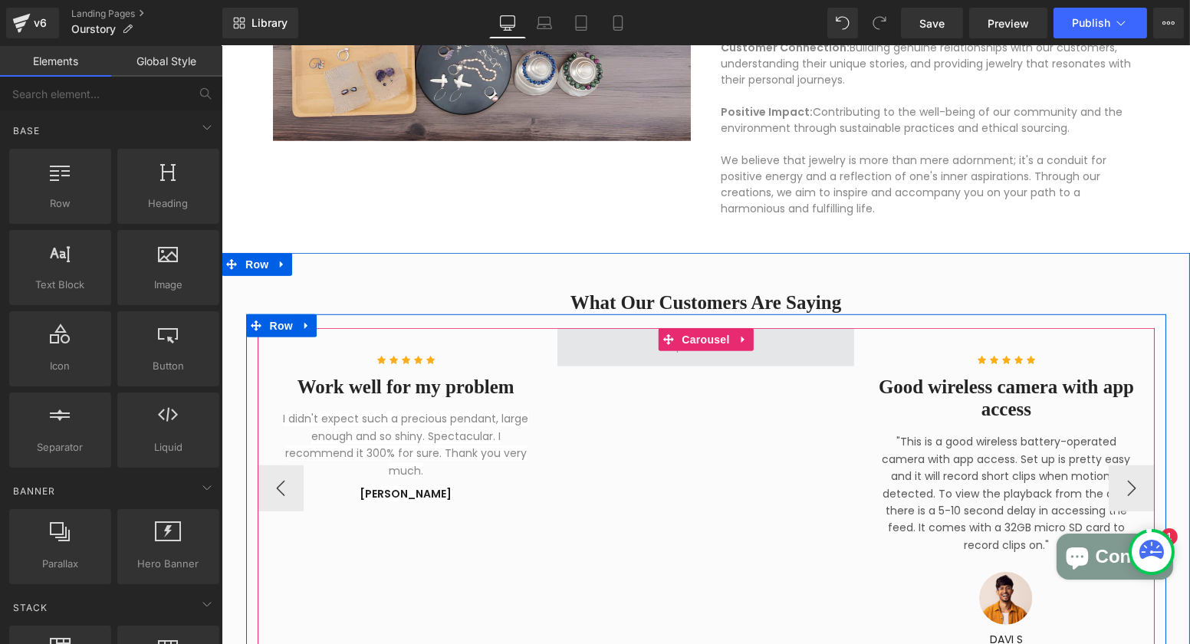
click at [783, 351] on span at bounding box center [705, 347] width 297 height 38
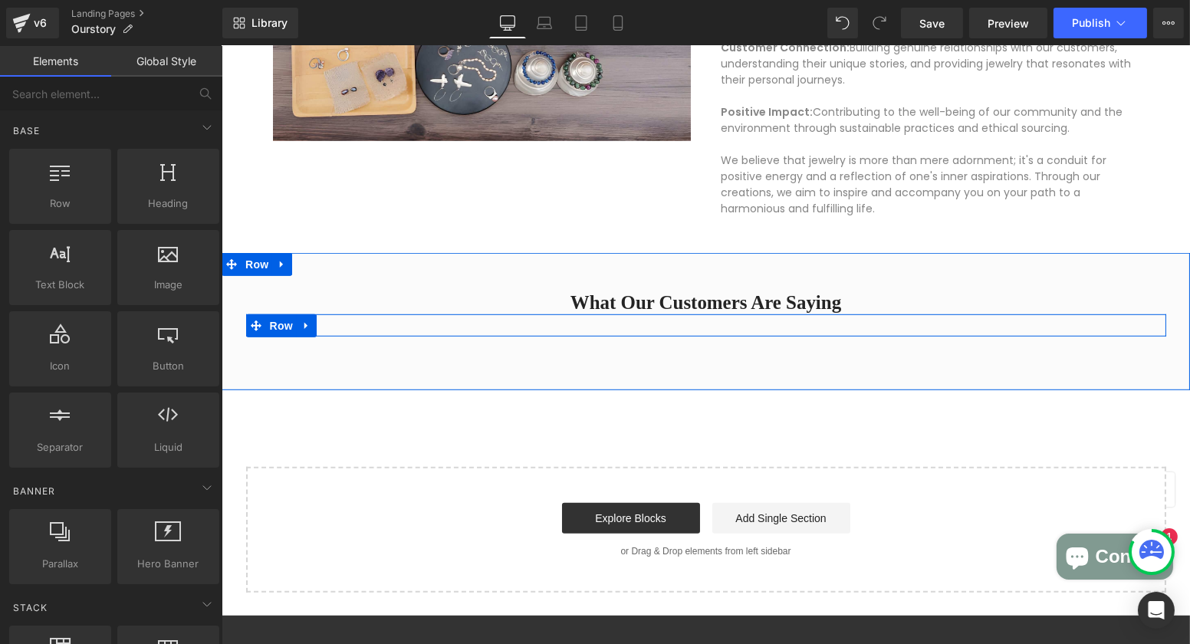
scroll to position [0, 0]
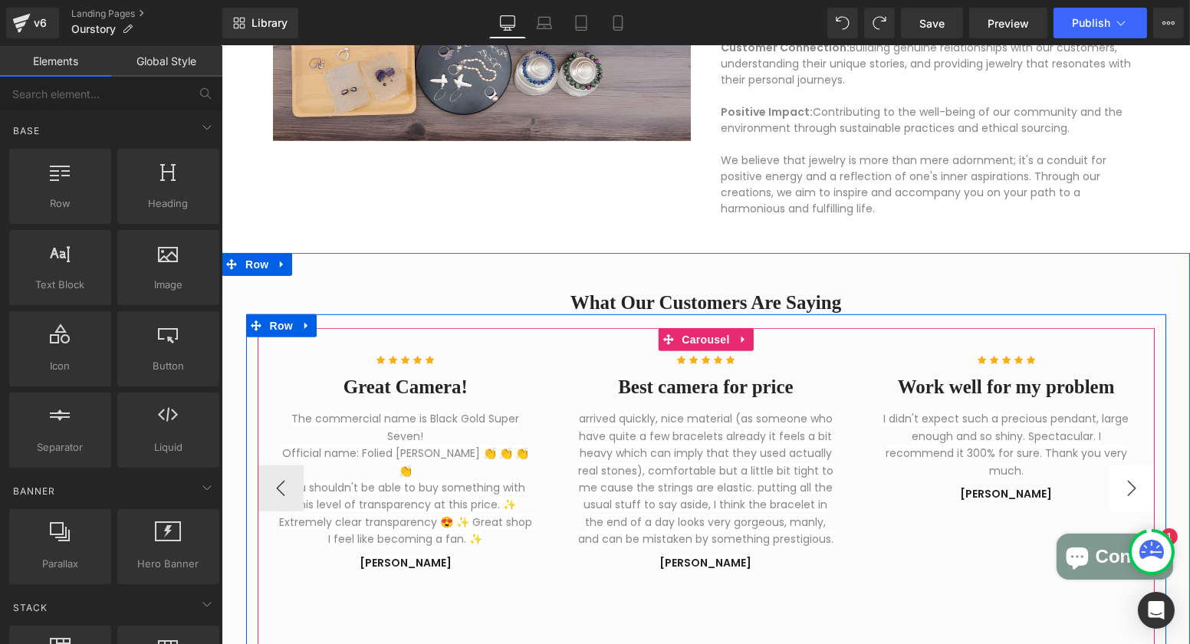
click at [1115, 482] on button "›" at bounding box center [1131, 488] width 46 height 46
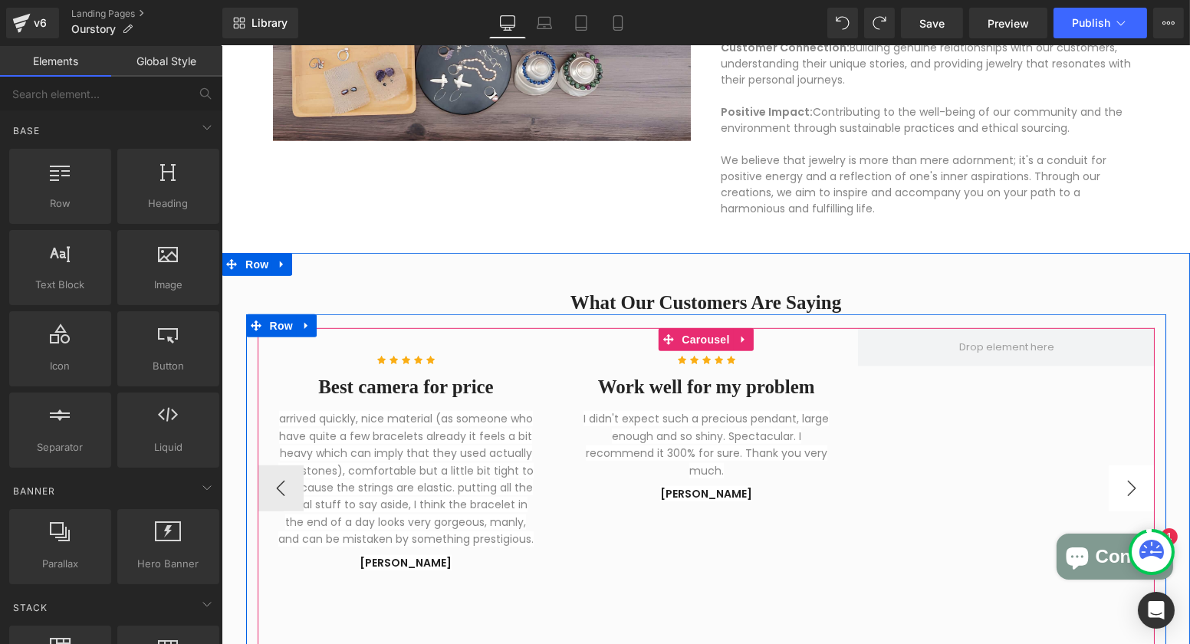
click at [1128, 484] on button "›" at bounding box center [1131, 488] width 46 height 46
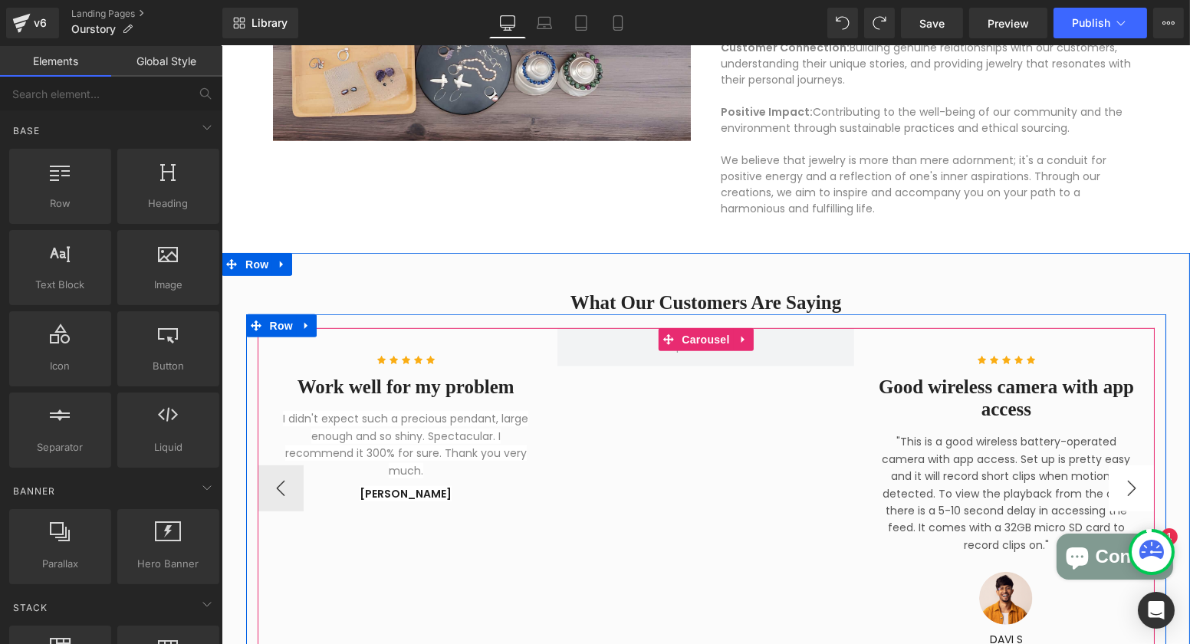
click at [1128, 484] on button "›" at bounding box center [1131, 488] width 46 height 46
click at [990, 392] on span "Heading" at bounding box center [997, 398] width 41 height 18
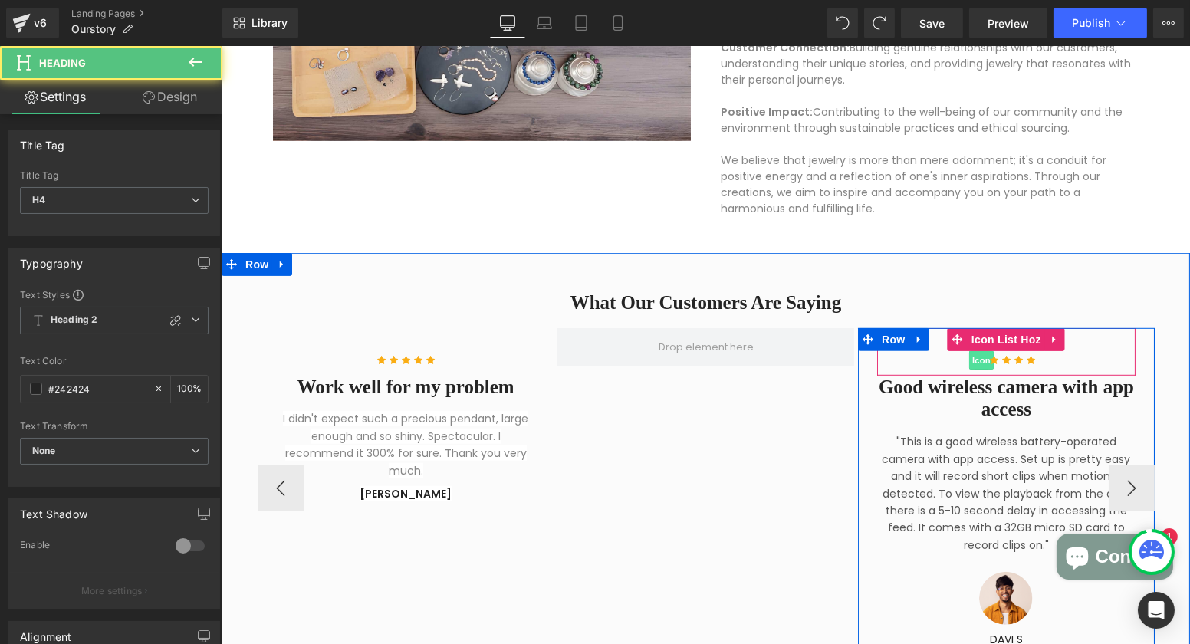
click at [975, 360] on span "Icon" at bounding box center [980, 360] width 25 height 18
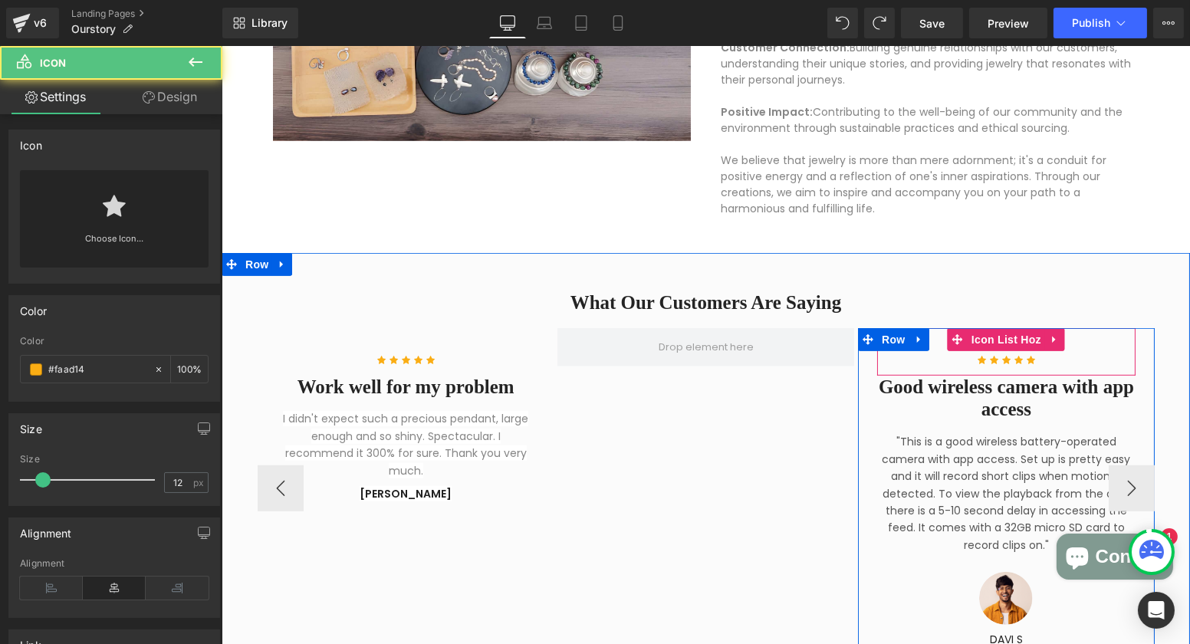
click at [931, 359] on ul "Icon Icon Icon Icon Icon" at bounding box center [1005, 363] width 258 height 25
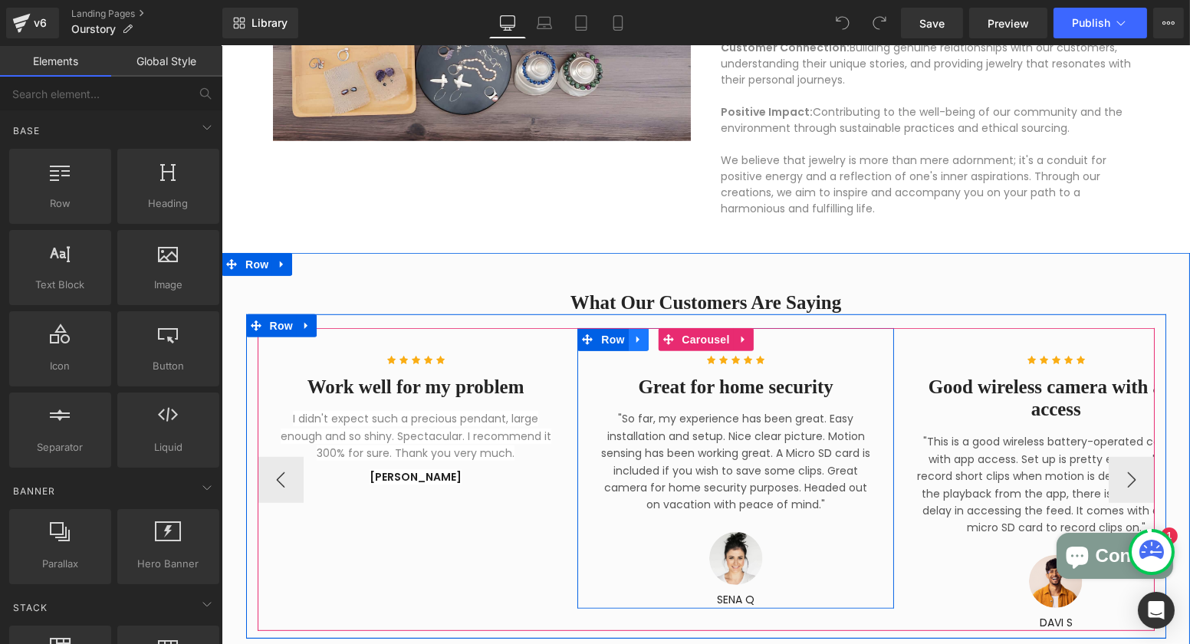
click at [632, 341] on icon at bounding box center [637, 338] width 11 height 11
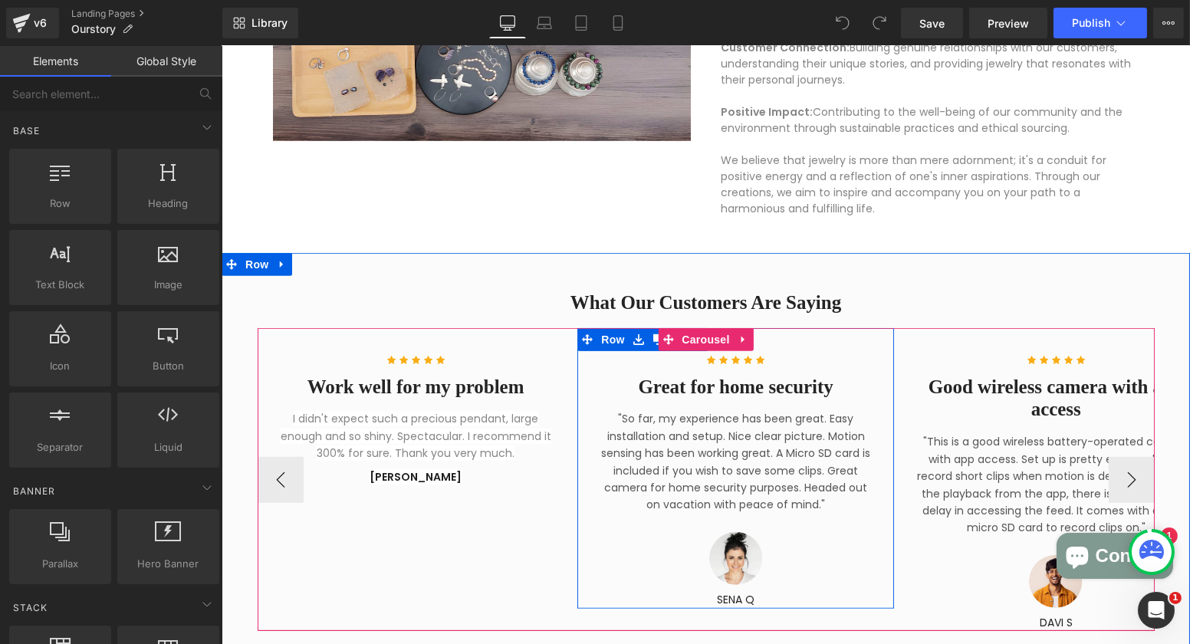
drag, startPoint x: 682, startPoint y: 396, endPoint x: 645, endPoint y: 378, distance: 40.8
click at [682, 396] on div "Great for home security Heading" at bounding box center [735, 387] width 278 height 23
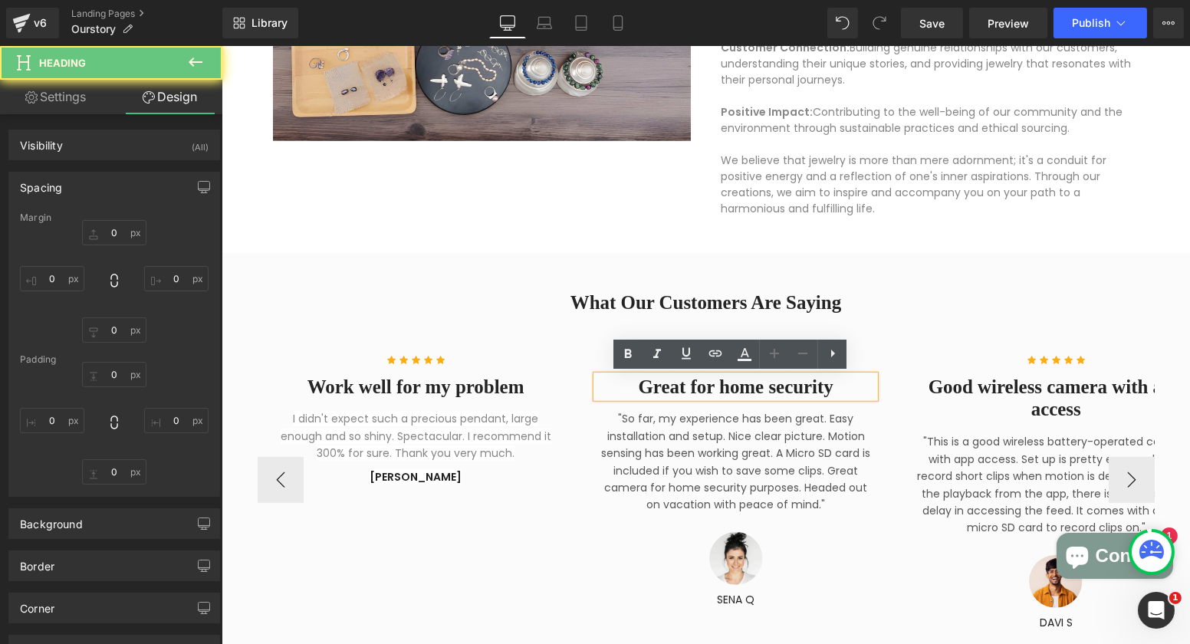
click at [649, 458] on p ""So far, my experience has been great. Easy installation and setup. Nice clear …" at bounding box center [735, 461] width 278 height 103
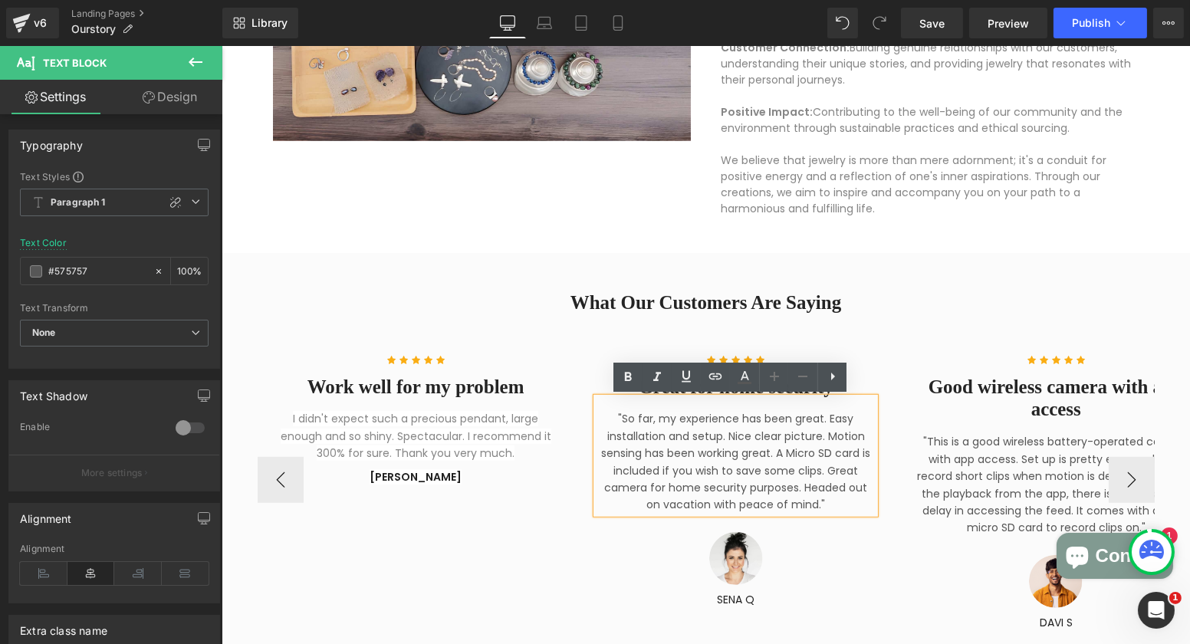
click at [586, 340] on div "Icon Icon Icon Icon Icon Icon List Hoz Great for home security Heading "So far,…" at bounding box center [734, 468] width 301 height 281
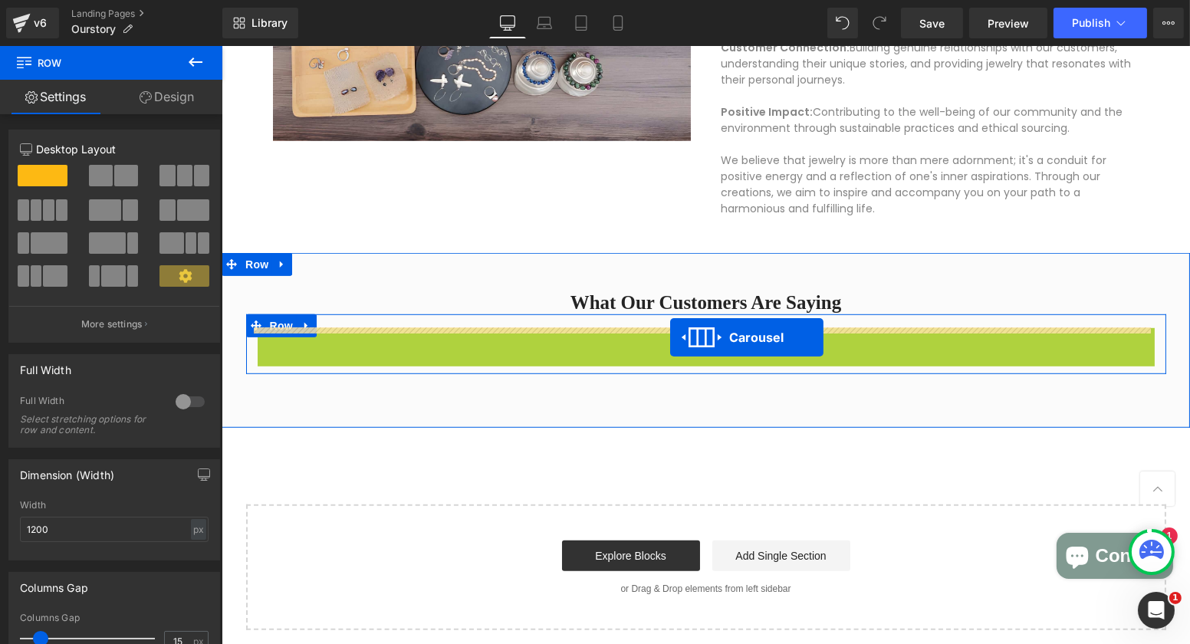
drag, startPoint x: 661, startPoint y: 339, endPoint x: 668, endPoint y: 337, distance: 7.8
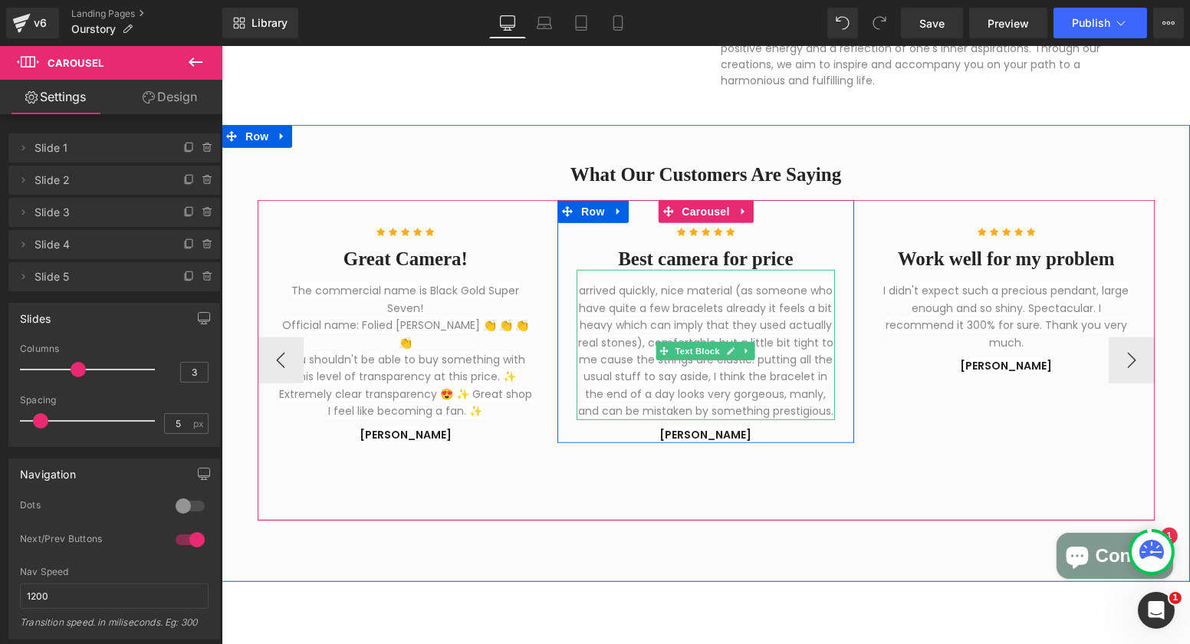
scroll to position [1916, 0]
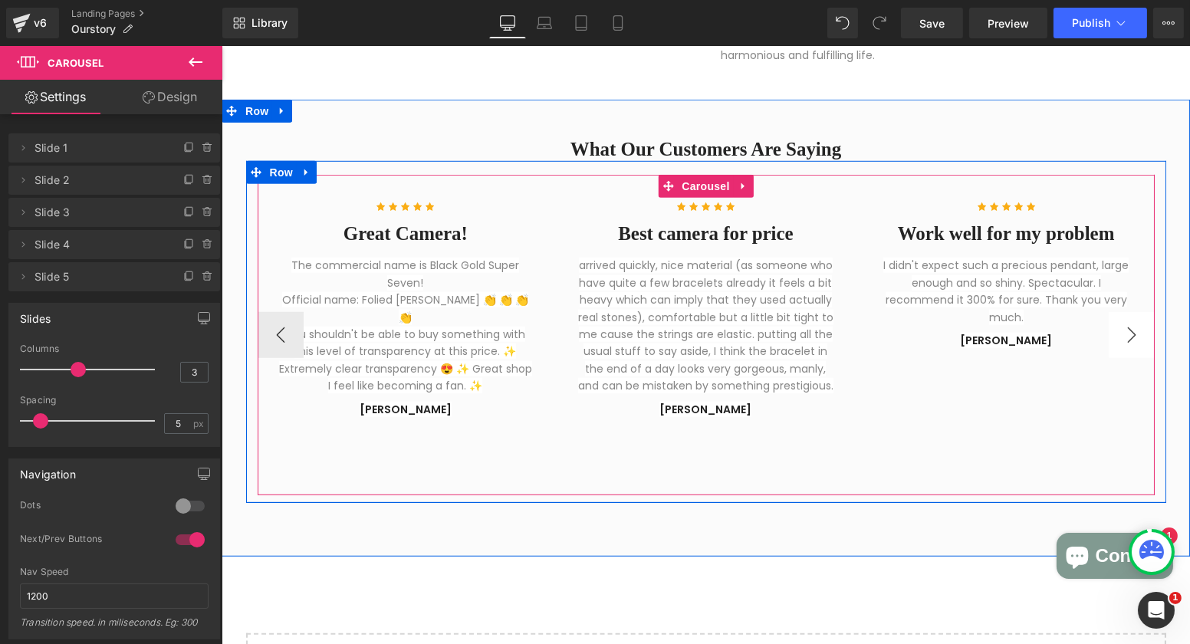
click at [1150, 339] on div at bounding box center [1152, 335] width 4 height 320
click at [1120, 337] on button "›" at bounding box center [1131, 335] width 46 height 46
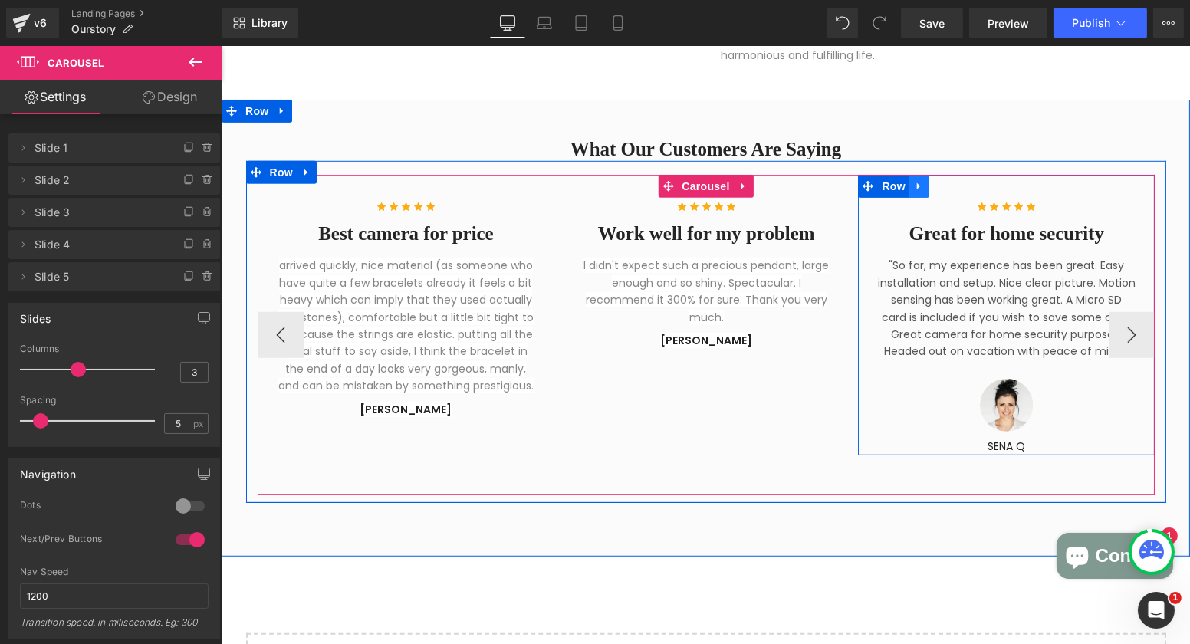
click at [916, 189] on icon at bounding box center [918, 185] width 11 height 11
click at [953, 189] on icon at bounding box center [958, 186] width 11 height 11
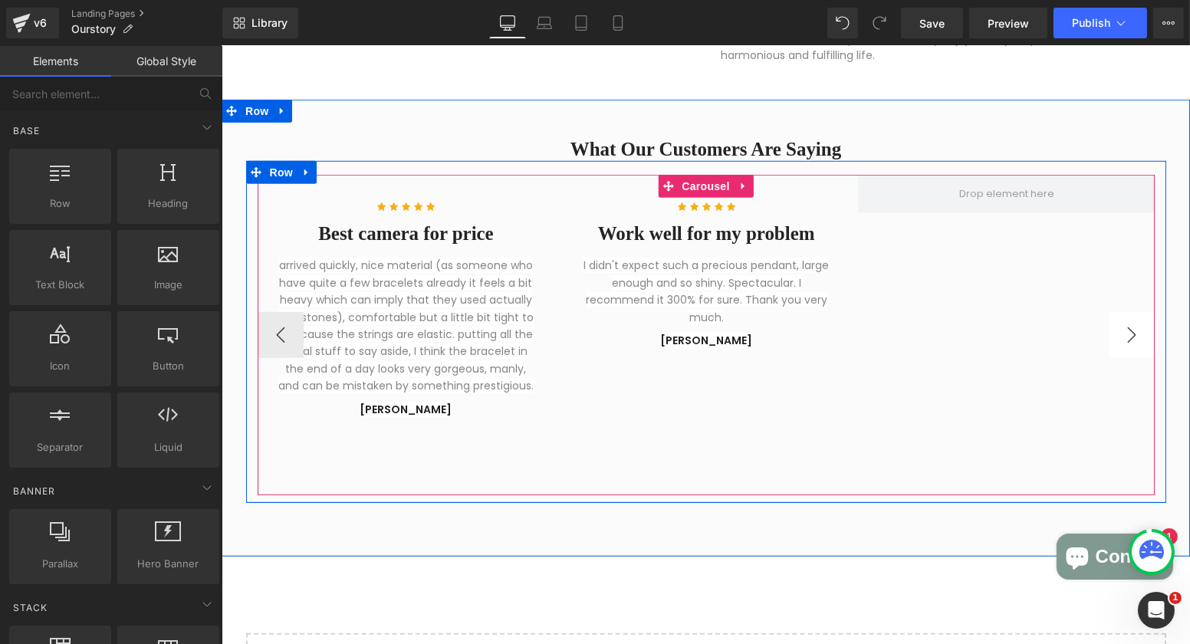
click at [1125, 335] on button "›" at bounding box center [1131, 335] width 46 height 46
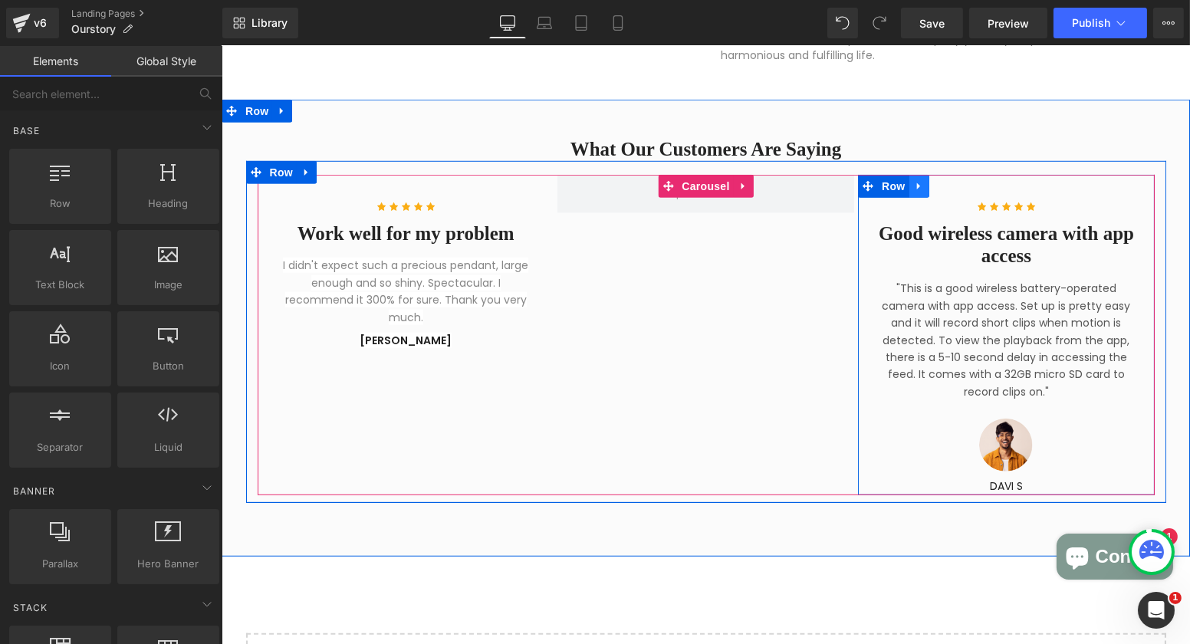
click at [913, 191] on icon at bounding box center [918, 185] width 11 height 11
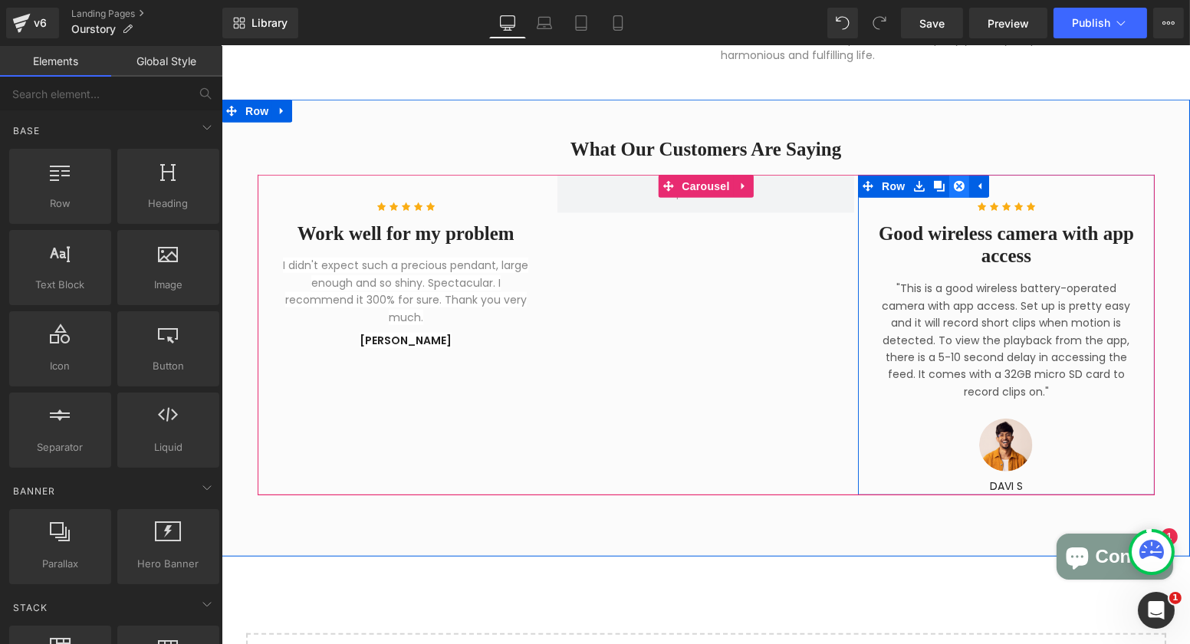
click at [953, 189] on icon at bounding box center [958, 186] width 11 height 11
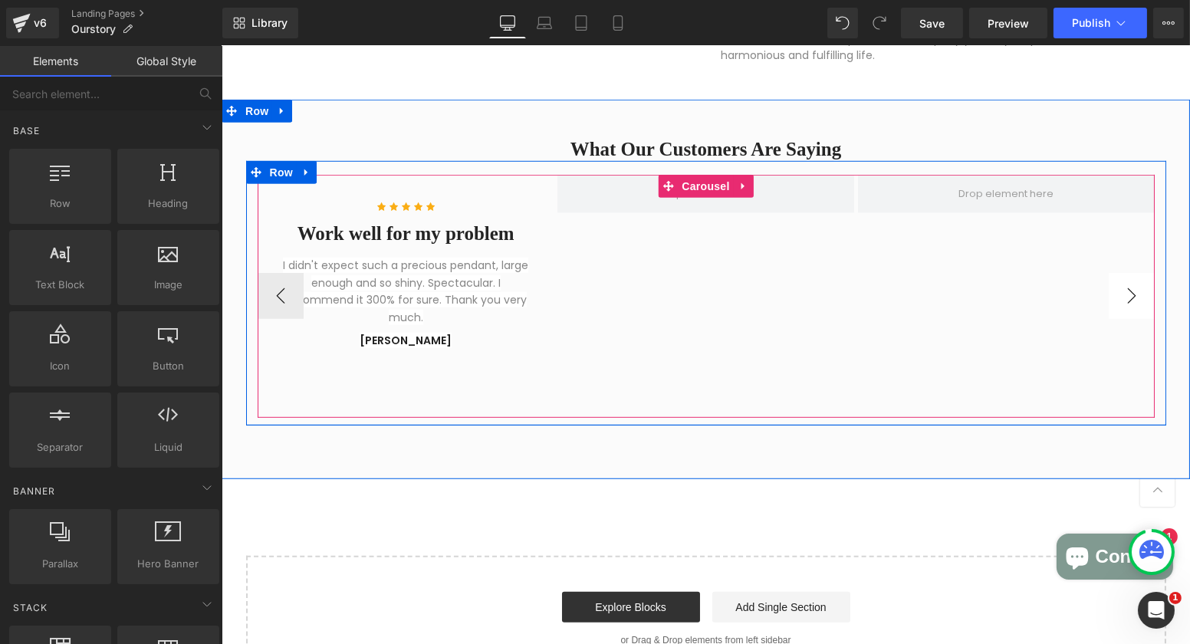
click at [1125, 295] on button "›" at bounding box center [1131, 296] width 46 height 46
click at [279, 295] on button "‹" at bounding box center [280, 296] width 46 height 46
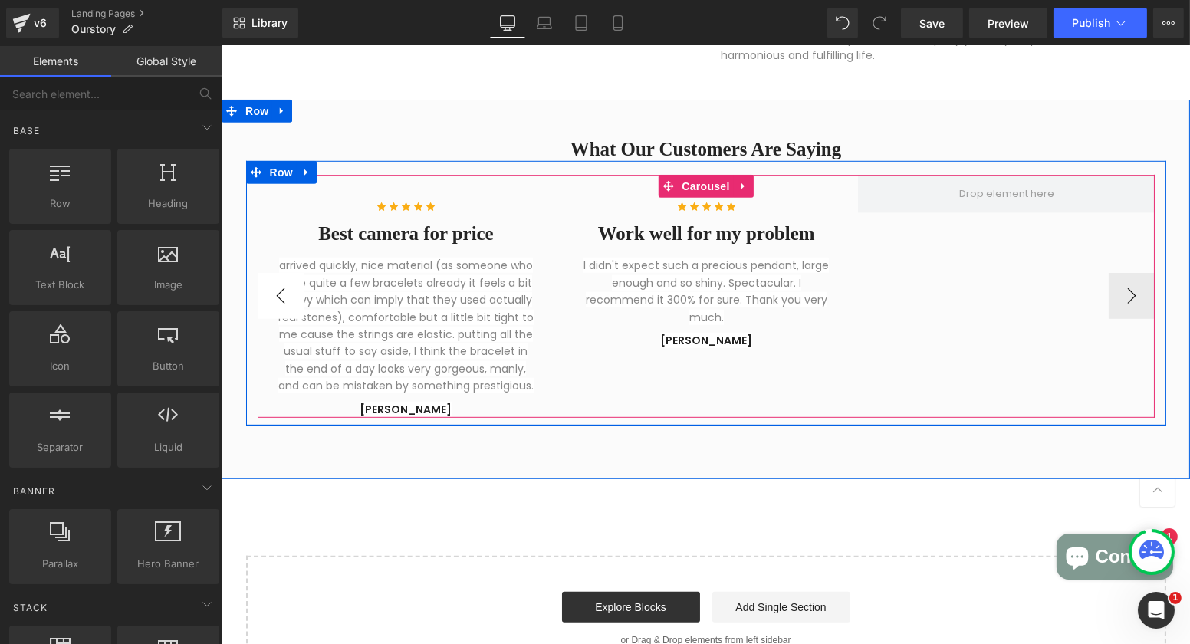
click at [279, 295] on button "‹" at bounding box center [280, 296] width 46 height 46
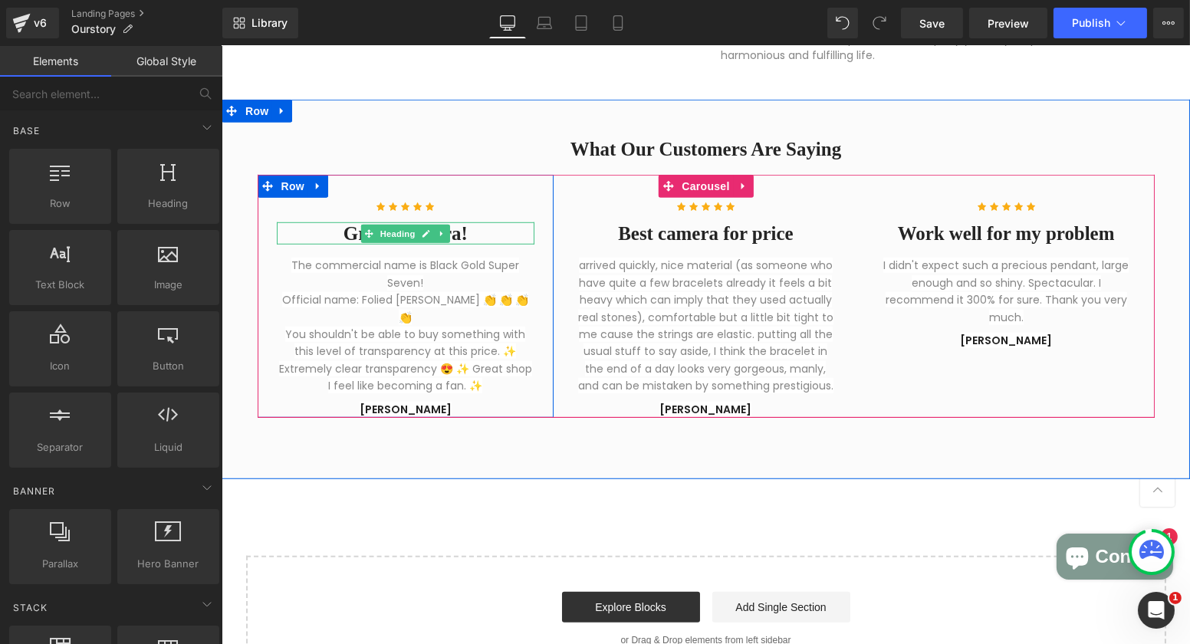
click at [471, 232] on h4 "Great Camera!" at bounding box center [405, 233] width 258 height 23
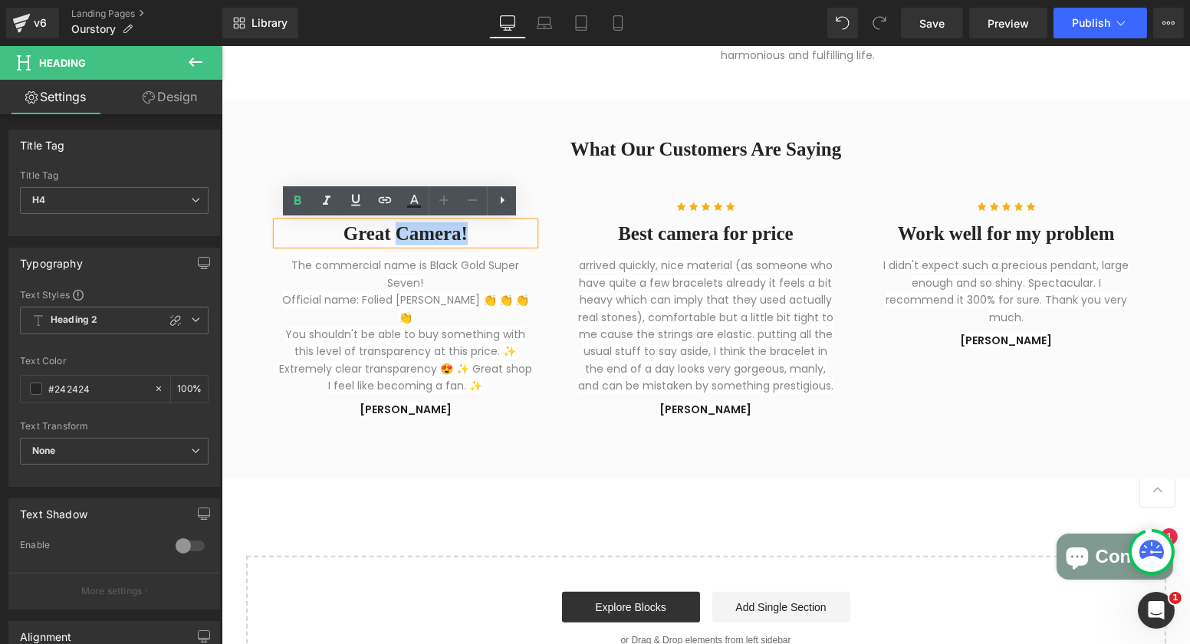
drag, startPoint x: 465, startPoint y: 232, endPoint x: 386, endPoint y: 232, distance: 79.0
click at [386, 232] on h4 "Great Camera!" at bounding box center [405, 233] width 258 height 23
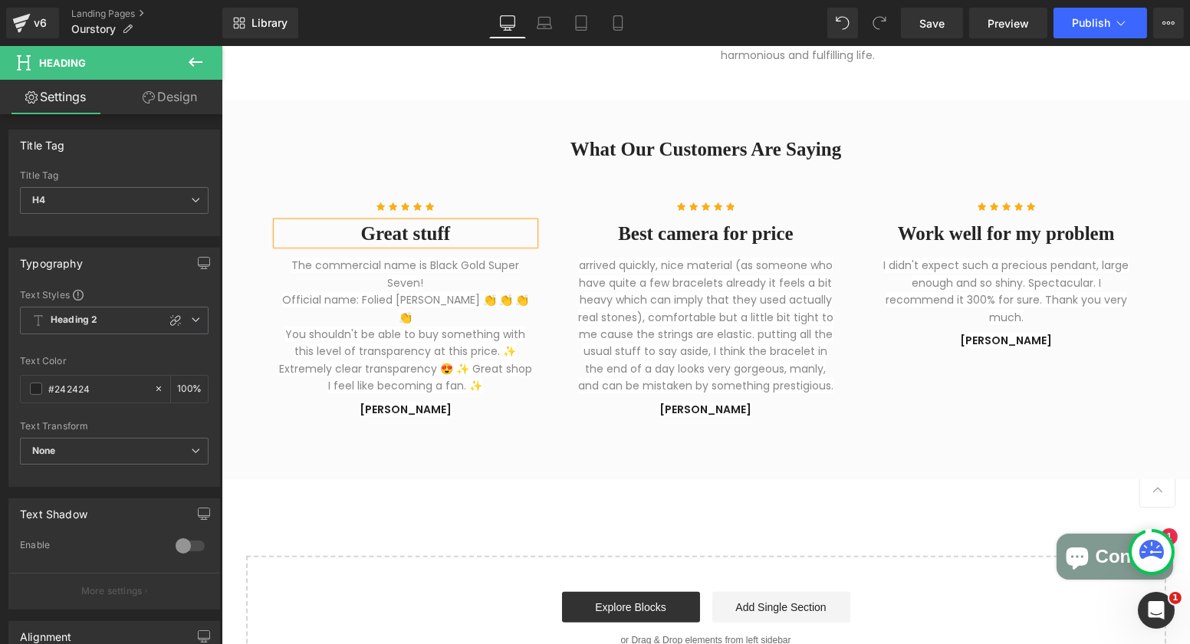
click at [471, 234] on h4 "Great stuff" at bounding box center [405, 233] width 258 height 23
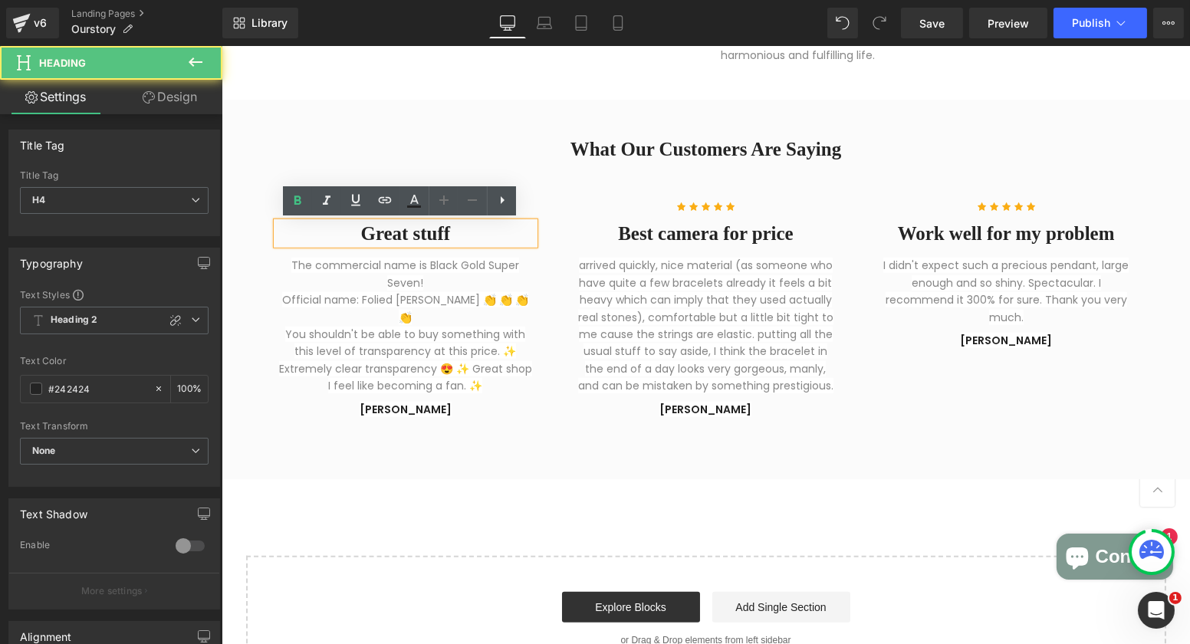
drag, startPoint x: 469, startPoint y: 252, endPoint x: 458, endPoint y: 257, distance: 11.7
click at [469, 252] on div "The commercial name is Black Gold Super Seven! Official name: Folied Mica Quart…" at bounding box center [405, 319] width 258 height 149
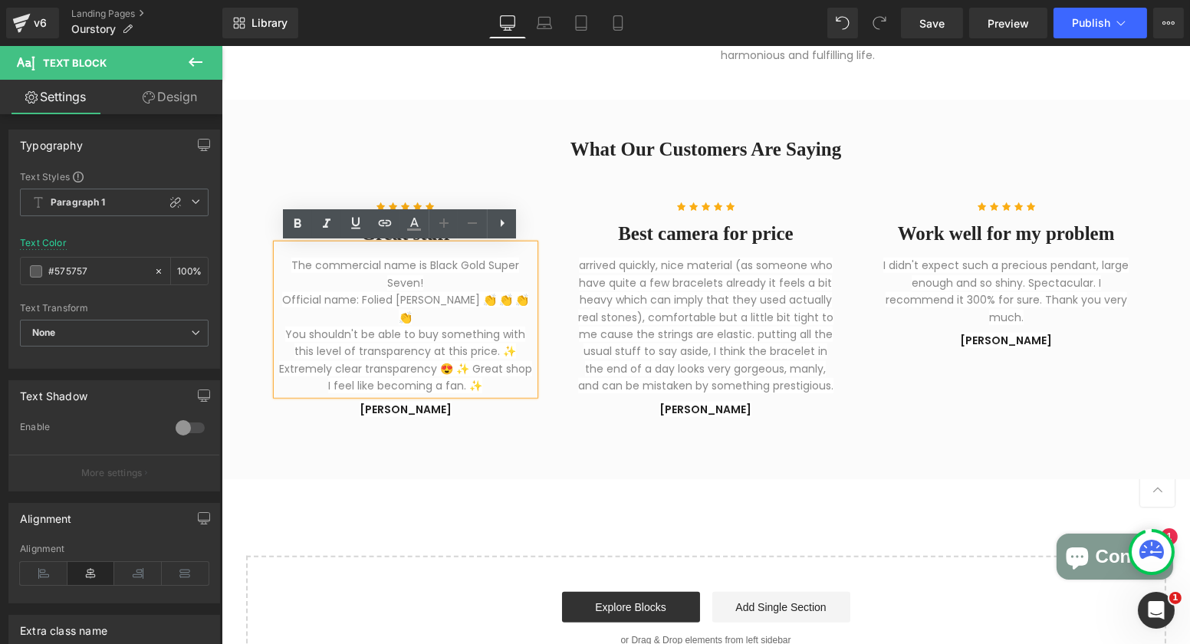
click at [603, 273] on p "arrived quickly, nice material (as someone who have quite a few bracelets alrea…" at bounding box center [705, 325] width 258 height 137
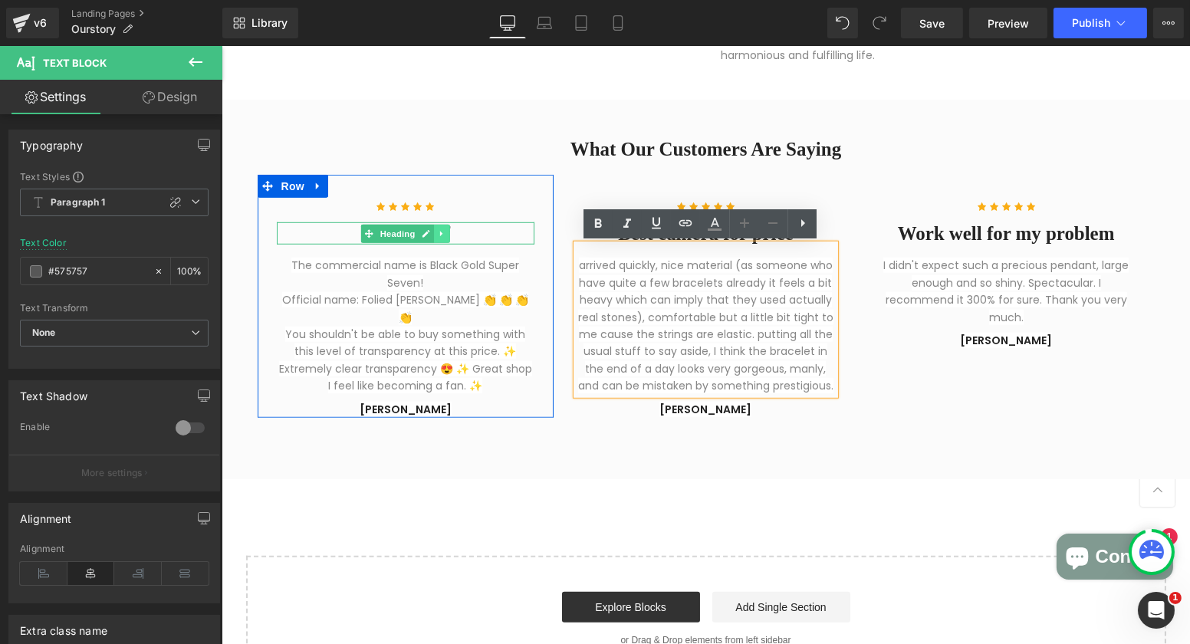
click at [437, 229] on icon at bounding box center [441, 233] width 8 height 9
click at [445, 234] on icon at bounding box center [449, 233] width 8 height 8
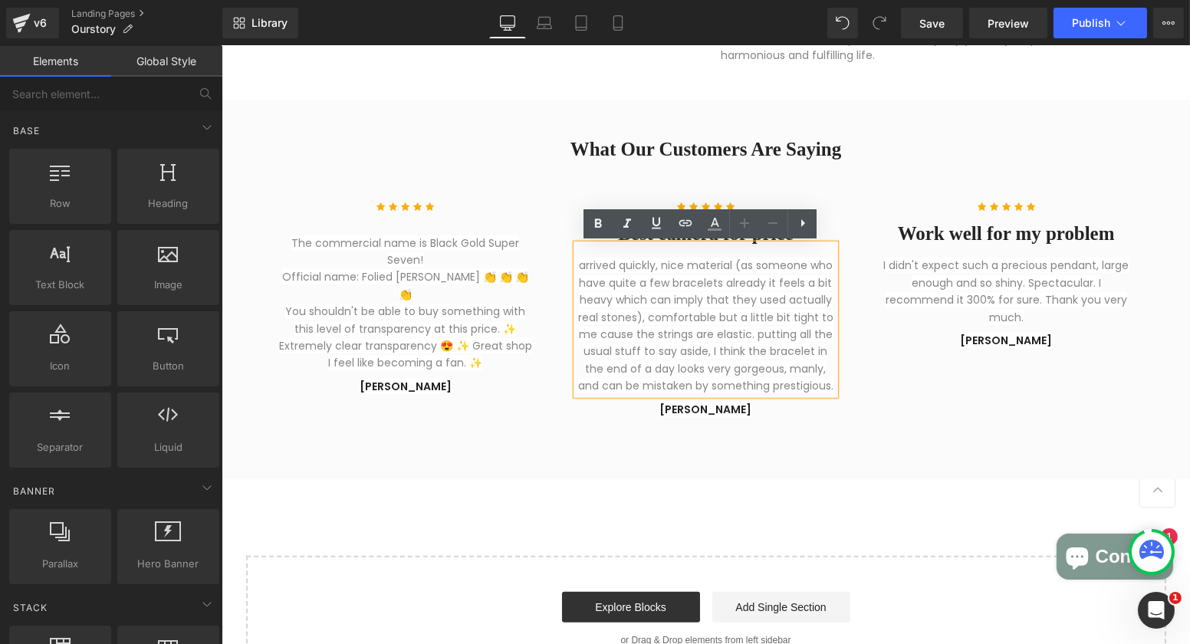
click at [776, 308] on span "arrived quickly, nice material (as someone who have quite a few bracelets alrea…" at bounding box center [704, 326] width 255 height 136
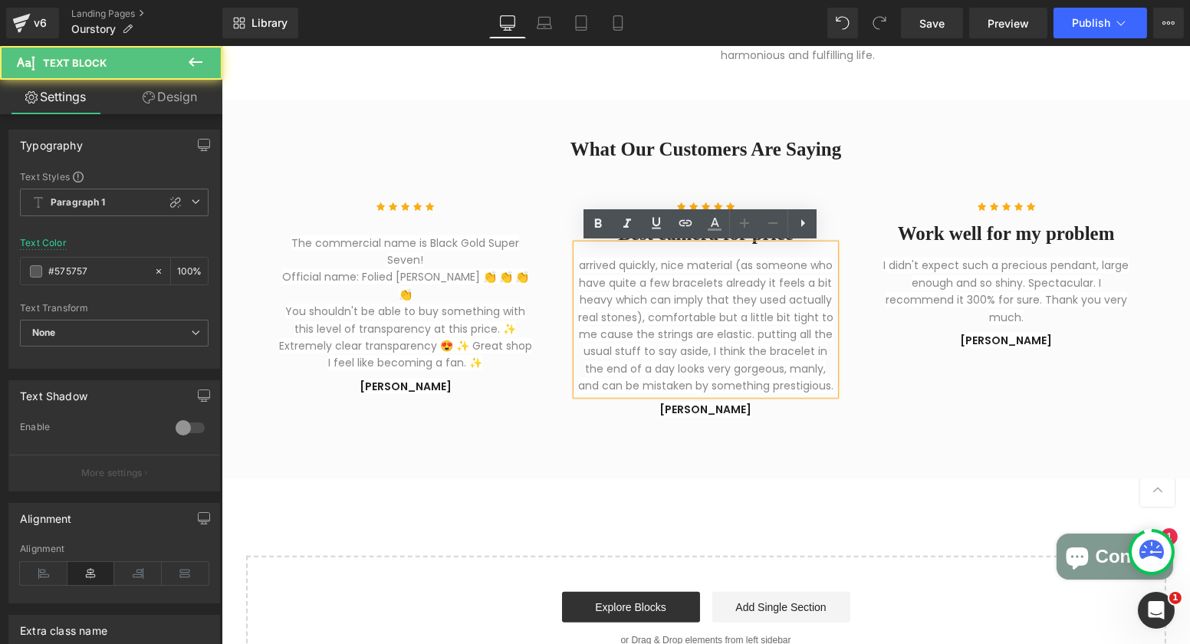
click at [973, 303] on span "I didn't expect such a precious pendant, large enough and so shiny. Spectacular…" at bounding box center [1004, 291] width 245 height 67
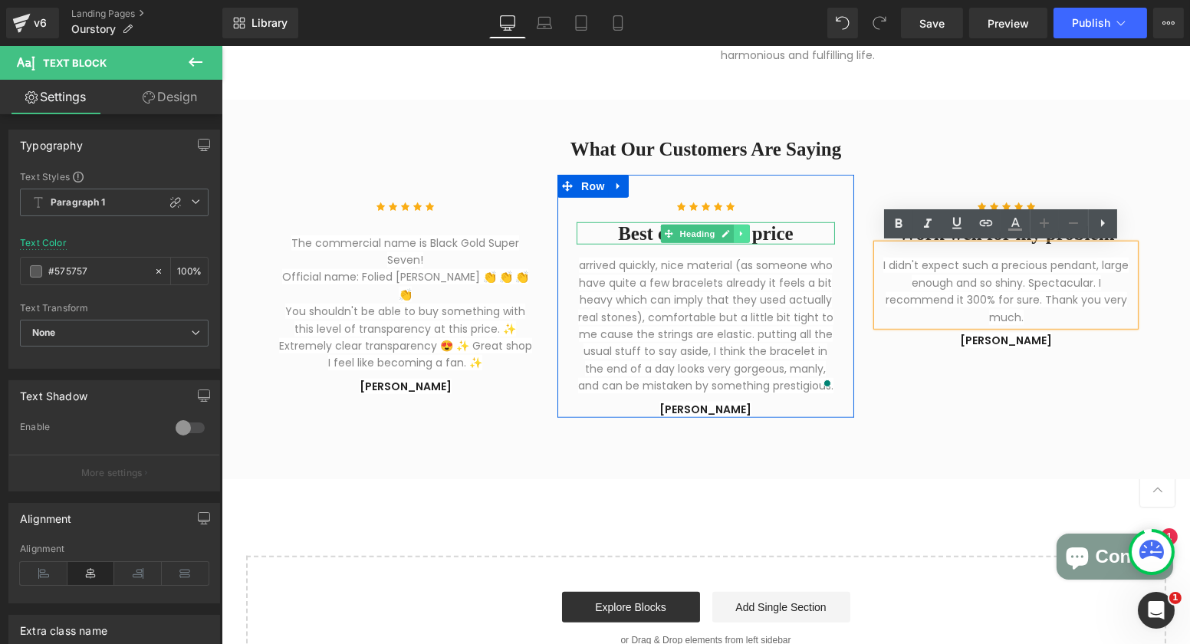
click at [740, 234] on icon at bounding box center [741, 233] width 8 height 9
click at [745, 236] on icon at bounding box center [749, 233] width 8 height 8
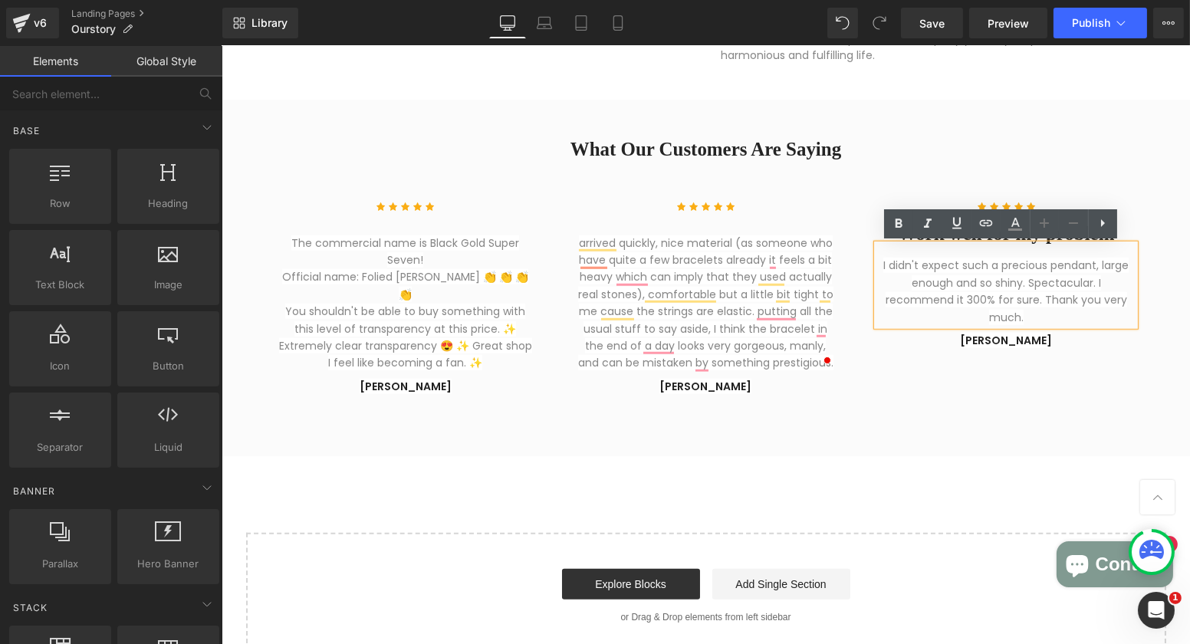
click at [1013, 372] on div "Icon Icon Icon Icon Icon Icon List Hoz The commercial name is Black Gold Super …" at bounding box center [1008, 285] width 1502 height 220
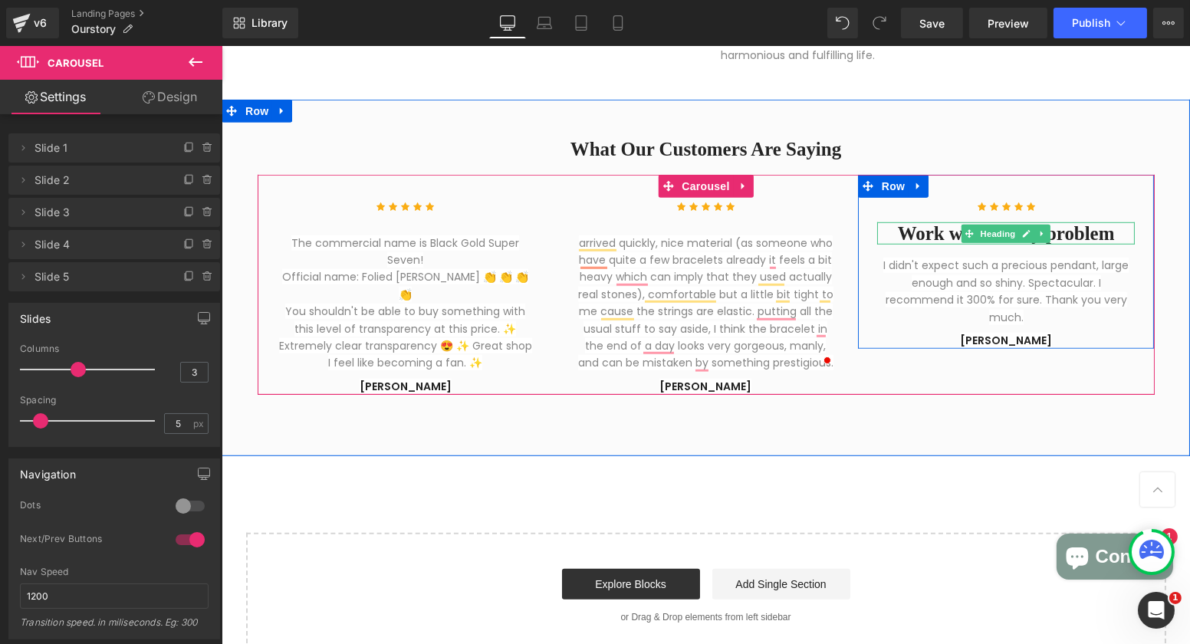
click at [1089, 232] on h4 "Work well for my problem" at bounding box center [1005, 233] width 258 height 23
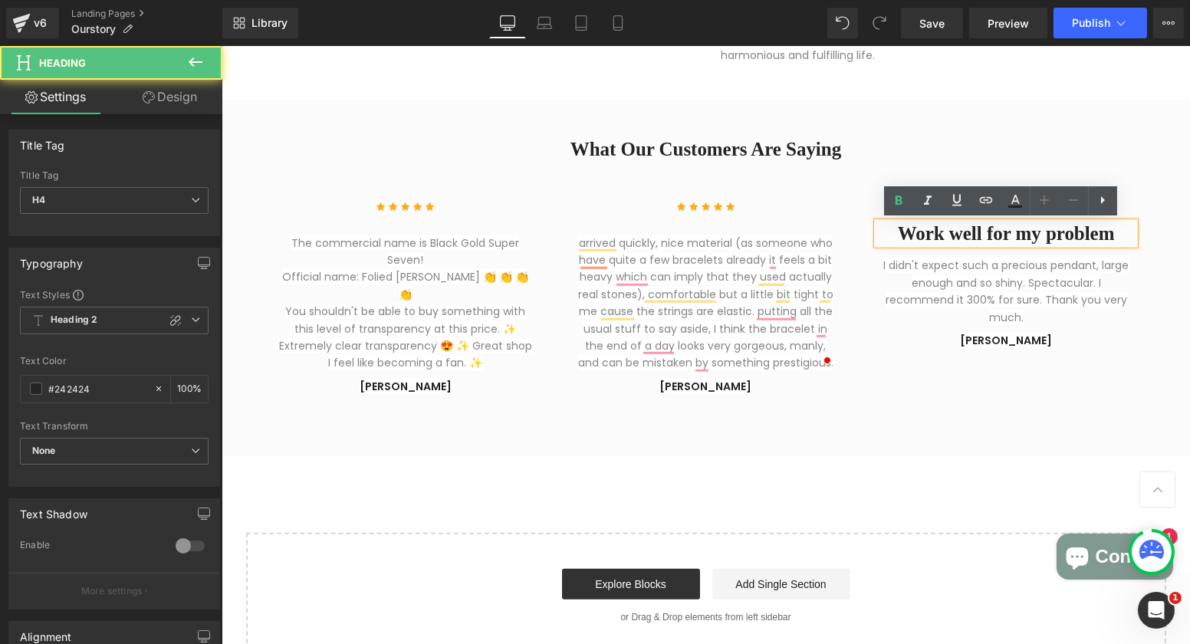
click at [1001, 304] on span "I didn't expect such a precious pendant, large enough and so shiny. Spectacular…" at bounding box center [1004, 291] width 245 height 67
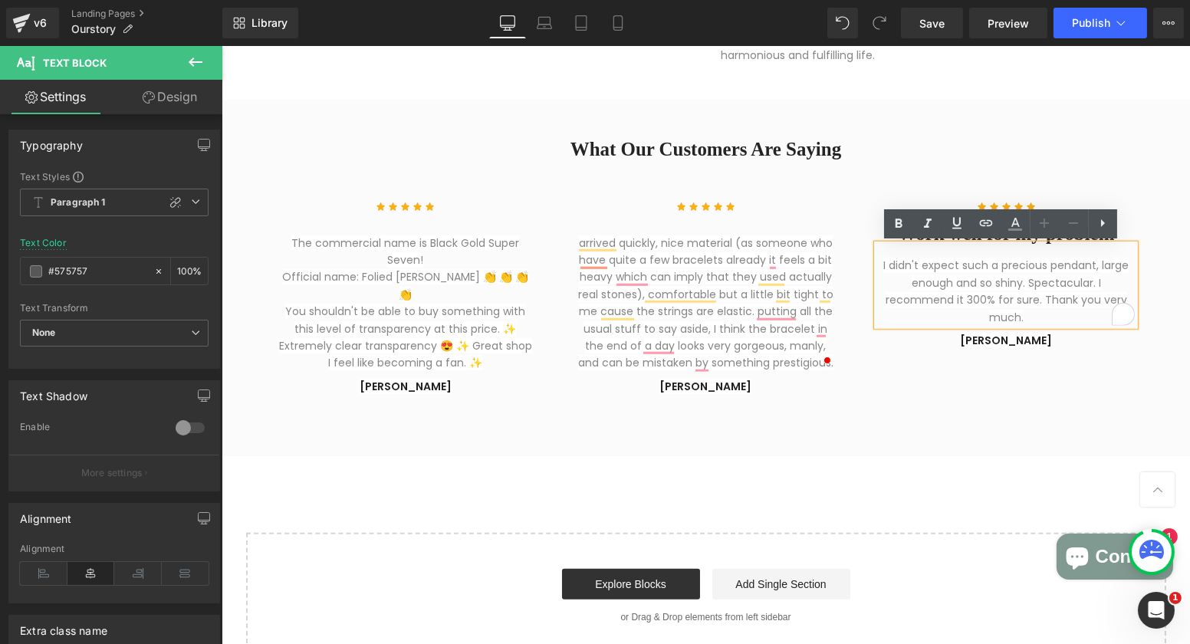
click at [969, 396] on div "Icon Icon Icon Icon Icon Icon List Hoz The commercial name is Black Gold Super …" at bounding box center [705, 281] width 920 height 241
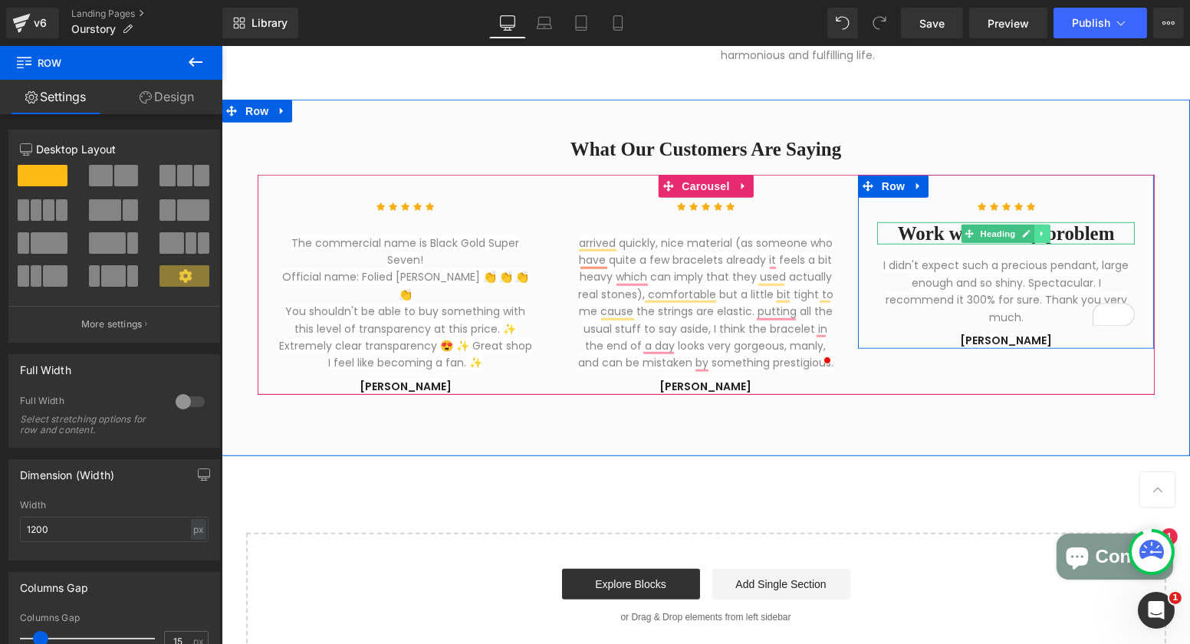
click at [1037, 235] on icon at bounding box center [1041, 233] width 8 height 9
click at [1046, 237] on icon at bounding box center [1050, 233] width 8 height 8
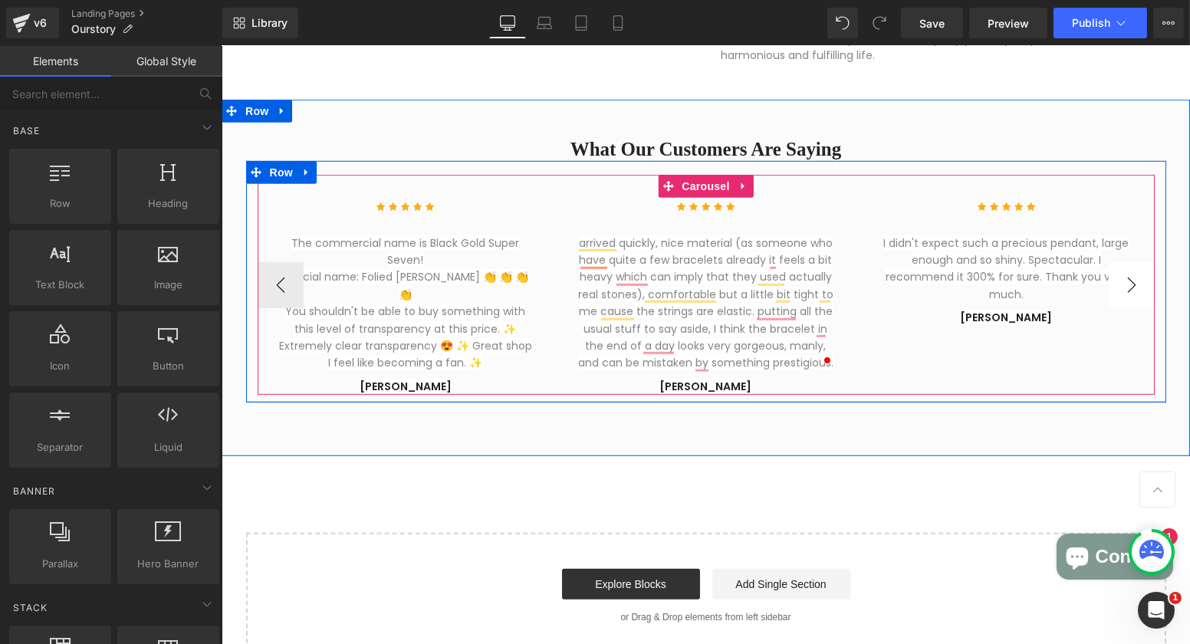
click at [1134, 284] on button "›" at bounding box center [1131, 285] width 46 height 46
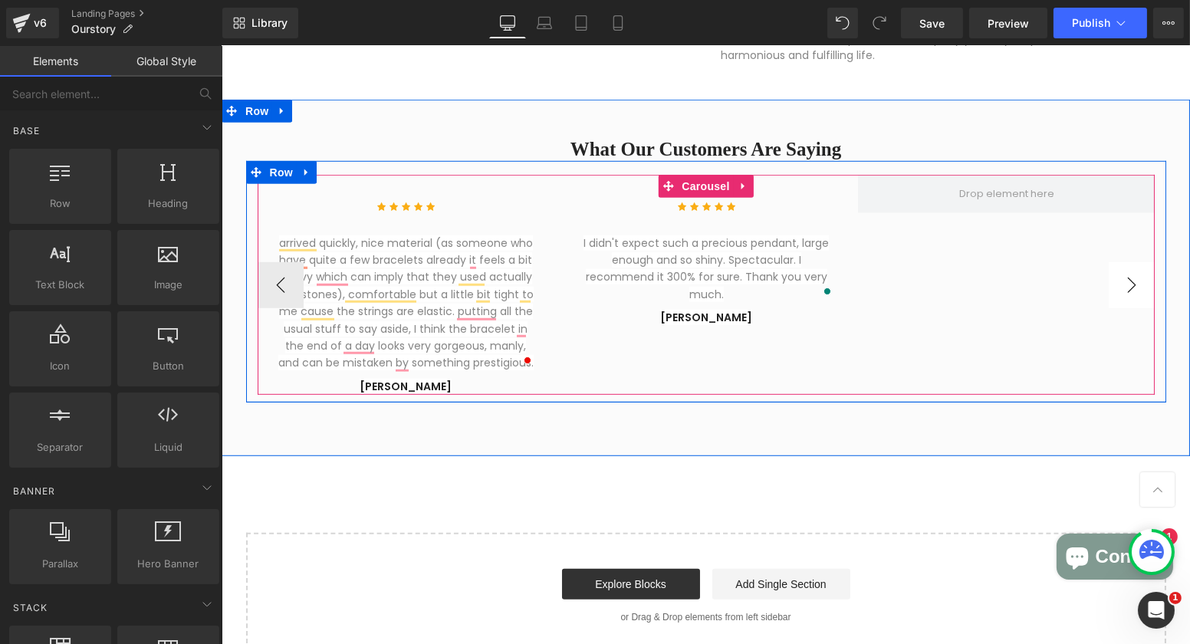
click at [1134, 284] on button "›" at bounding box center [1131, 285] width 46 height 46
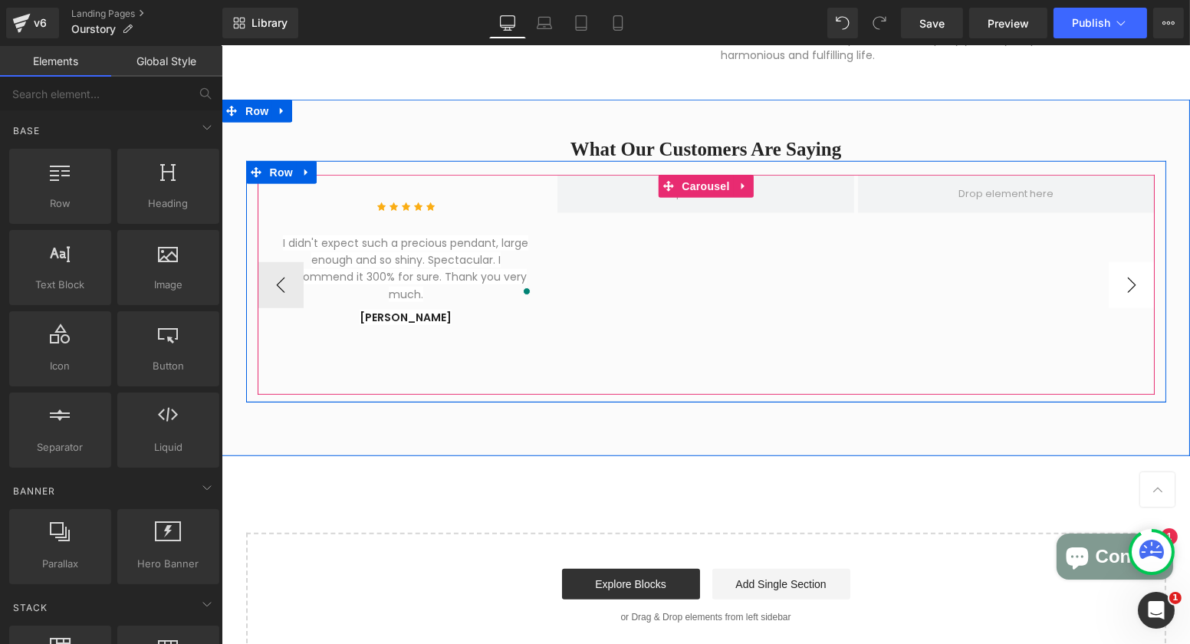
click at [1134, 284] on button "›" at bounding box center [1131, 285] width 46 height 46
click at [740, 190] on icon at bounding box center [742, 185] width 11 height 11
click at [735, 269] on div "Icon Icon Icon Icon Icon Icon List Hoz The commercial name is Black Gold Super …" at bounding box center [408, 285] width 1502 height 220
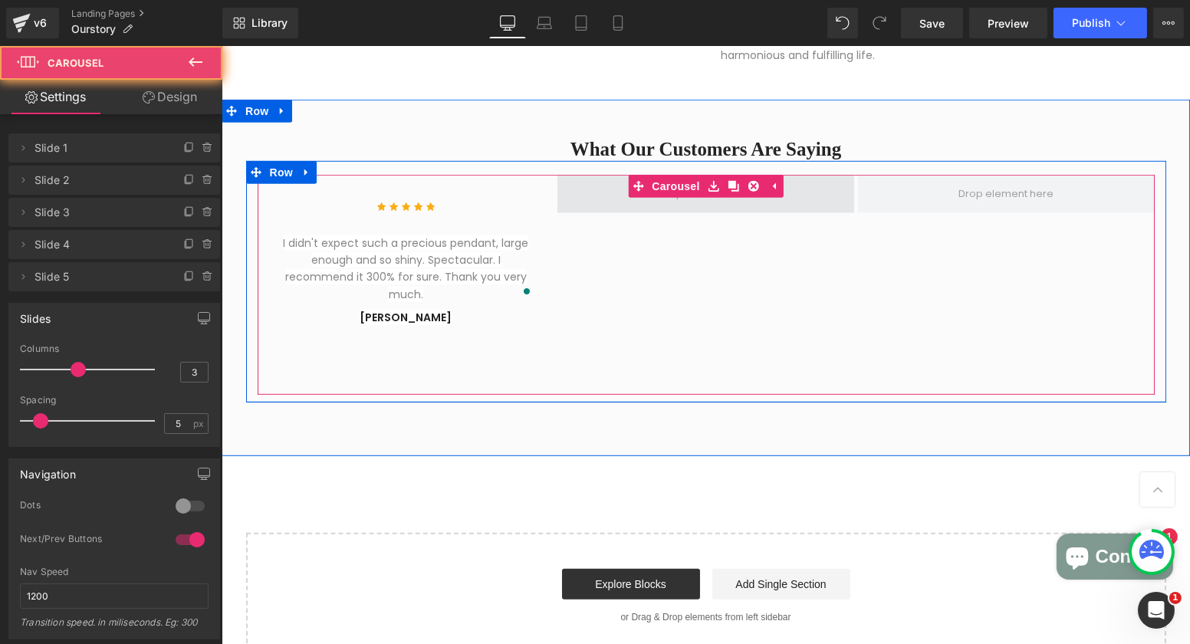
click at [770, 207] on span at bounding box center [705, 194] width 297 height 38
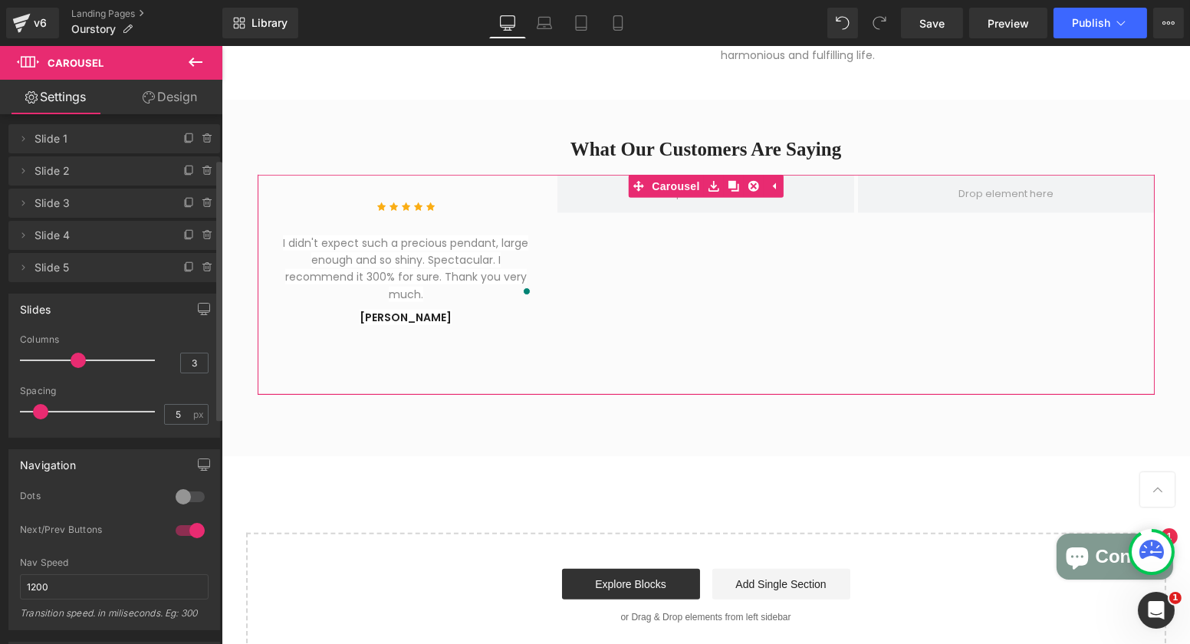
scroll to position [0, 0]
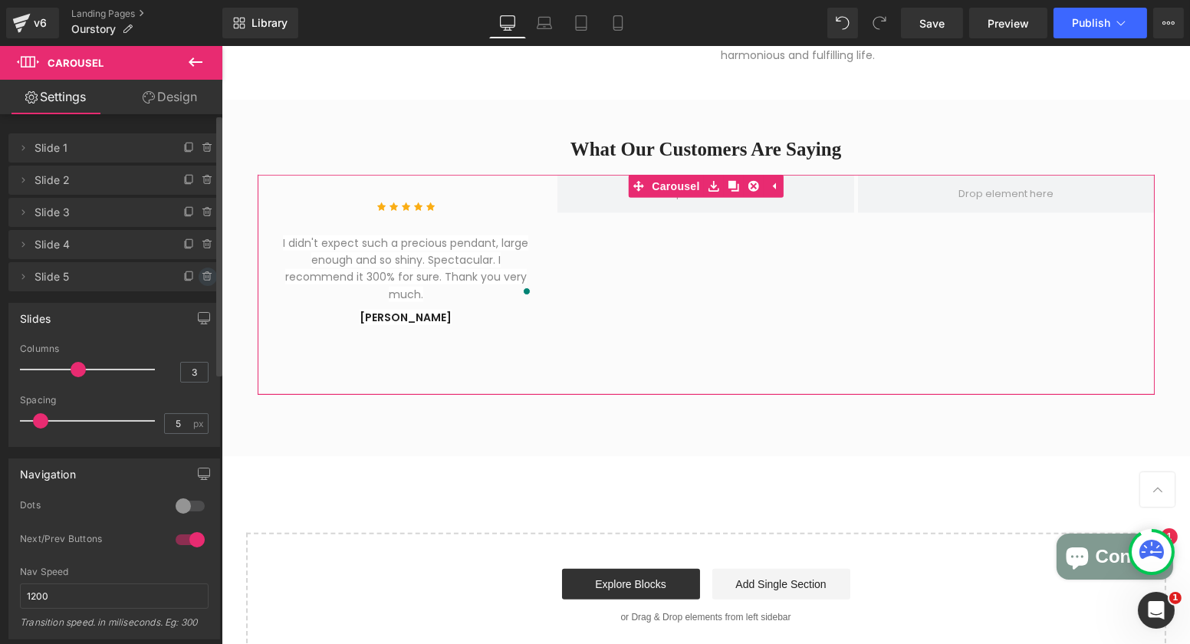
click at [202, 275] on icon at bounding box center [208, 277] width 12 height 12
click at [199, 275] on button "Delete" at bounding box center [191, 278] width 48 height 20
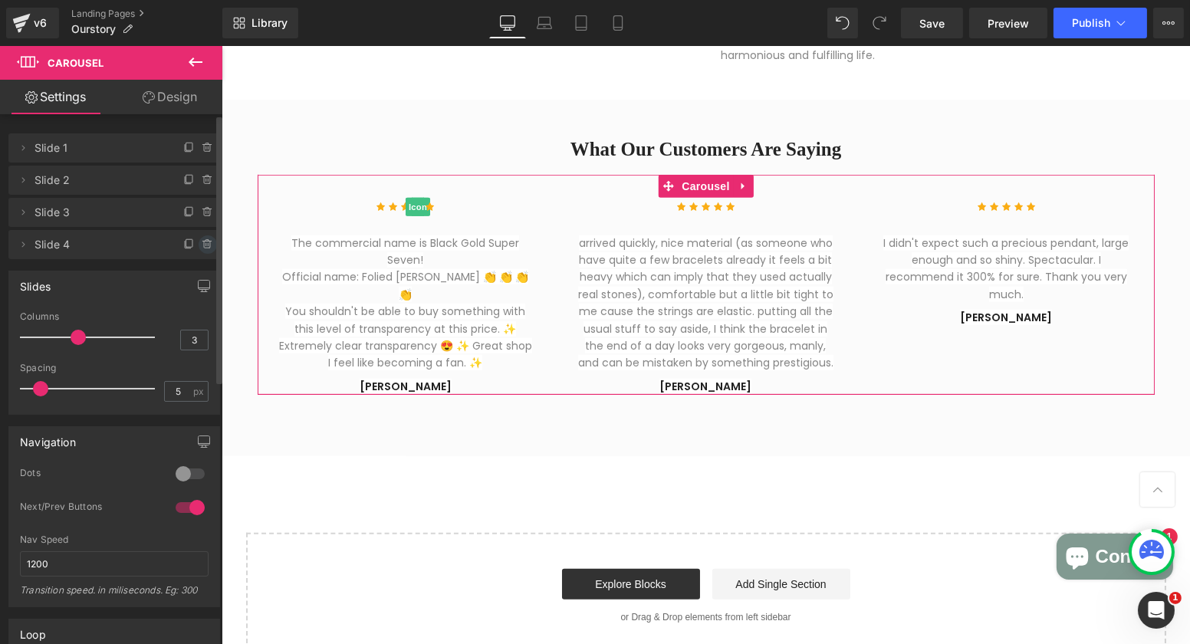
click at [202, 245] on icon at bounding box center [208, 244] width 12 height 12
click at [195, 250] on button "Delete" at bounding box center [191, 245] width 48 height 20
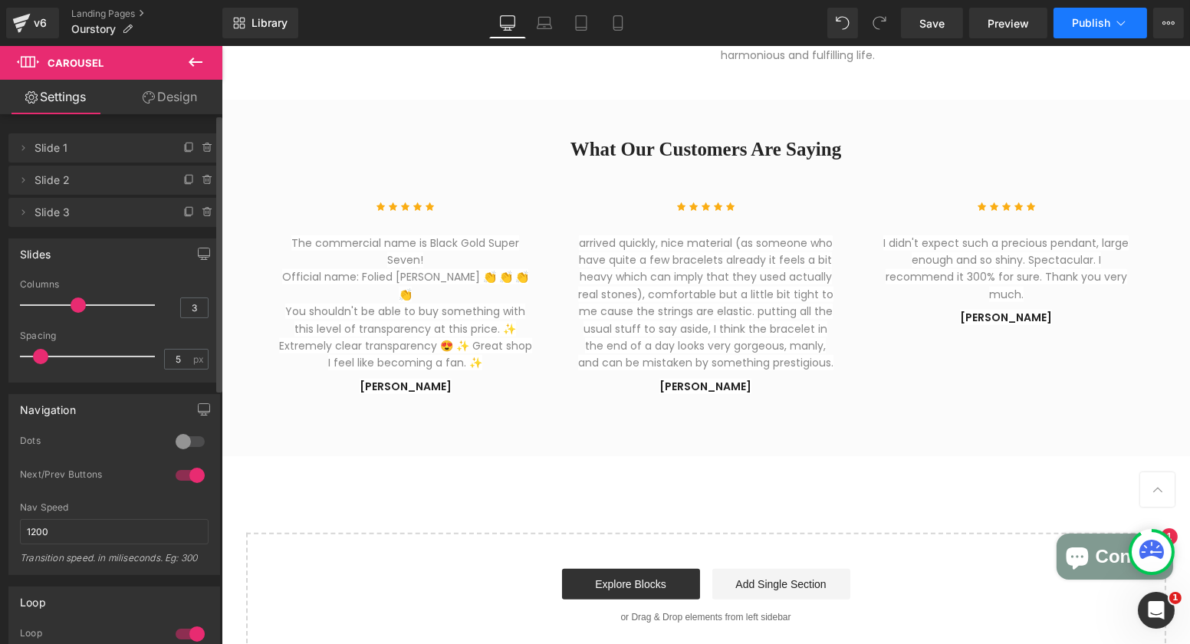
click at [1092, 28] on span "Publish" at bounding box center [1091, 23] width 38 height 12
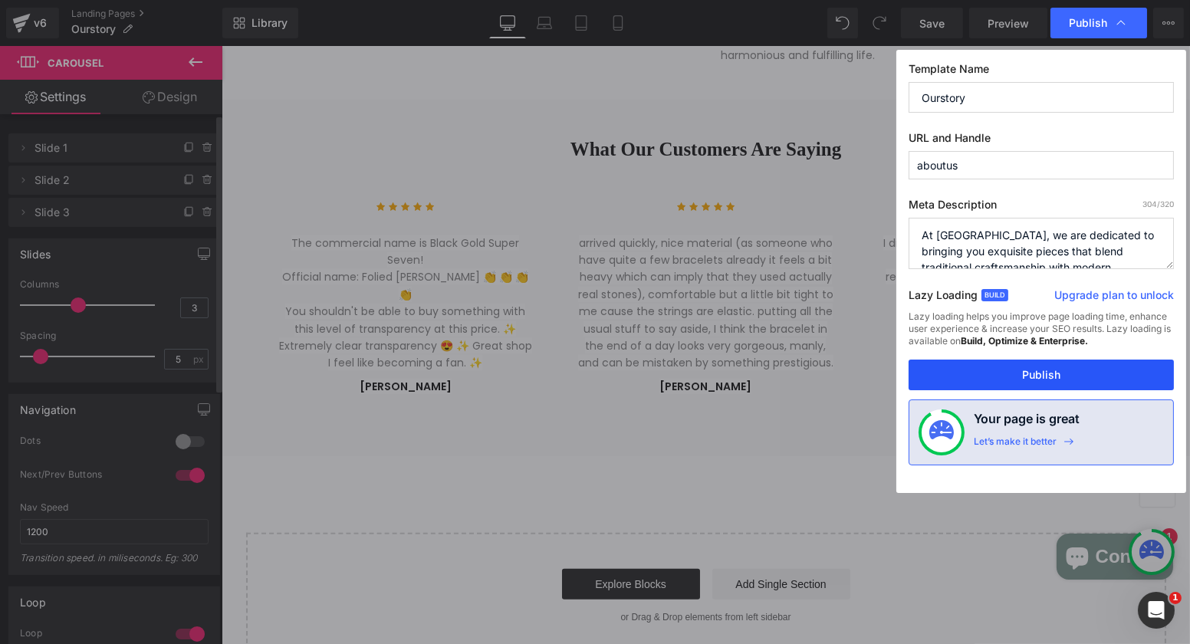
click at [1021, 379] on button "Publish" at bounding box center [1040, 375] width 265 height 31
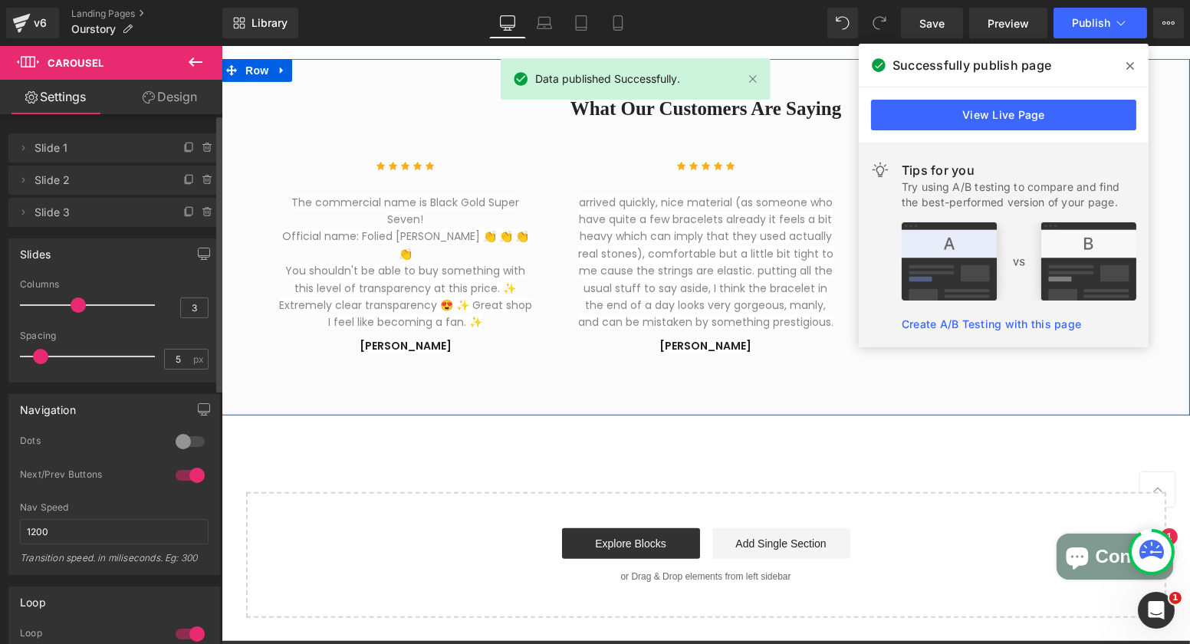
scroll to position [1839, 0]
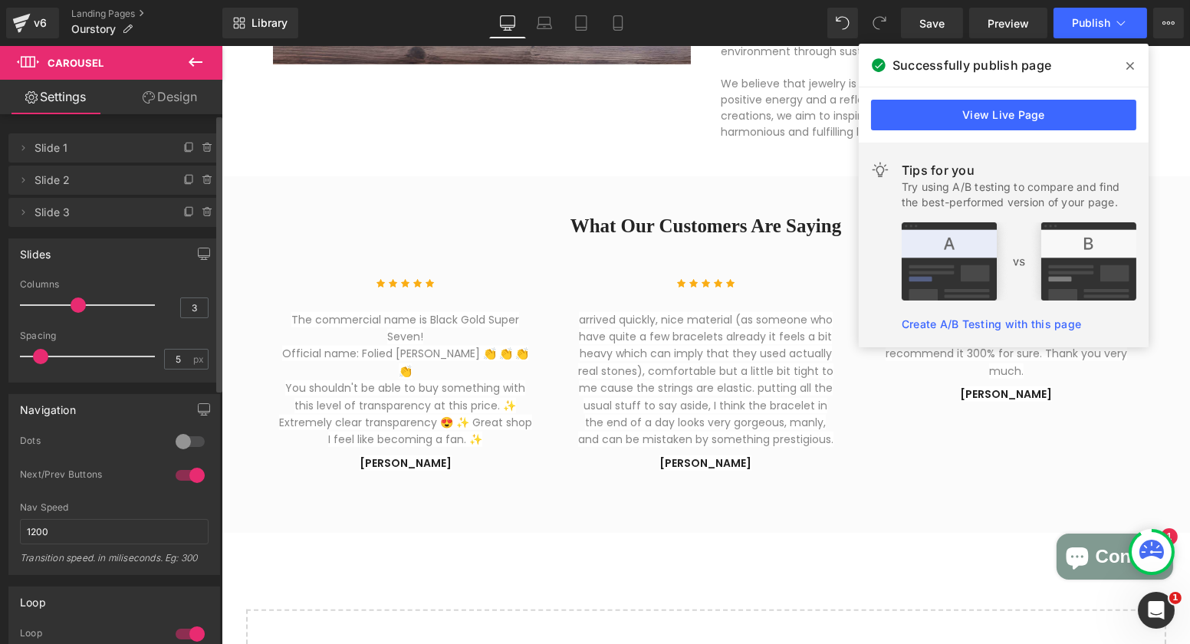
click at [1126, 64] on span at bounding box center [1130, 66] width 25 height 25
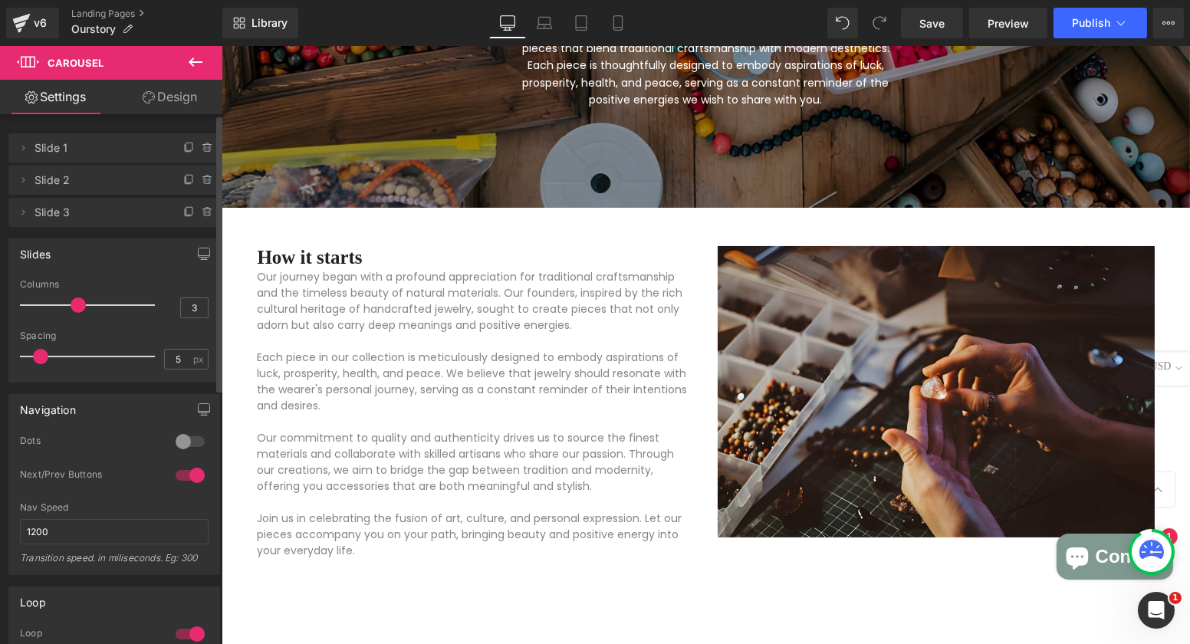
scroll to position [153, 0]
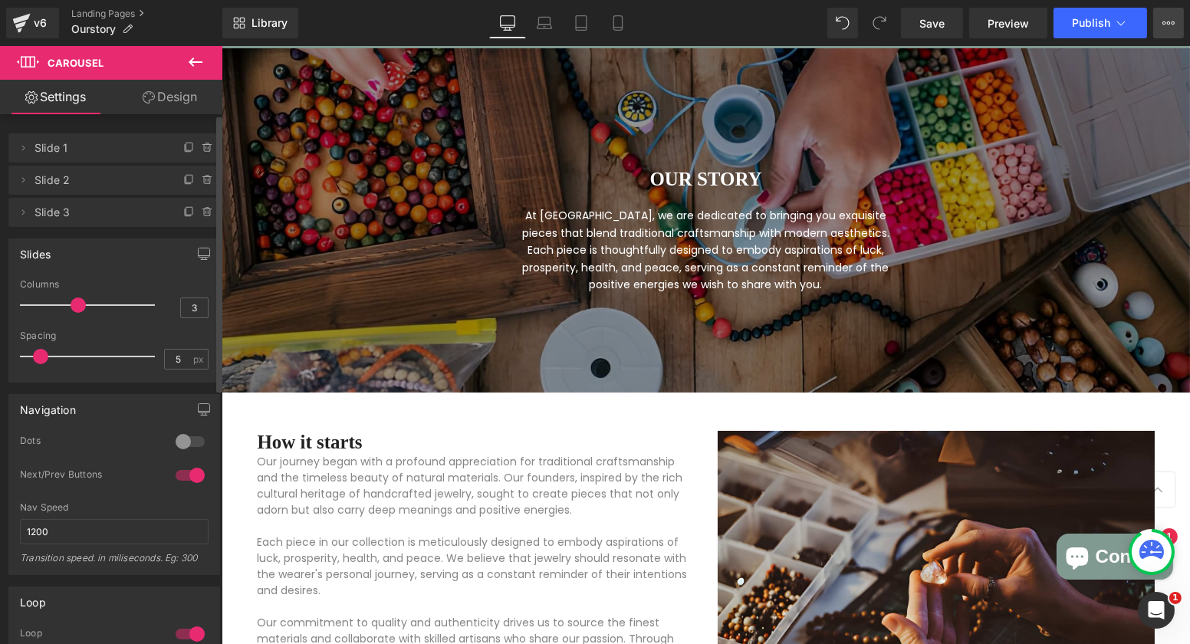
click at [1165, 21] on icon at bounding box center [1168, 23] width 12 height 12
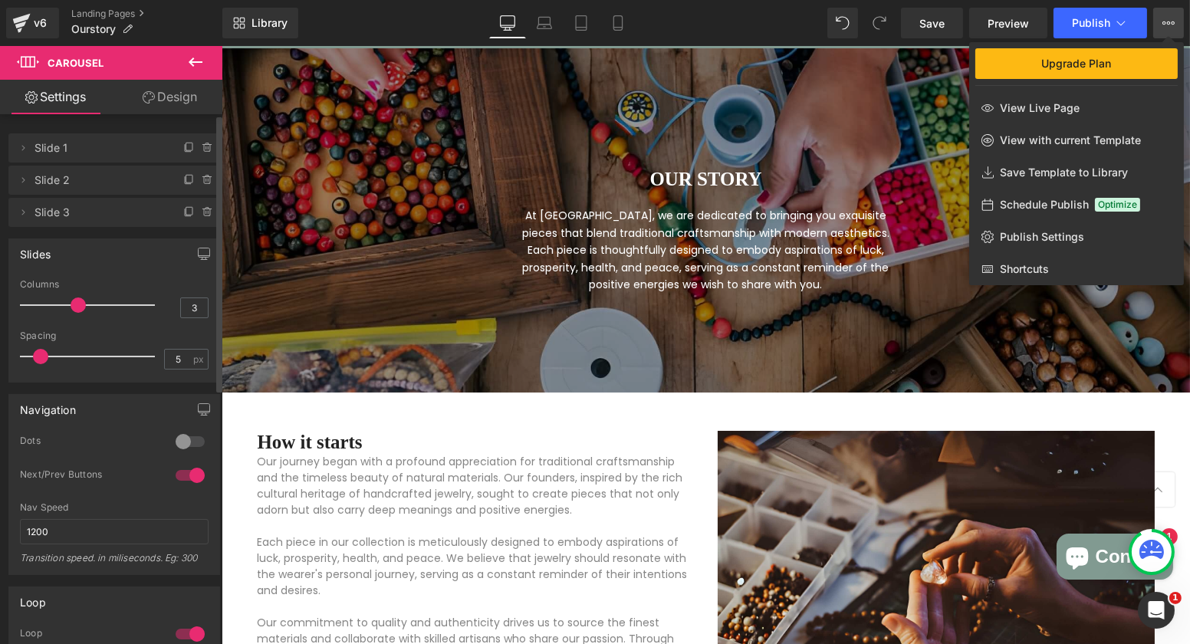
click at [1164, 31] on button "Upgrade Plan View Live Page View with current Template Save Template to Library…" at bounding box center [1168, 23] width 31 height 31
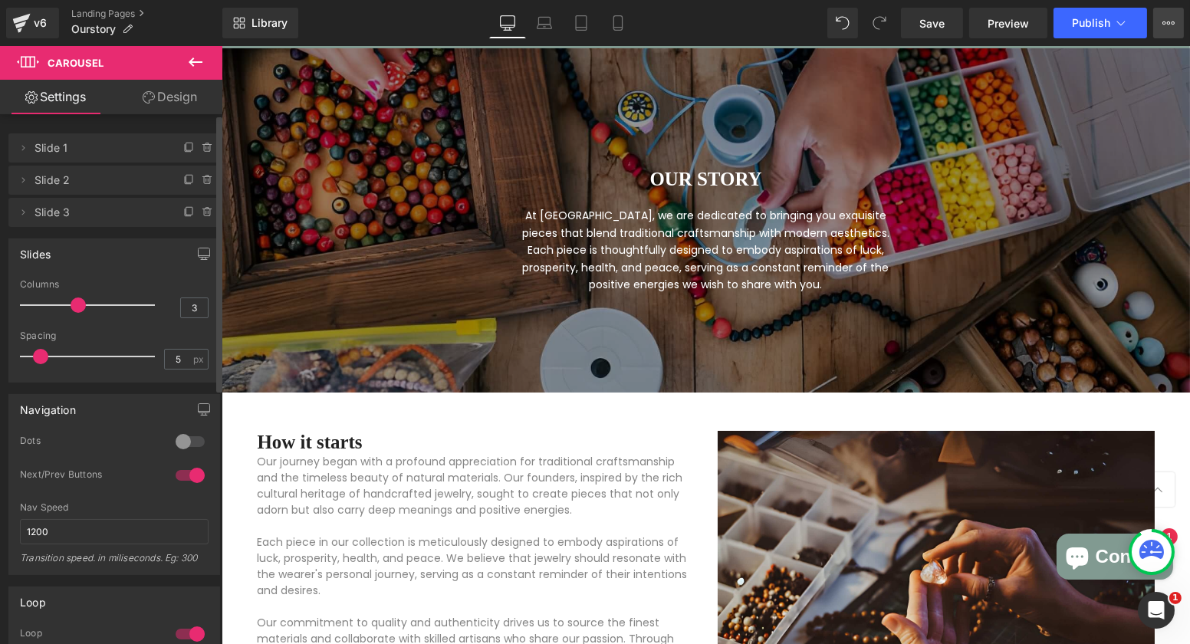
click at [1164, 31] on button "Upgrade Plan View Live Page View with current Template Save Template to Library…" at bounding box center [1168, 23] width 31 height 31
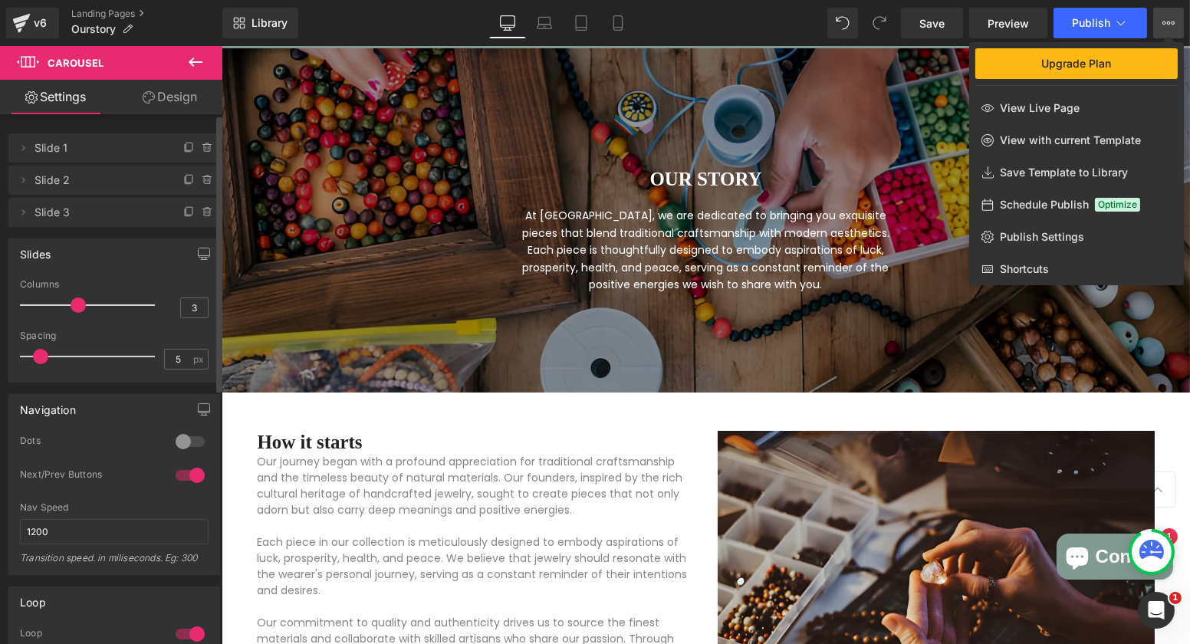
click at [1166, 24] on icon at bounding box center [1168, 23] width 12 height 12
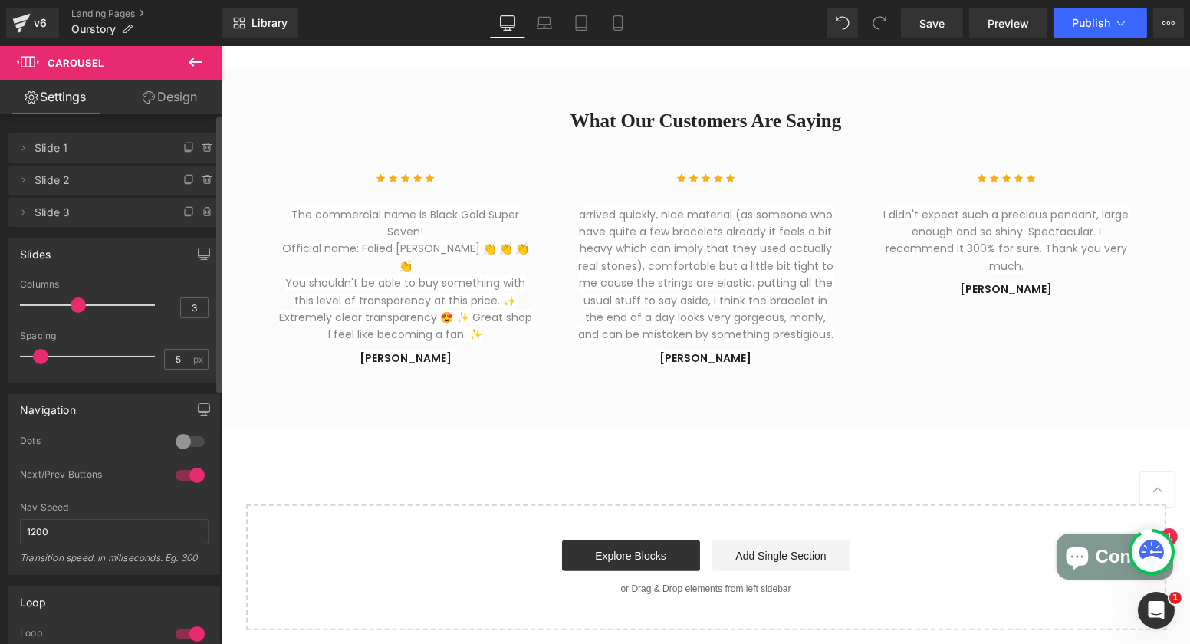
scroll to position [1992, 0]
